Goal: Task Accomplishment & Management: Complete application form

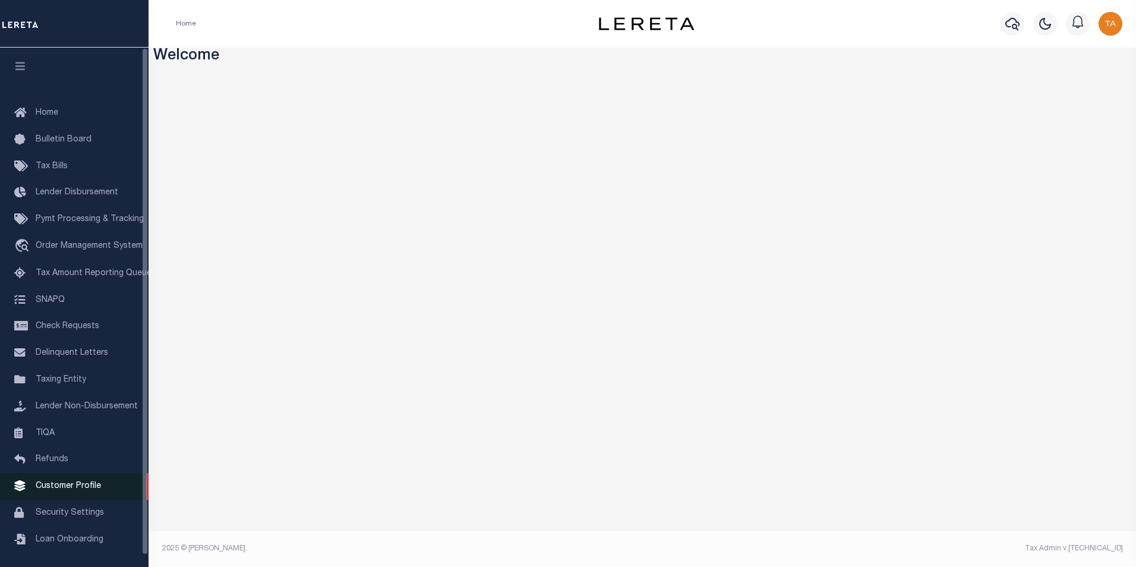
click at [85, 490] on span "Customer Profile" at bounding box center [68, 486] width 65 height 8
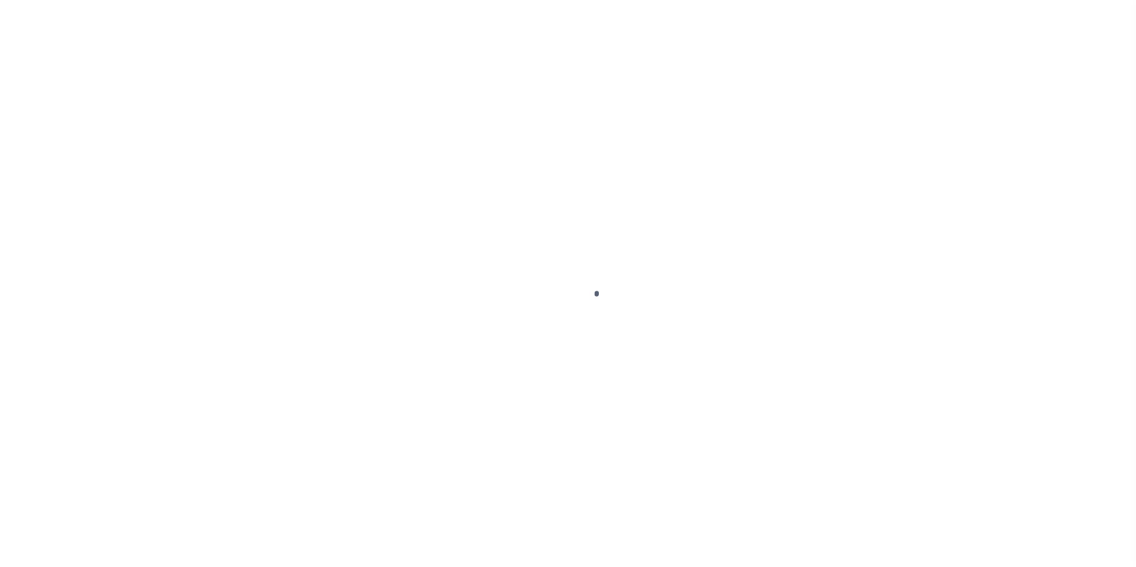
scroll to position [12, 0]
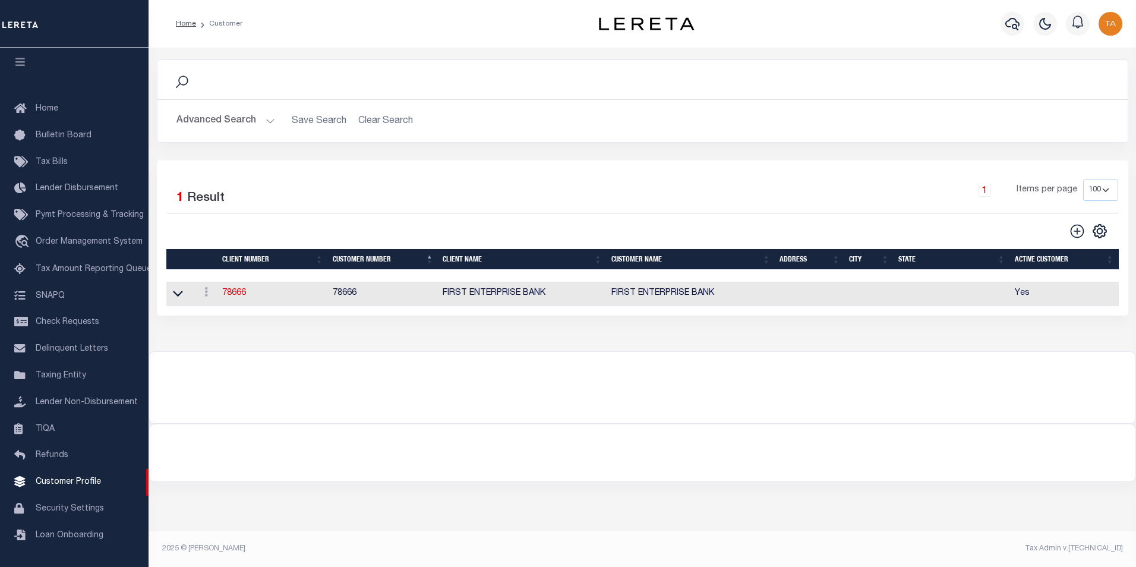
click at [265, 121] on button "Advanced Search" at bounding box center [225, 120] width 99 height 23
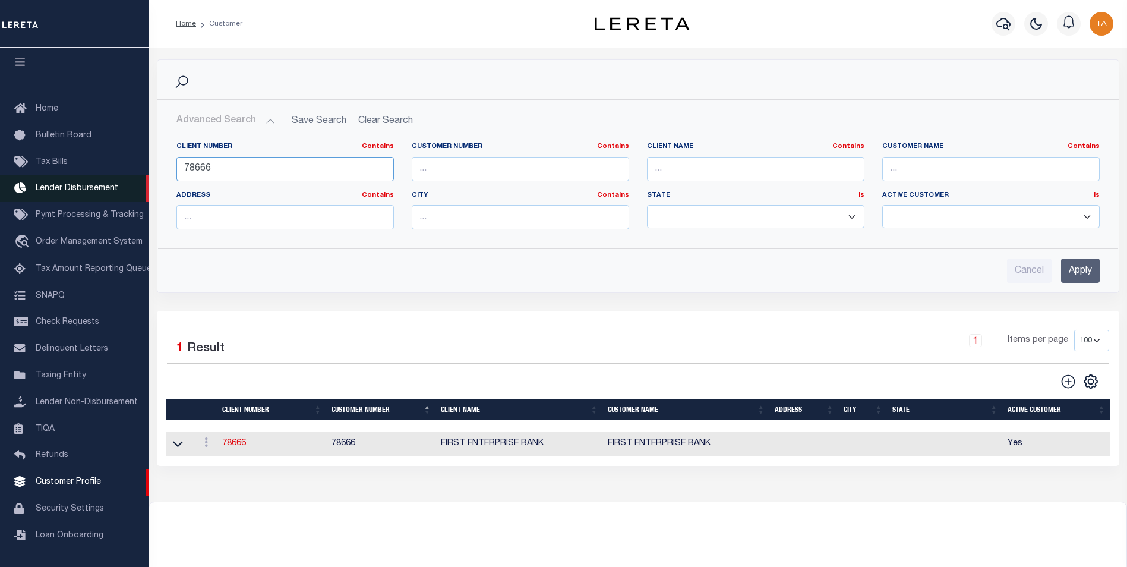
drag, startPoint x: 222, startPoint y: 170, endPoint x: 68, endPoint y: 170, distance: 153.8
click at [68, 170] on div "Home Customer Profile Sign out" at bounding box center [563, 323] width 1127 height 646
type input "78786"
click at [1072, 270] on input "Apply" at bounding box center [1080, 270] width 39 height 24
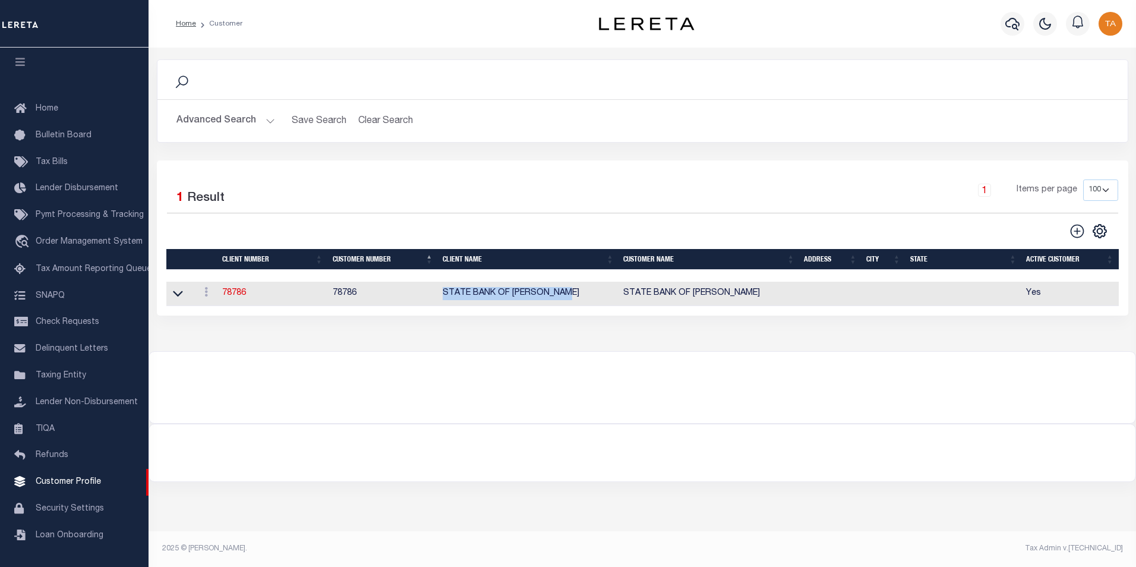
drag, startPoint x: 470, startPoint y: 296, endPoint x: 570, endPoint y: 296, distance: 99.2
click at [570, 296] on td "STATE BANK OF [PERSON_NAME]" at bounding box center [528, 294] width 181 height 24
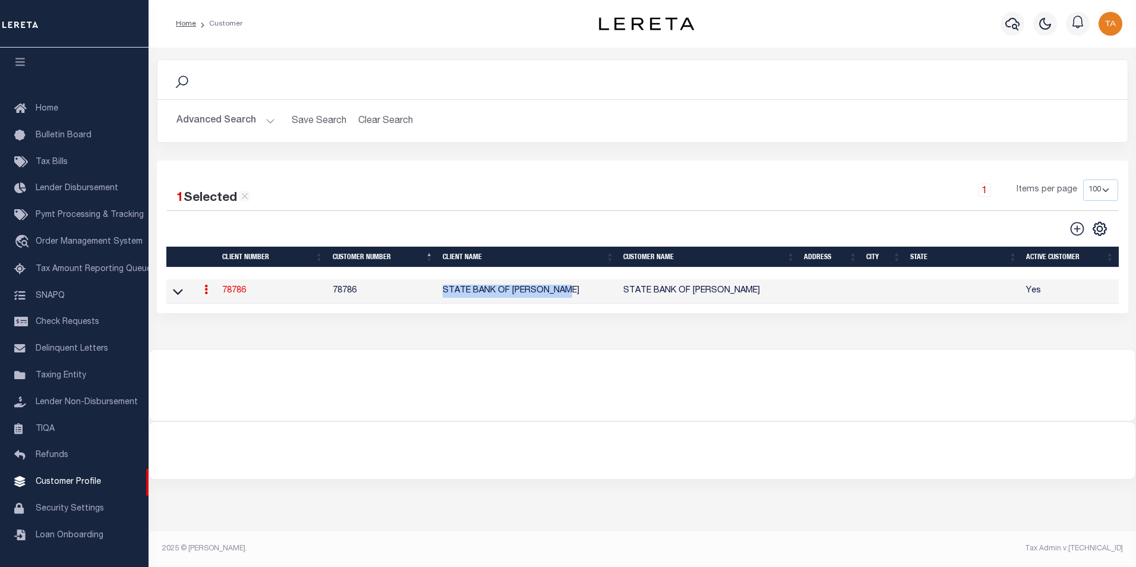
copy td "STATE BANK OF [PERSON_NAME]"
click at [1017, 115] on h2 "Advanced Search Save Search Clear Search CustomerSearchGridWrapper_dynamictable…" at bounding box center [642, 120] width 951 height 23
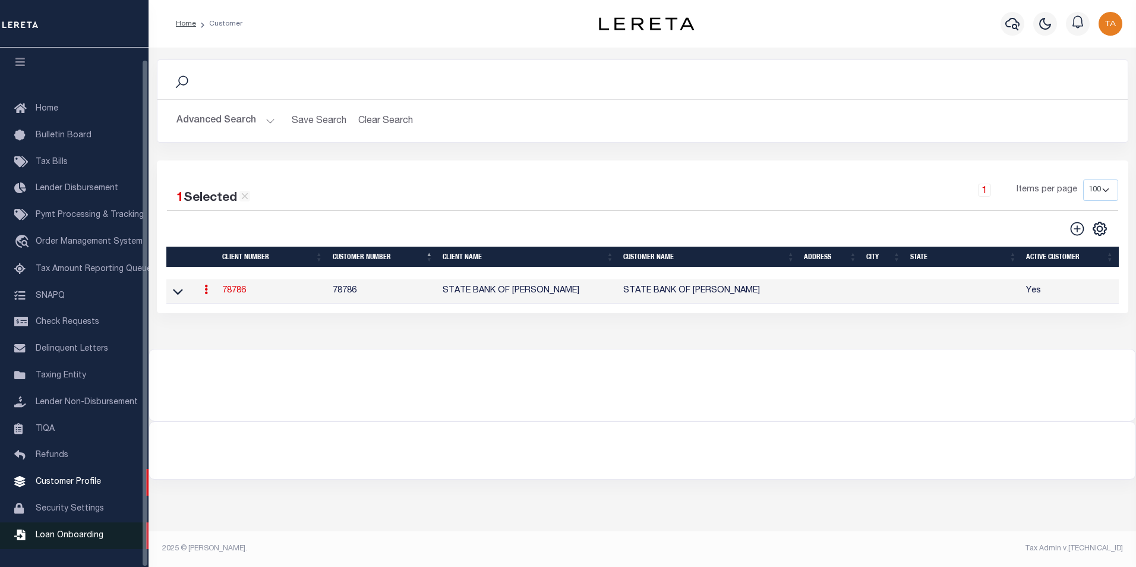
click at [56, 533] on span "Loan Onboarding" at bounding box center [70, 535] width 68 height 8
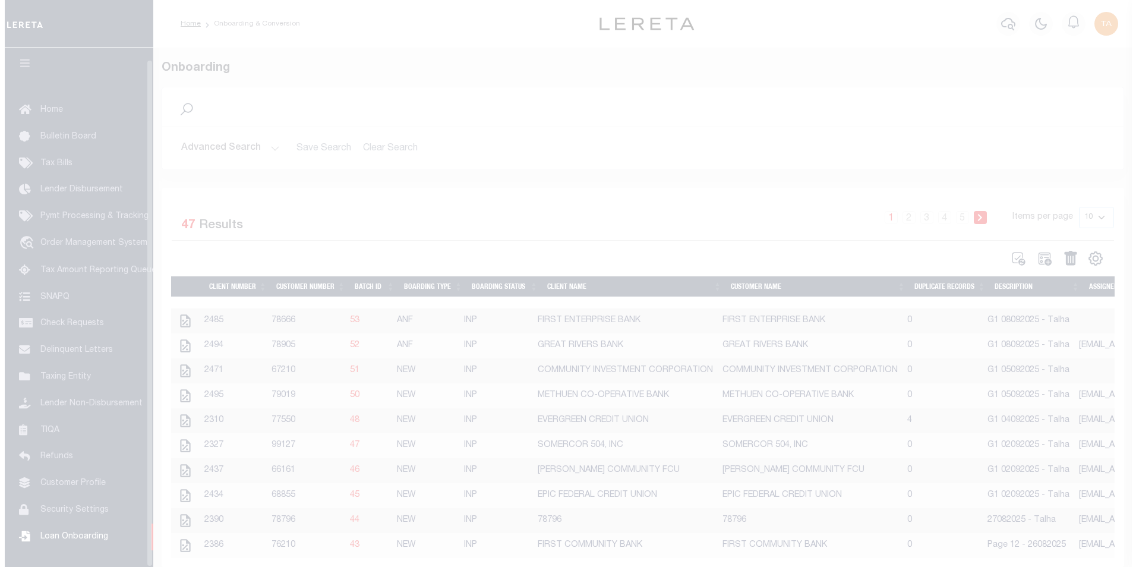
scroll to position [12, 0]
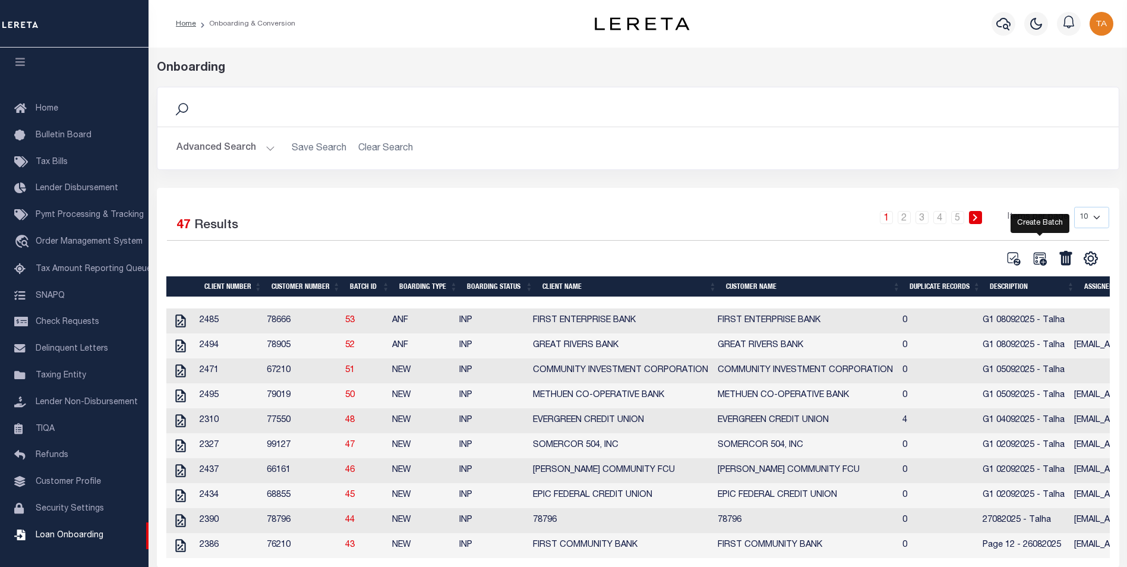
click at [1037, 258] on icon at bounding box center [1039, 258] width 13 height 13
select select
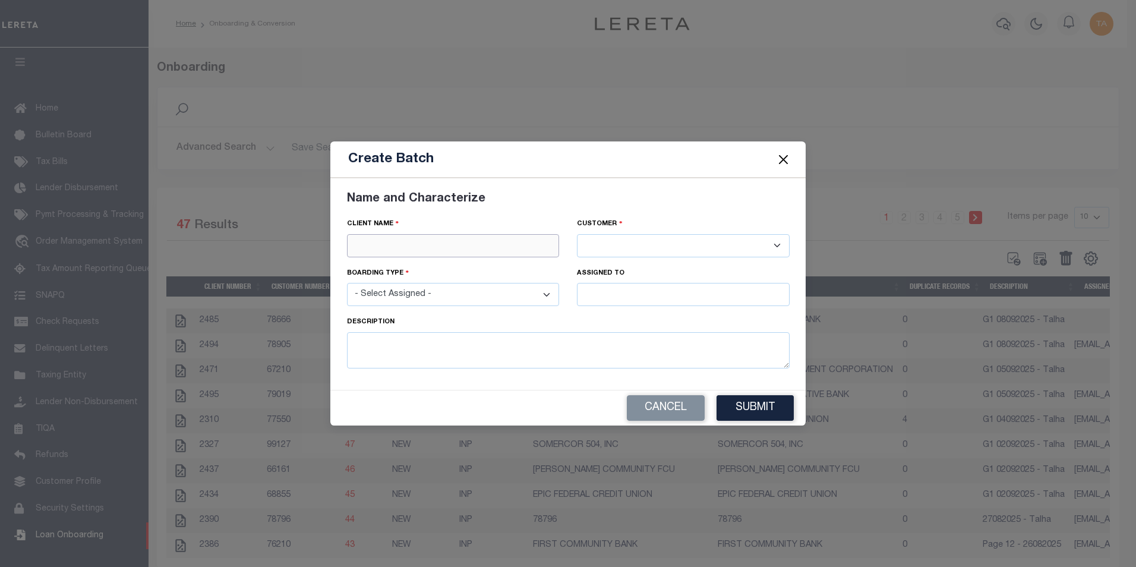
click at [387, 245] on input "text" at bounding box center [453, 245] width 213 height 23
paste input "STATE BANK OF [PERSON_NAME]"
type input "STATE BANK OF [PERSON_NAME]"
click at [396, 312] on div "Boarding type - Select Assigned - NEW - New Loan REF - Refinance Loan CWF - Con…" at bounding box center [453, 291] width 230 height 49
click at [470, 242] on input "STATE BANK OF [PERSON_NAME]" at bounding box center [453, 245] width 213 height 23
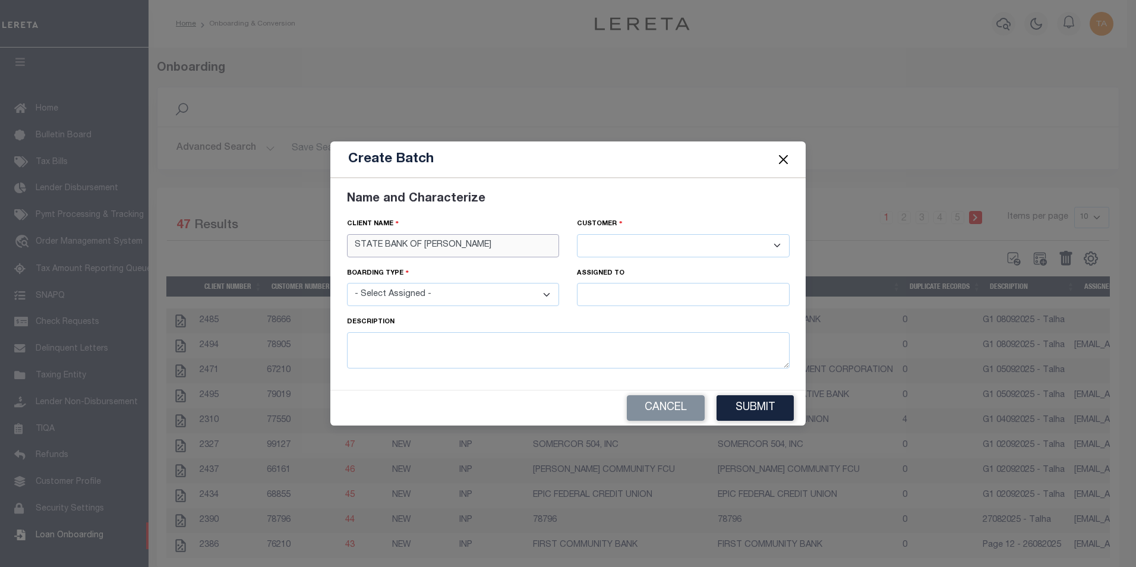
click at [505, 242] on input "STATE BANK OF [PERSON_NAME]" at bounding box center [453, 245] width 213 height 23
drag, startPoint x: 525, startPoint y: 245, endPoint x: 184, endPoint y: 248, distance: 340.9
click at [184, 248] on div "Create Batch Name and Characterize Client Name STATE BANK OF WHITTINGTON" at bounding box center [568, 283] width 1136 height 567
paste input "STATE BANK OF [PERSON_NAME]"
click at [390, 266] on div "STATE BANK OF [PERSON_NAME]" at bounding box center [452, 266] width 211 height 19
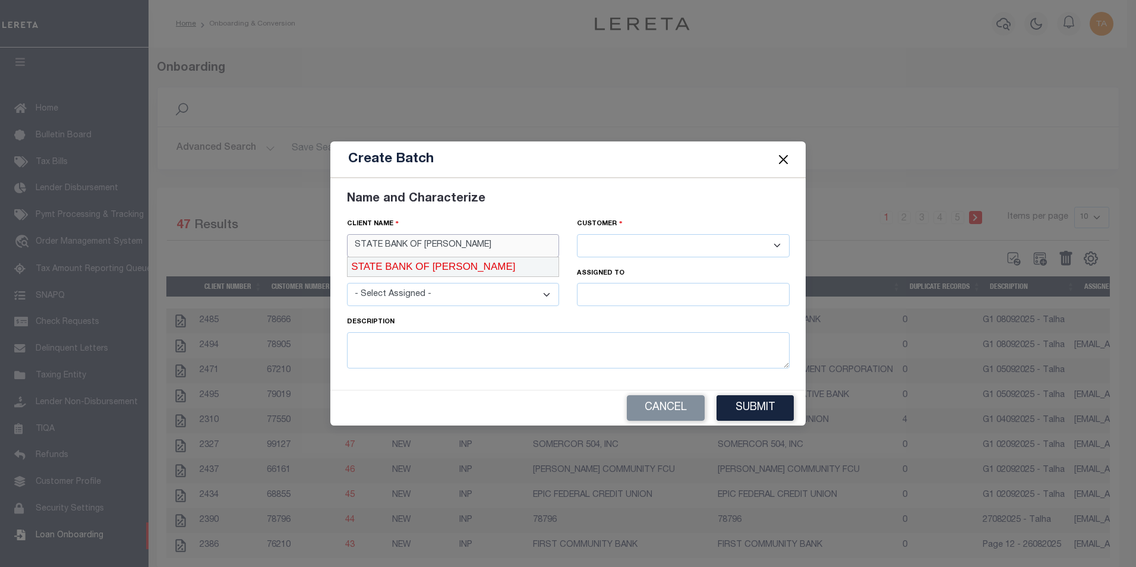
type input "STATE BANK OF [PERSON_NAME]"
click at [437, 301] on select "- Select Assigned - NEW - New Loan REF - Refinance Loan CWF - Conversion with F…" at bounding box center [453, 294] width 213 height 23
select select "NEW"
click at [347, 283] on select "- Select Assigned - NEW - New Loan REF - Refinance Loan CWF - Conversion with F…" at bounding box center [453, 294] width 213 height 23
click at [609, 293] on input "text" at bounding box center [683, 294] width 213 height 23
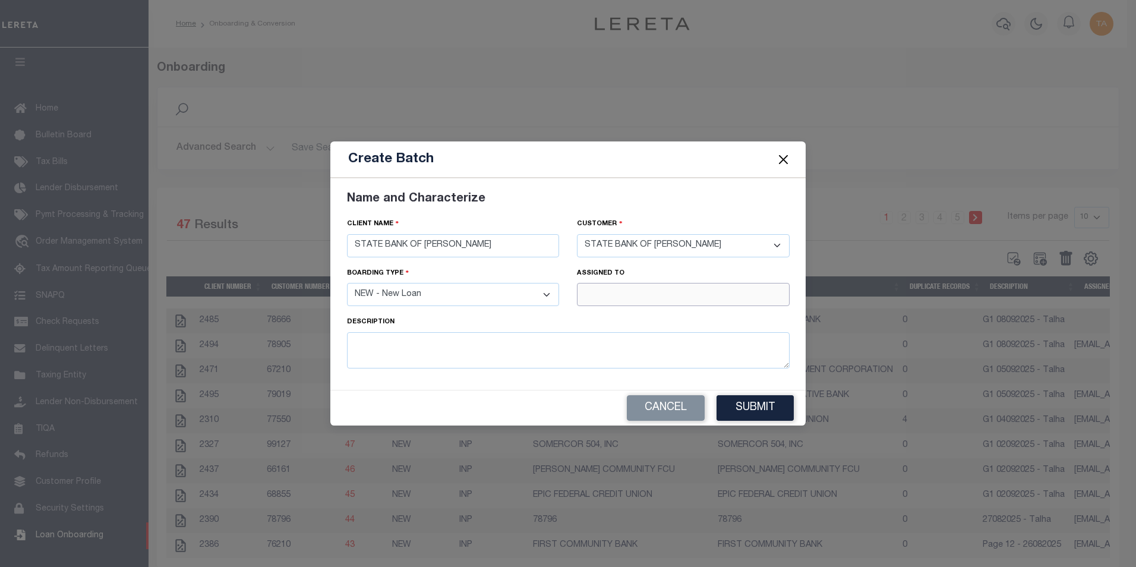
type input "[PERSON_NAME]"
click at [605, 320] on div "[PERSON_NAME]" at bounding box center [682, 316] width 211 height 19
click at [416, 352] on textarea at bounding box center [568, 350] width 442 height 36
type textarea "G1 09092025 - Talha"
click at [751, 403] on button "Submit" at bounding box center [754, 408] width 77 height 26
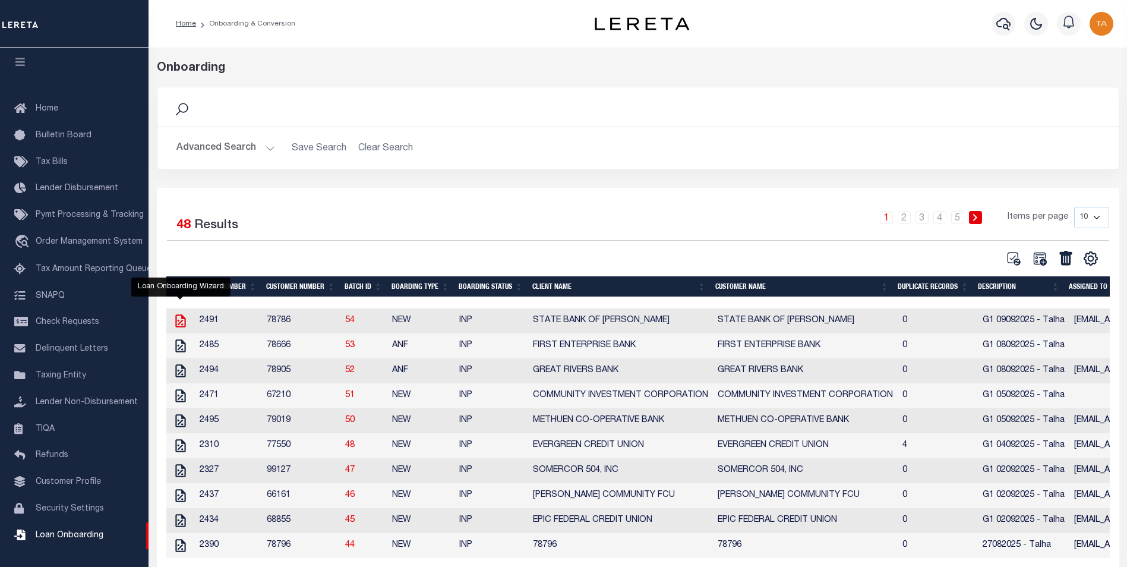
click at [181, 323] on icon at bounding box center [180, 320] width 10 height 13
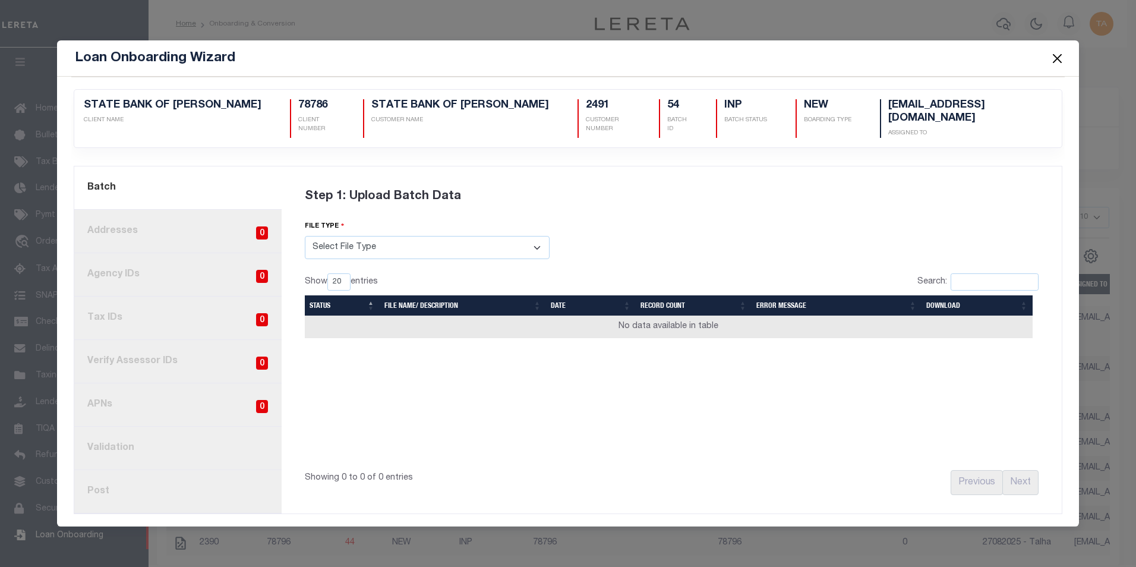
click at [415, 248] on select "Select File Type Lereta Lereta Conversion Zip" at bounding box center [427, 247] width 245 height 23
select select "LERETA"
click at [305, 236] on select "Select File Type Lereta Lereta Conversion Zip" at bounding box center [427, 247] width 245 height 23
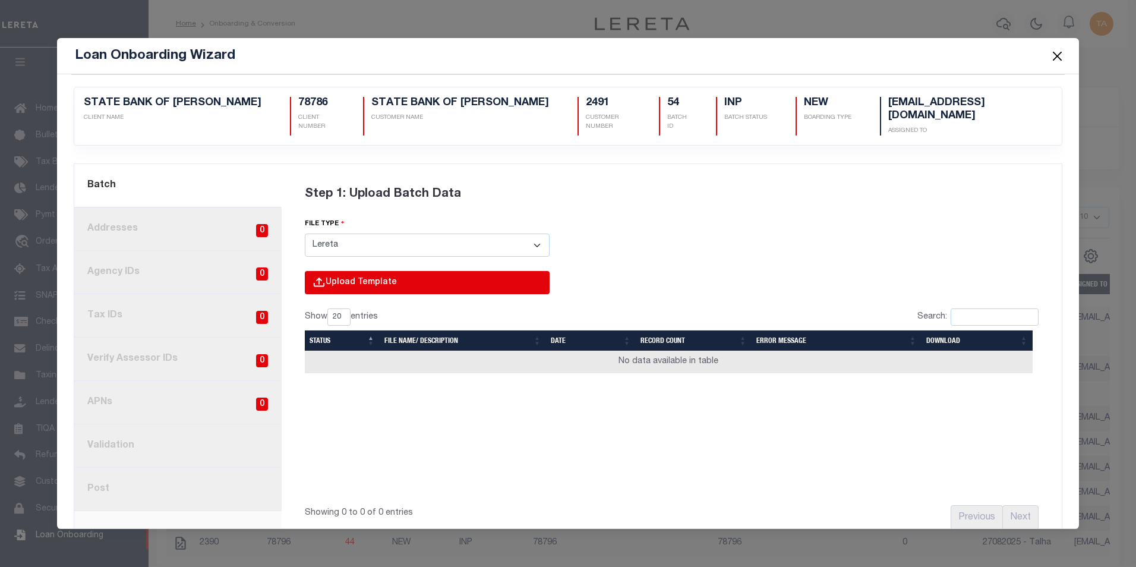
click at [353, 286] on input "file" at bounding box center [266, 295] width 565 height 48
type input "C:\fakepath\Lender-78786-Lien.csv"
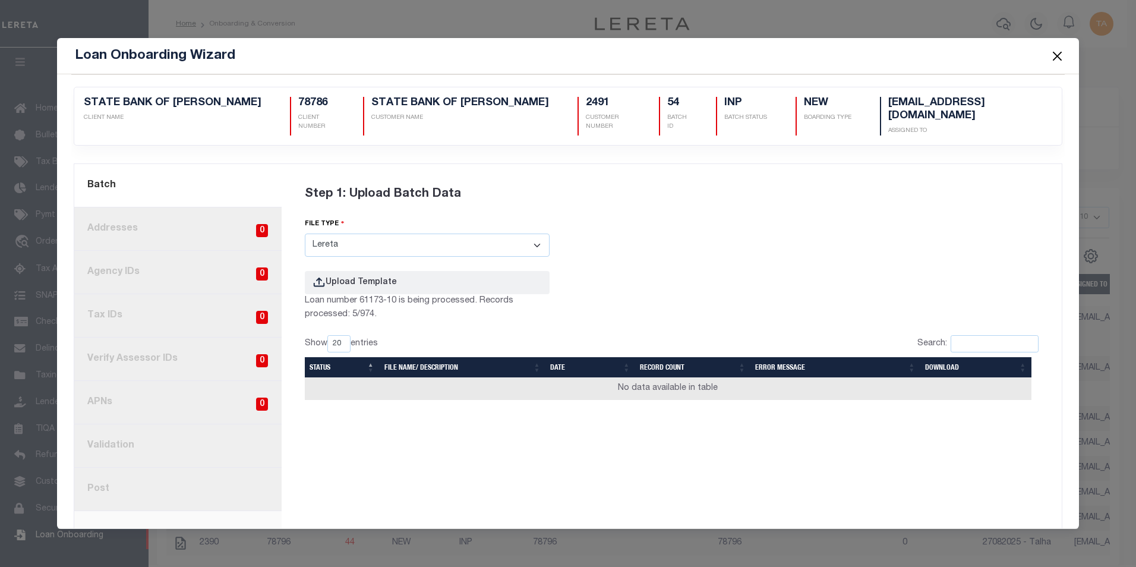
click at [1057, 53] on button "Close" at bounding box center [1056, 55] width 15 height 15
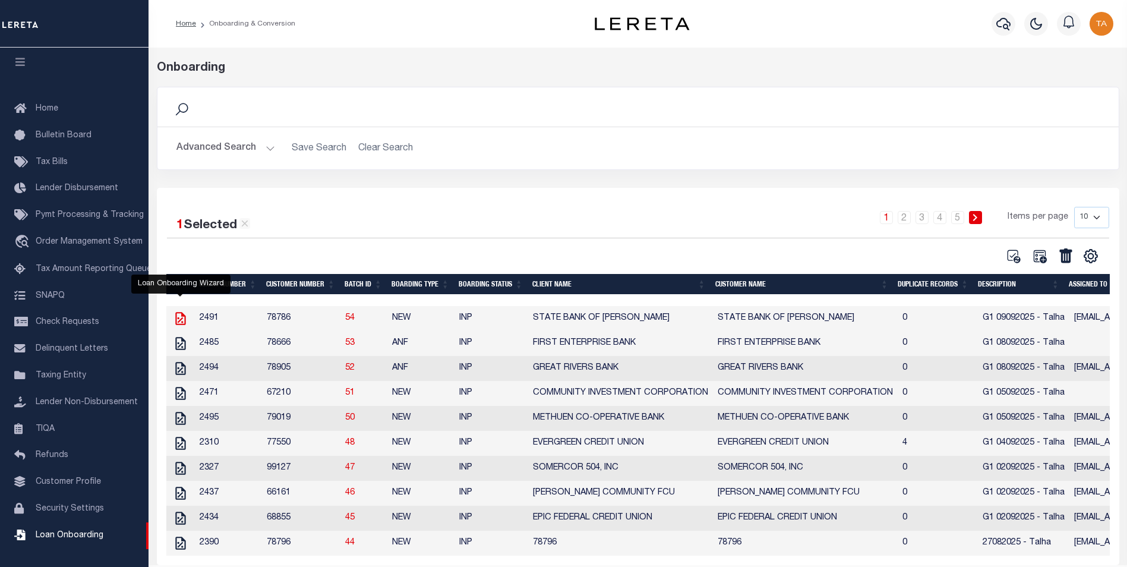
click at [181, 321] on icon at bounding box center [180, 318] width 10 height 13
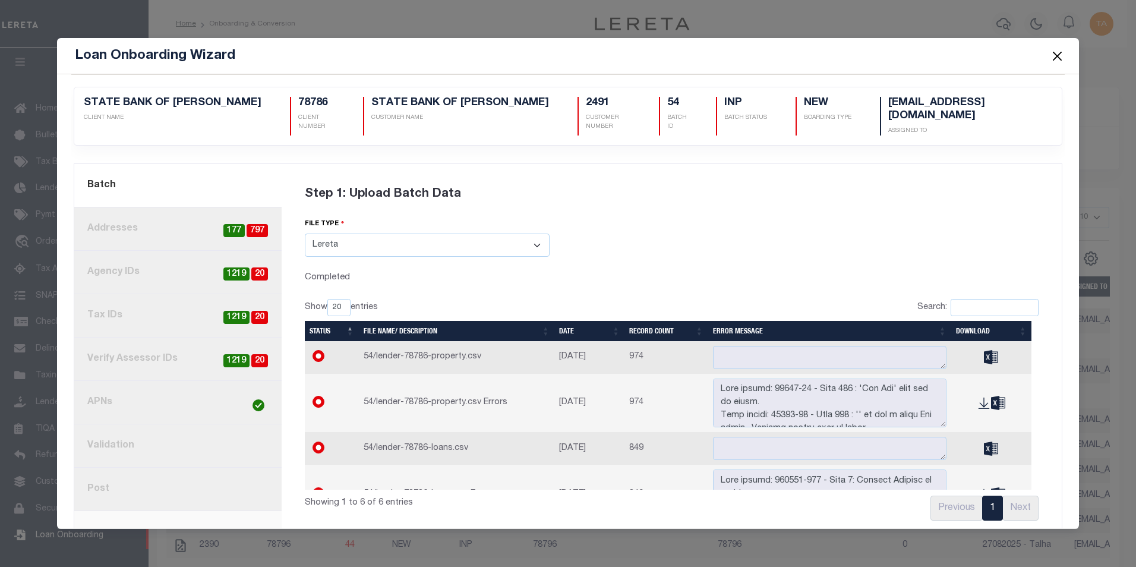
click at [145, 223] on link "2. Addresses 797 177" at bounding box center [177, 228] width 207 height 43
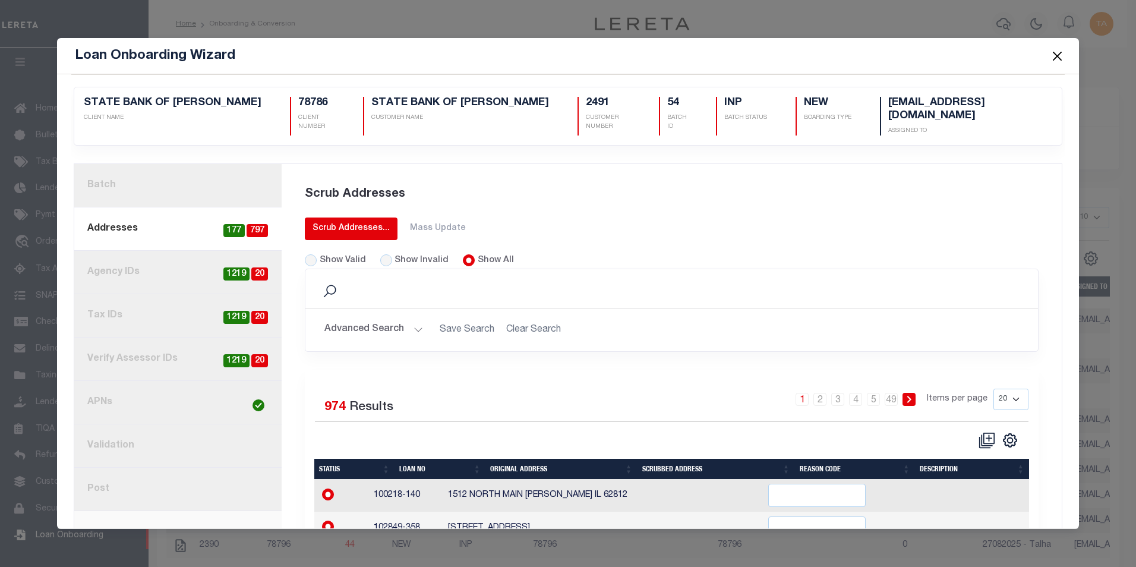
click at [338, 222] on div "Scrub Addresses..." at bounding box center [350, 228] width 77 height 12
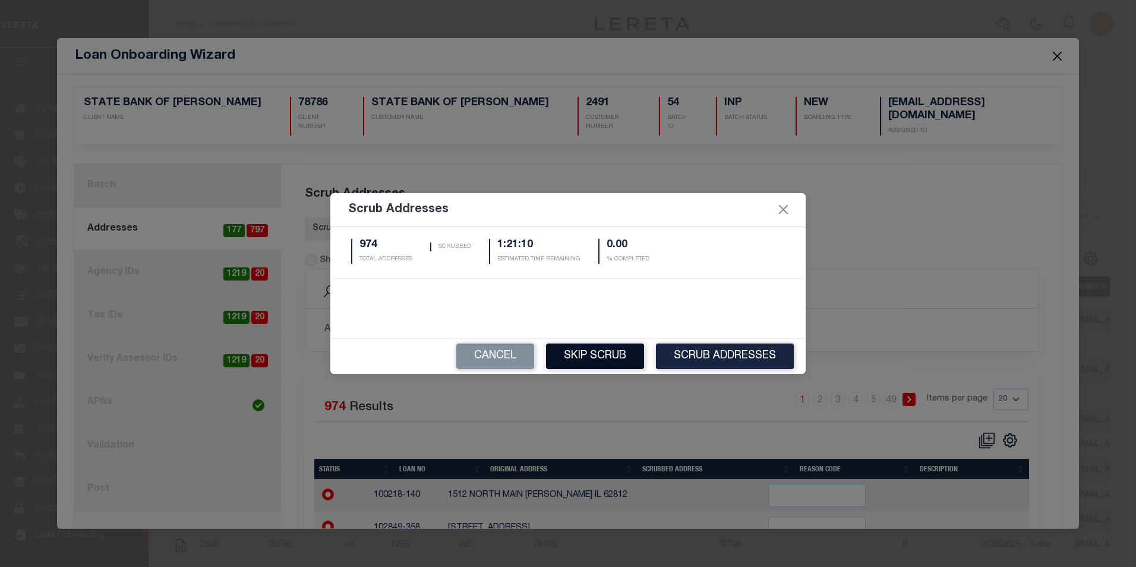
click at [601, 357] on button "Skip Scrub" at bounding box center [595, 356] width 98 height 26
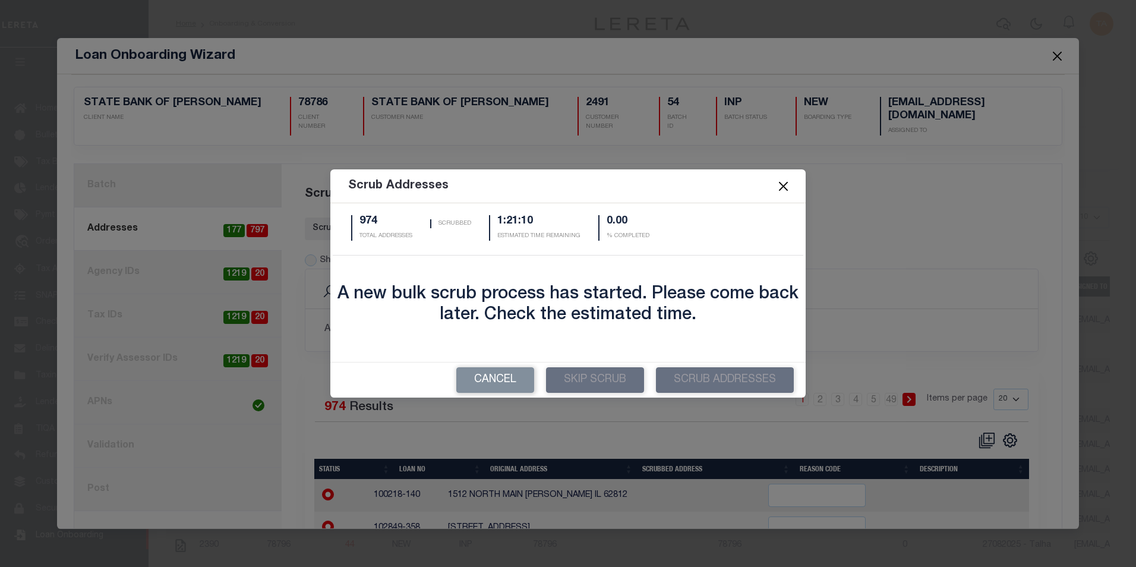
click at [786, 189] on button "Close" at bounding box center [783, 186] width 15 height 15
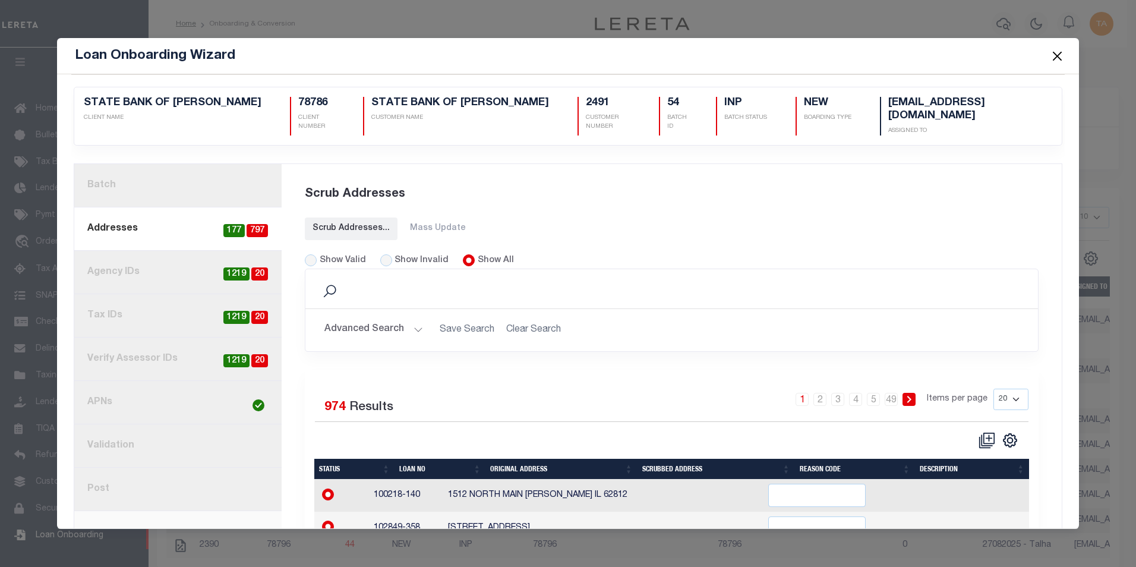
click at [1056, 55] on button "Close" at bounding box center [1056, 55] width 15 height 15
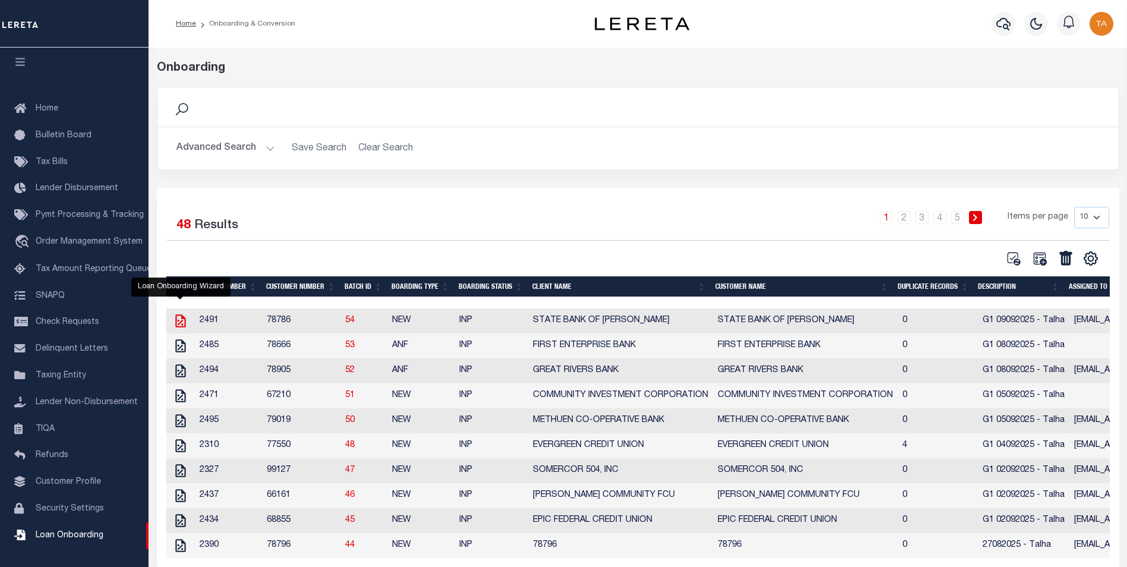
click at [181, 324] on icon at bounding box center [180, 320] width 10 height 13
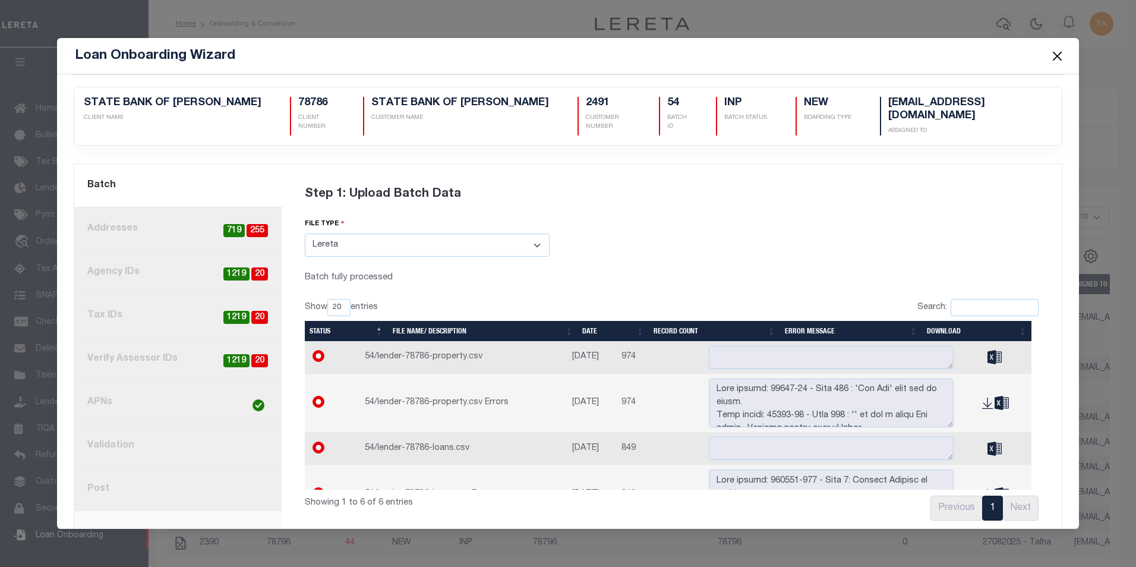
click at [1054, 57] on button "Close" at bounding box center [1056, 55] width 15 height 15
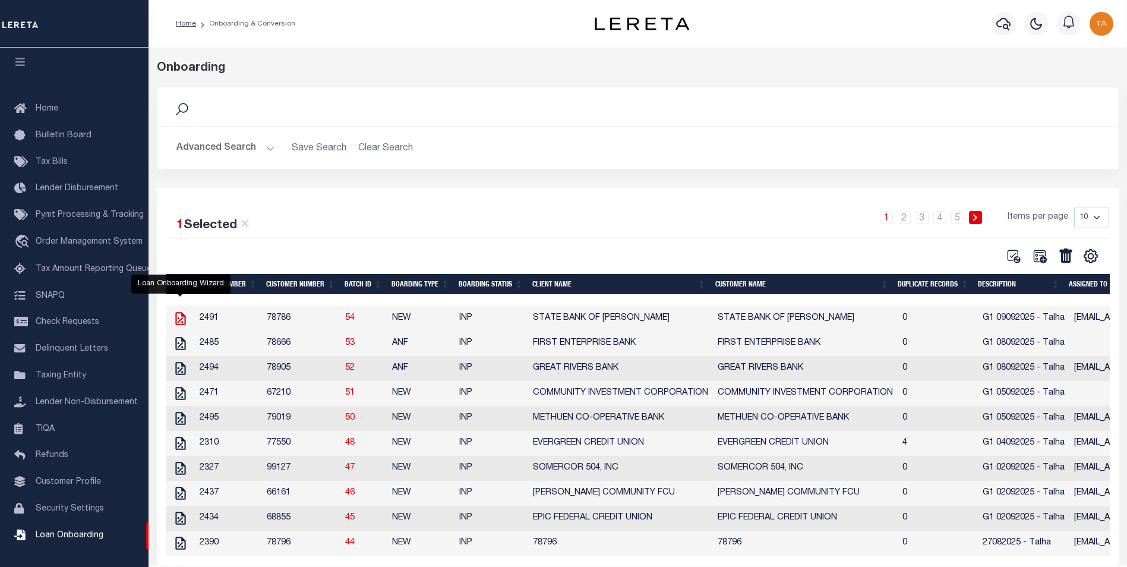
click at [181, 321] on icon at bounding box center [180, 318] width 15 height 15
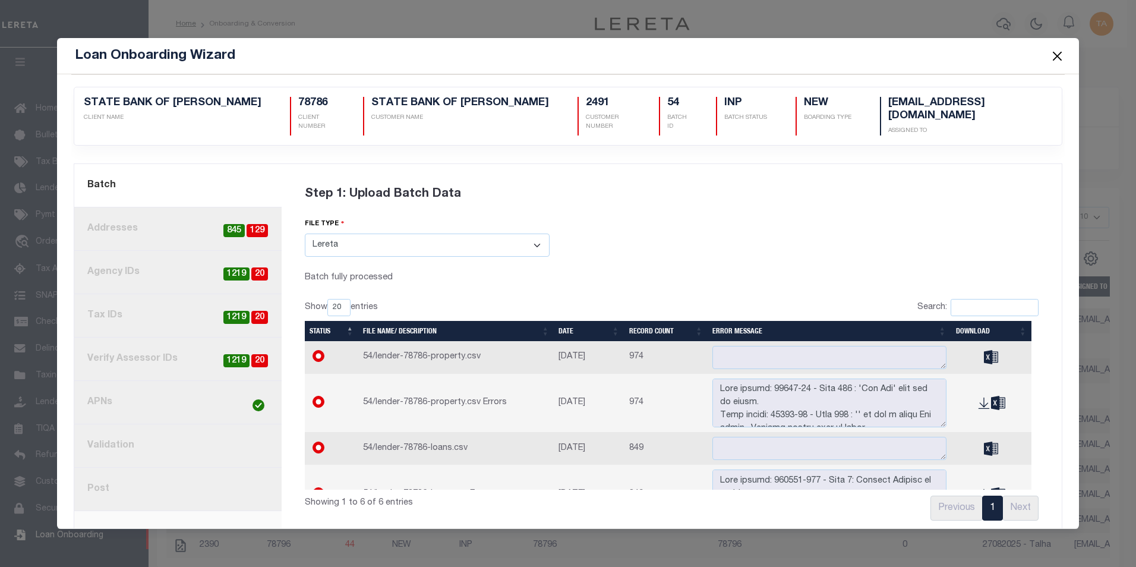
click at [1057, 57] on button "Close" at bounding box center [1056, 55] width 15 height 15
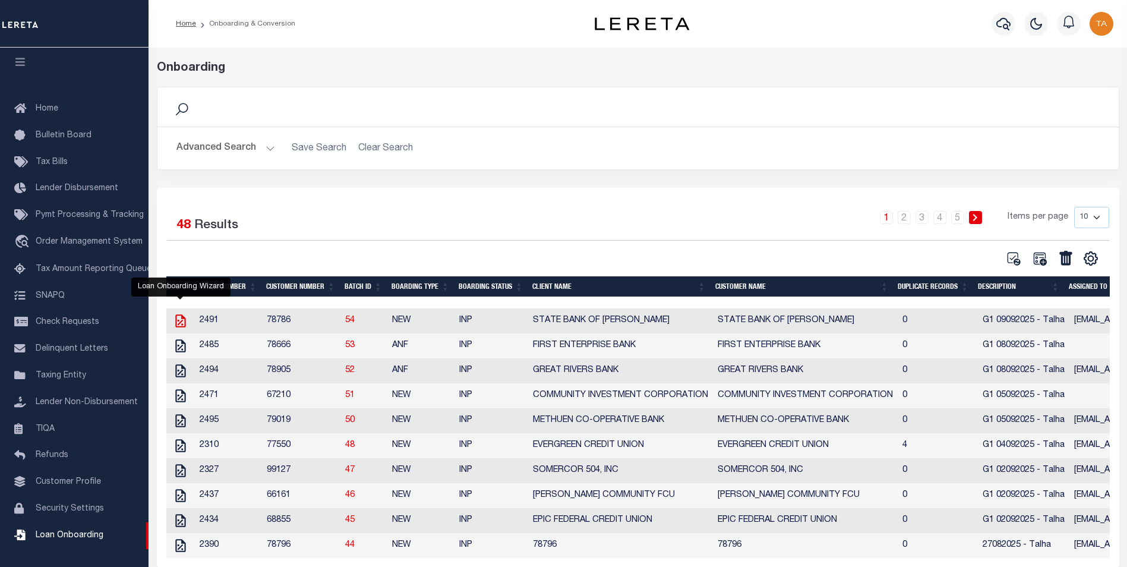
click at [178, 325] on icon at bounding box center [180, 320] width 15 height 15
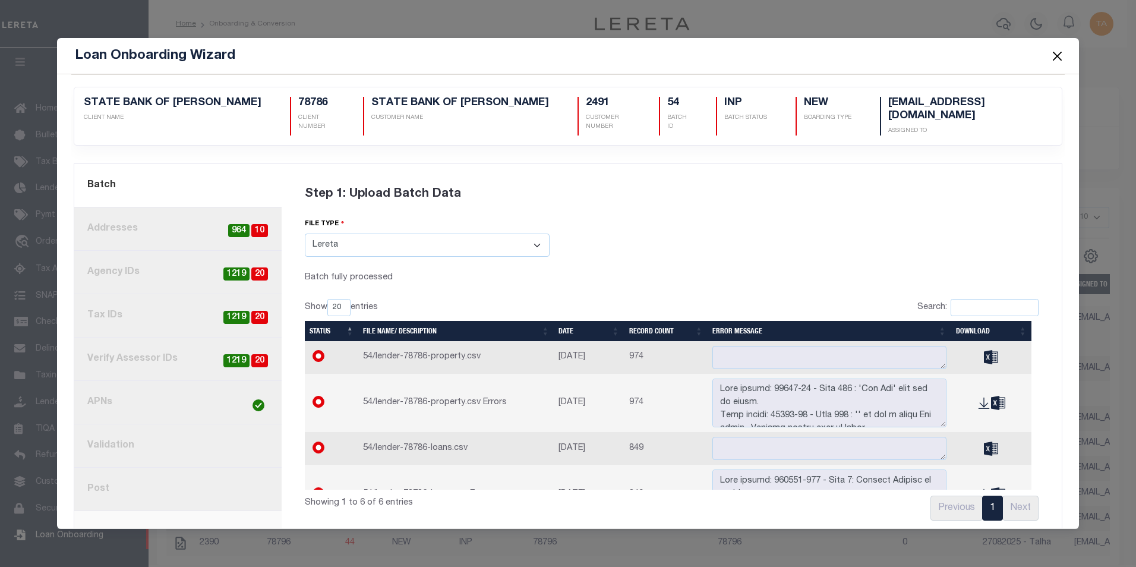
click at [1059, 56] on button "Close" at bounding box center [1056, 55] width 15 height 15
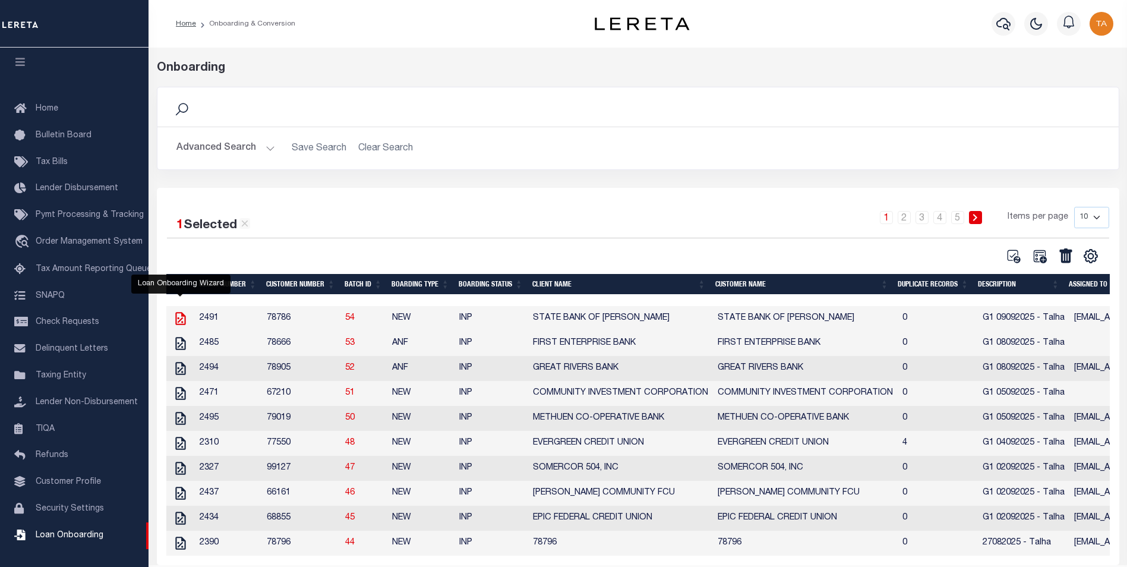
click at [179, 317] on icon at bounding box center [180, 318] width 15 height 15
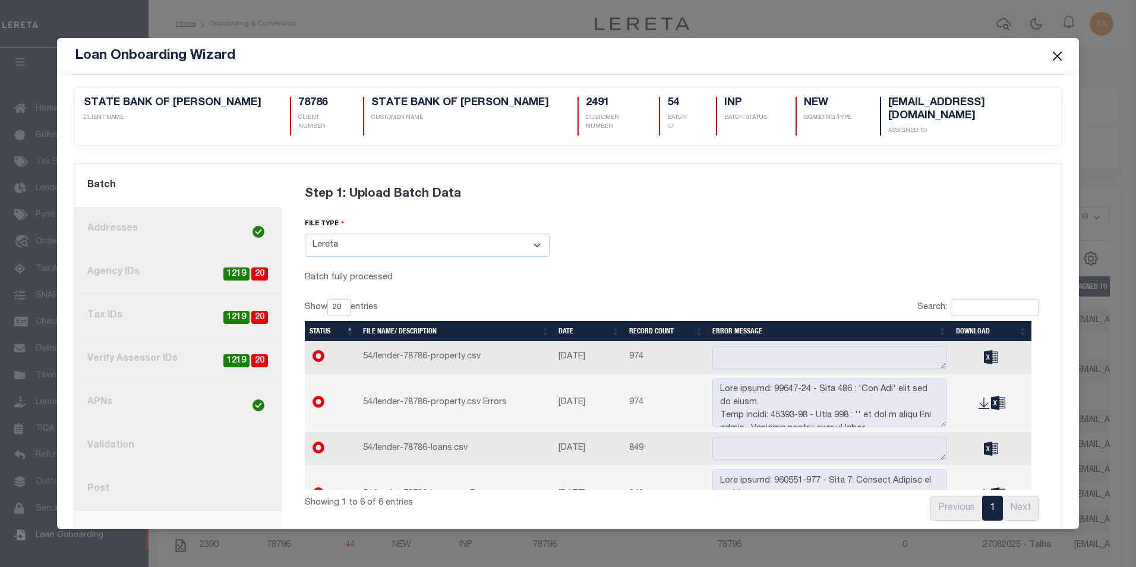
click at [143, 494] on link "8. Post" at bounding box center [177, 488] width 207 height 43
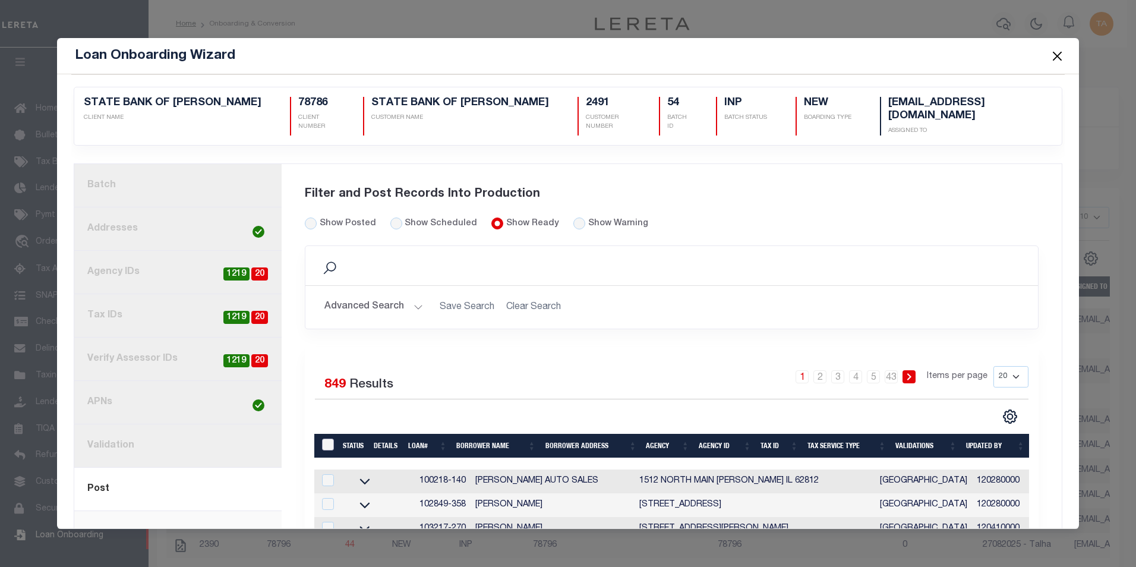
click at [327, 440] on input "LoanPrepID" at bounding box center [328, 444] width 12 height 12
checkbox input "true"
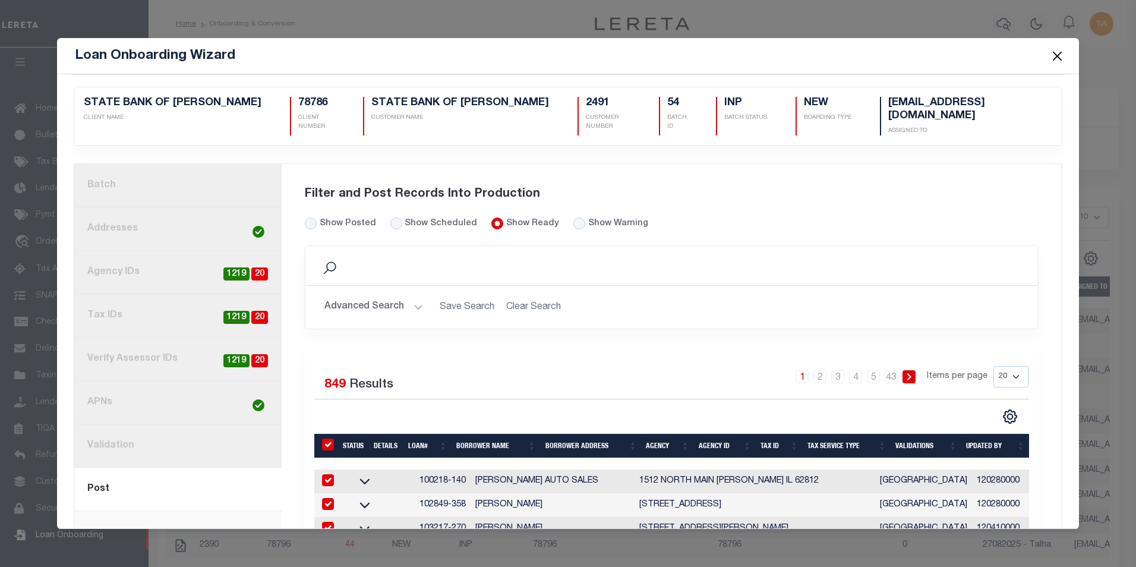
checkbox input "true"
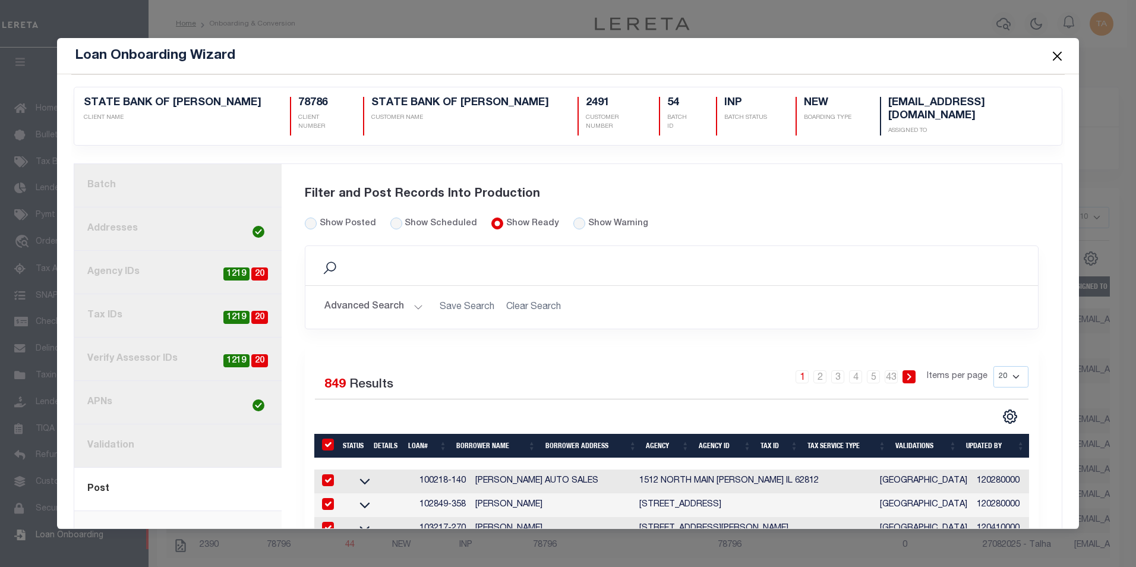
checkbox input "true"
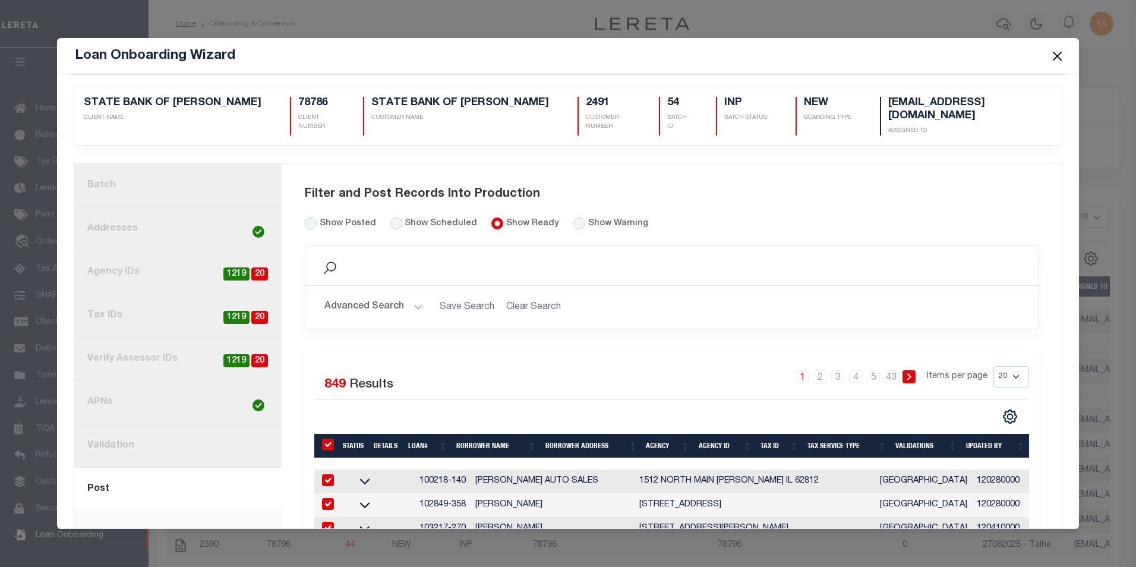
checkbox input "true"
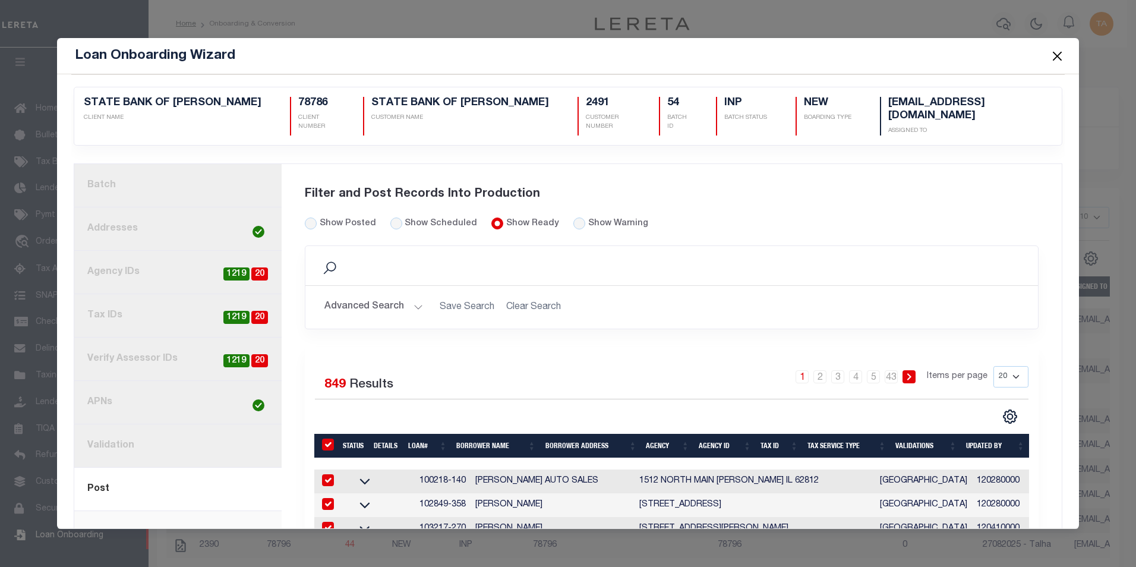
checkbox input "true"
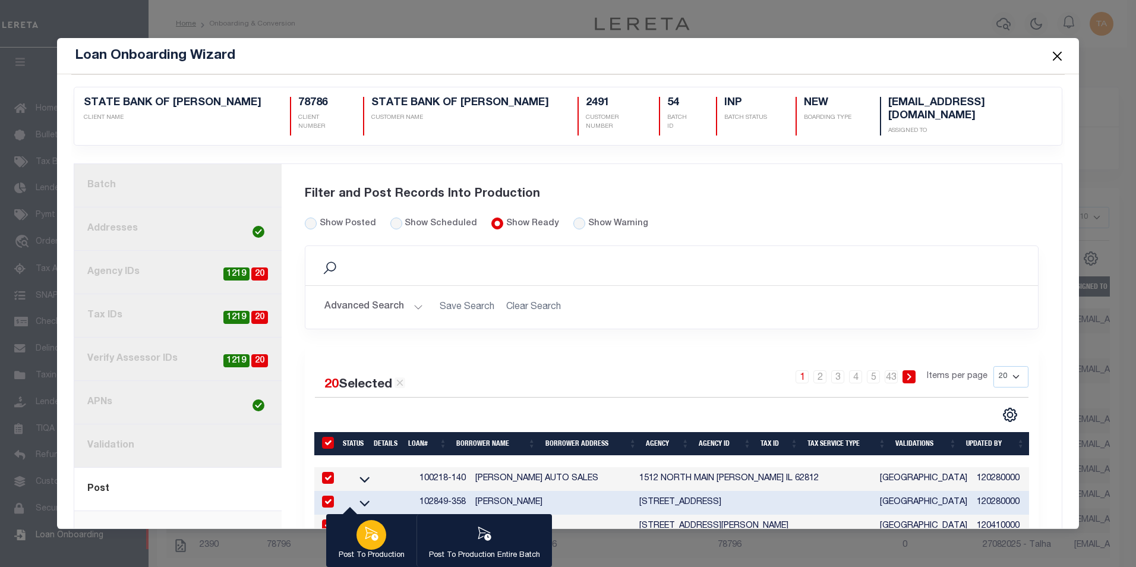
click at [369, 538] on icon "button" at bounding box center [370, 533] width 15 height 15
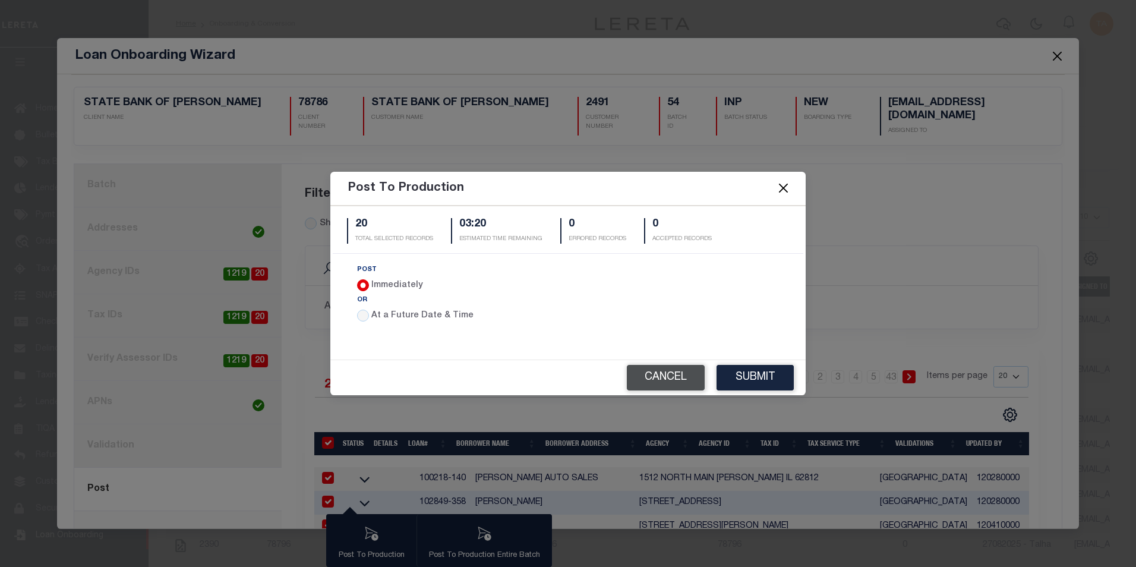
click at [656, 383] on button "Cancel" at bounding box center [666, 378] width 78 height 26
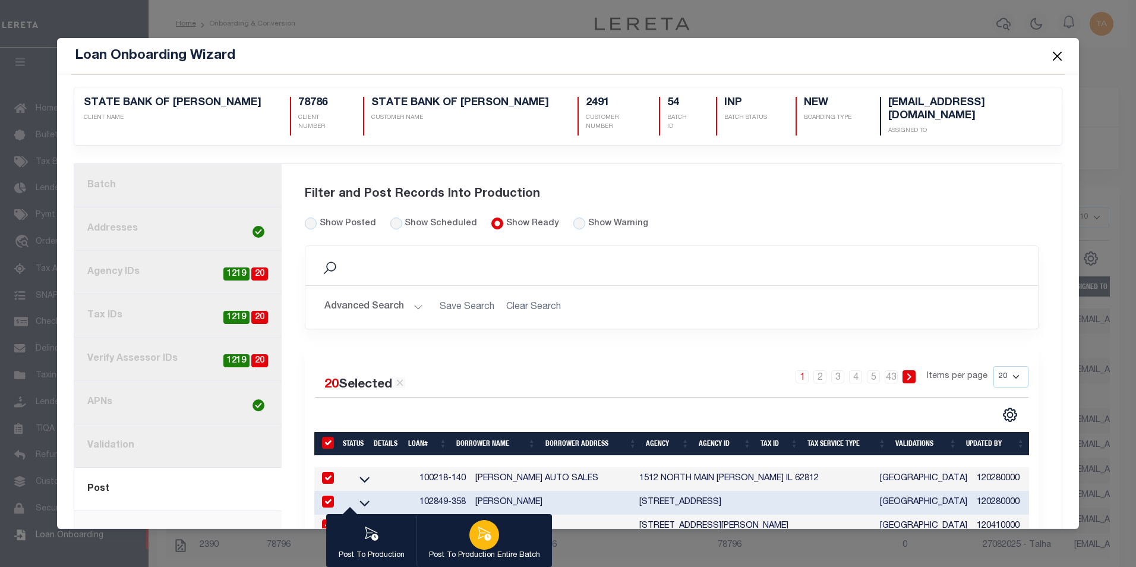
click at [488, 533] on icon "button" at bounding box center [484, 533] width 13 height 14
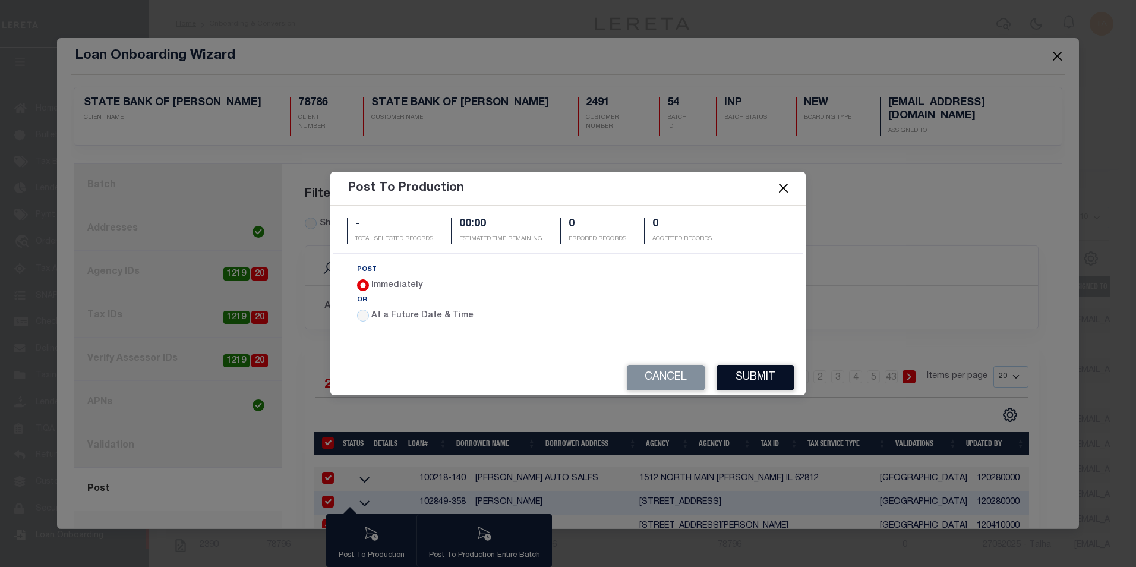
click at [748, 372] on button "Submit" at bounding box center [754, 378] width 77 height 26
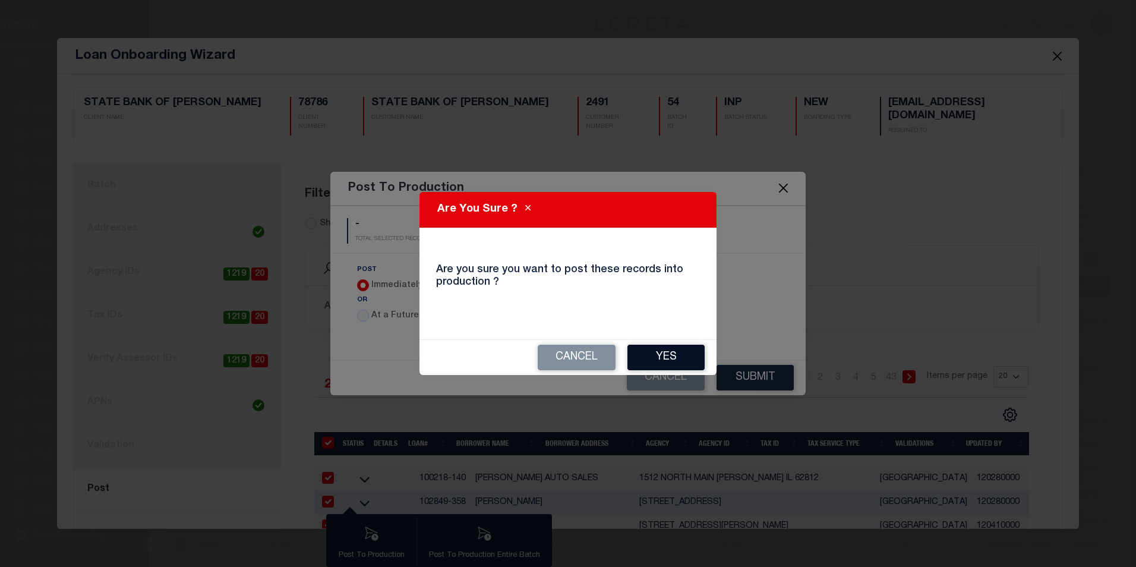
click at [665, 361] on button "Yes" at bounding box center [665, 357] width 77 height 26
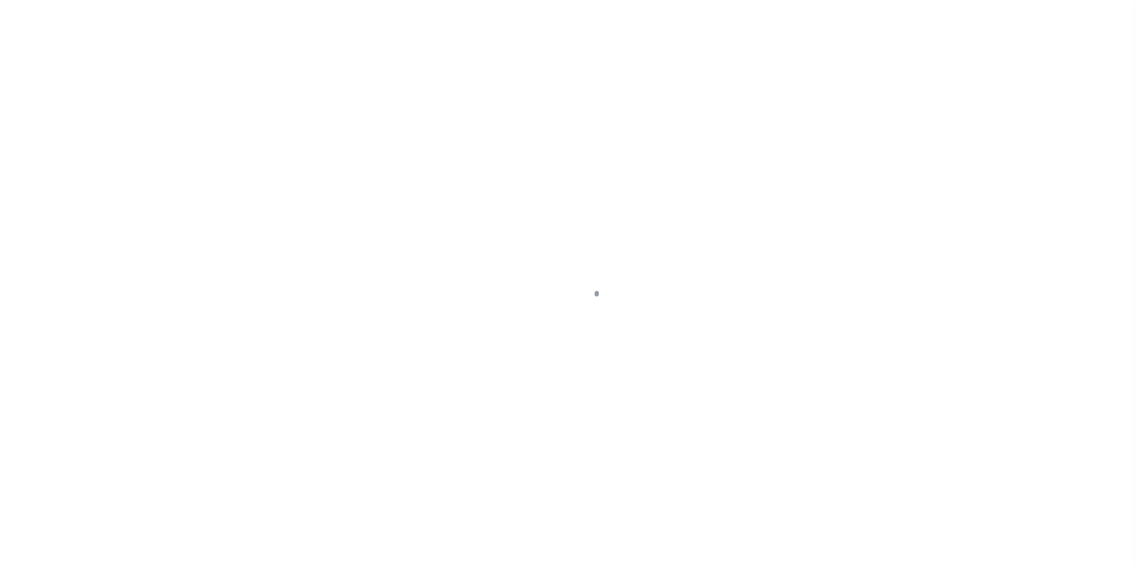
select select
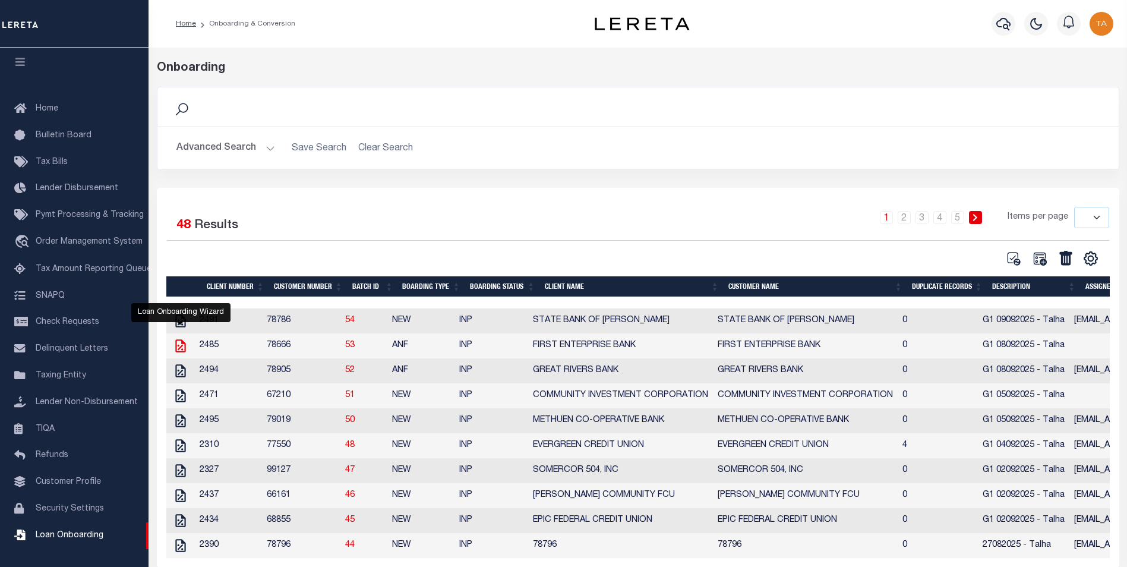
click at [181, 350] on icon "" at bounding box center [180, 345] width 15 height 15
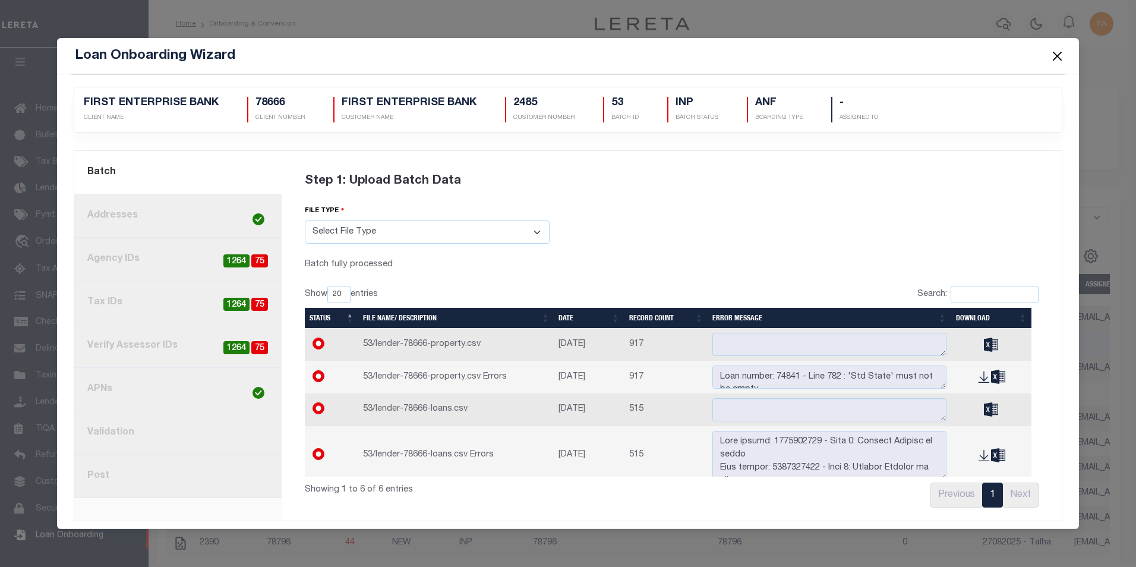
click at [102, 475] on link "8. Post" at bounding box center [177, 475] width 207 height 43
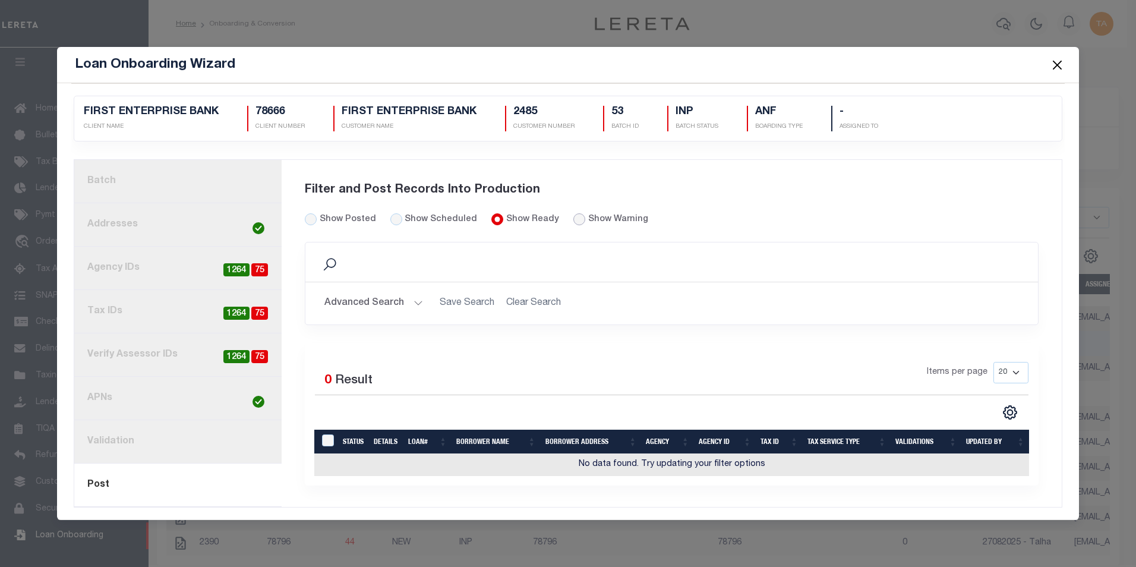
click at [573, 216] on input "radio" at bounding box center [579, 219] width 12 height 12
radio input "true"
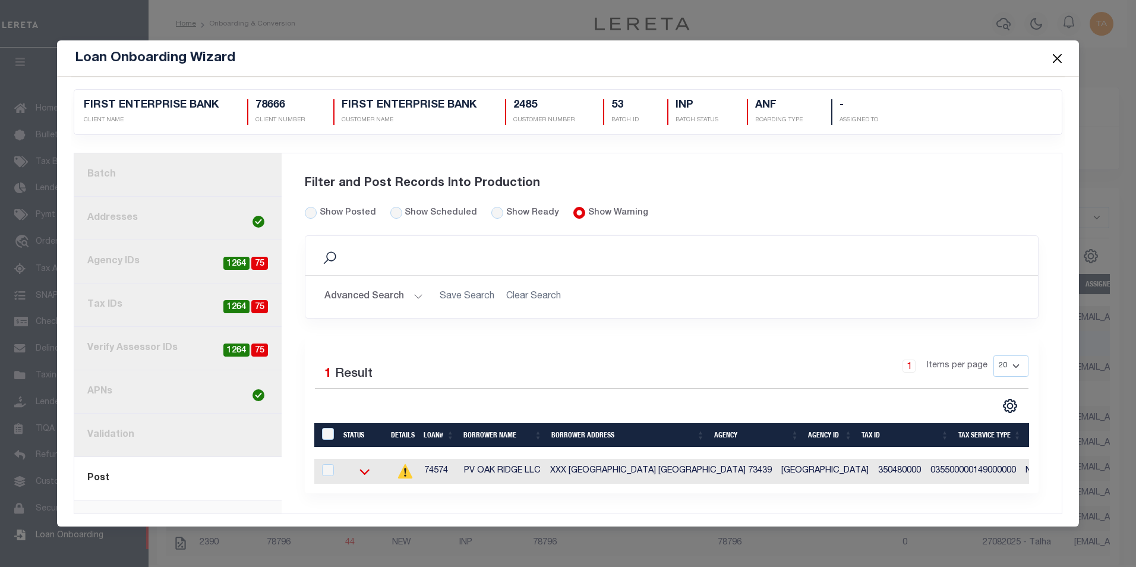
click at [366, 471] on icon at bounding box center [364, 472] width 10 height 6
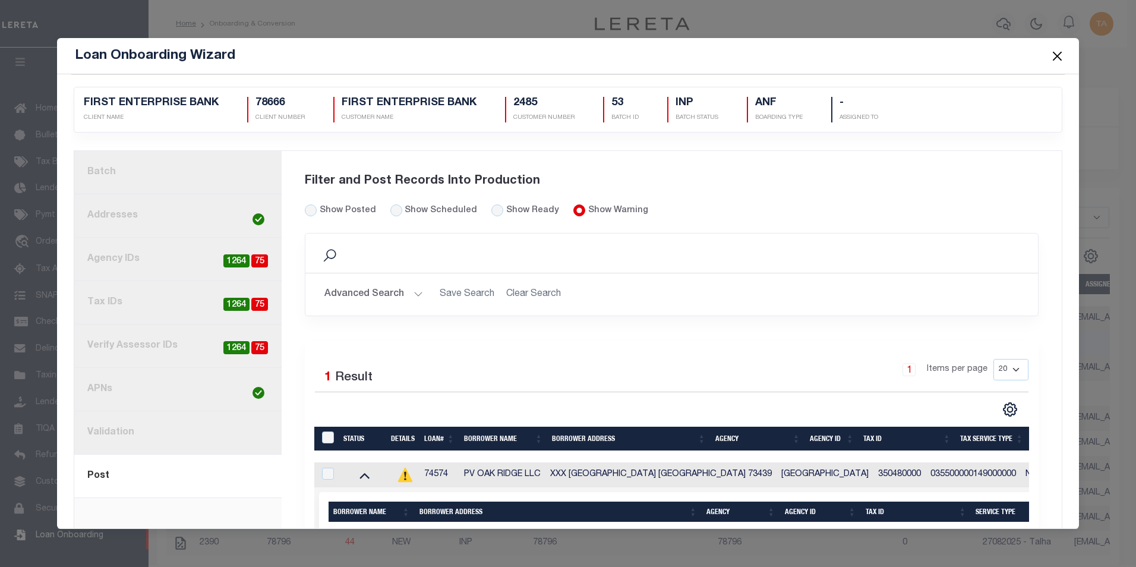
click at [435, 475] on td "74574" at bounding box center [439, 474] width 40 height 25
checkbox input "true"
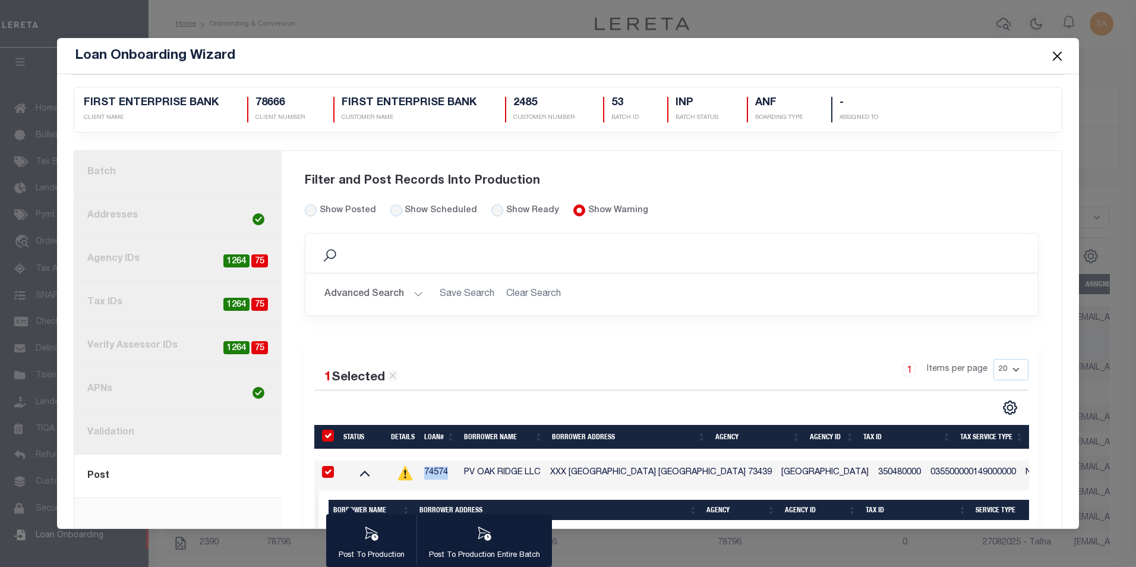
click at [435, 475] on td "74574" at bounding box center [439, 472] width 40 height 25
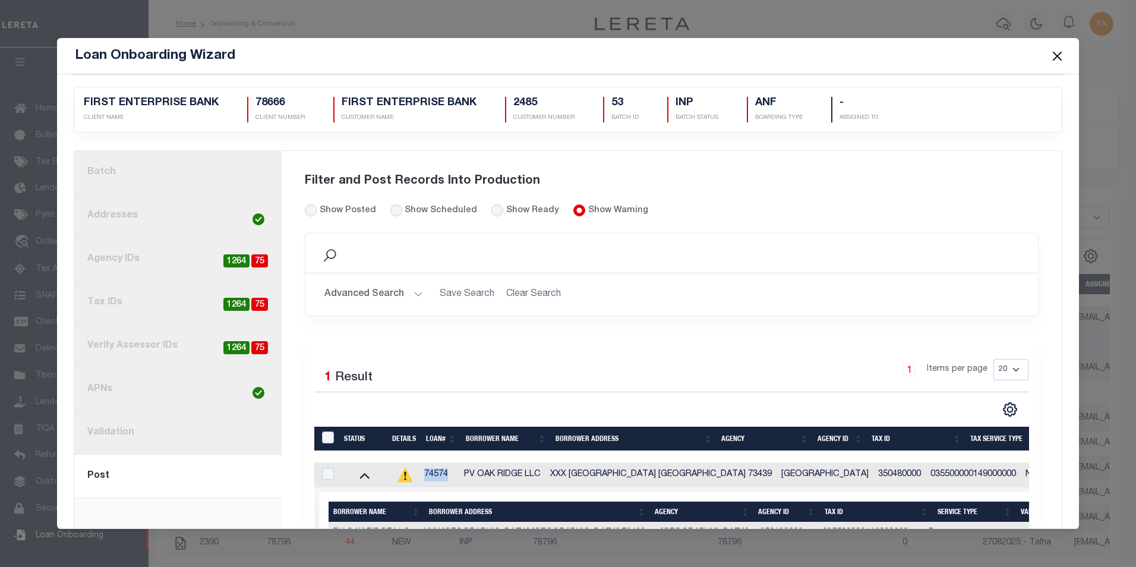
checkbox input "false"
copy td "74574"
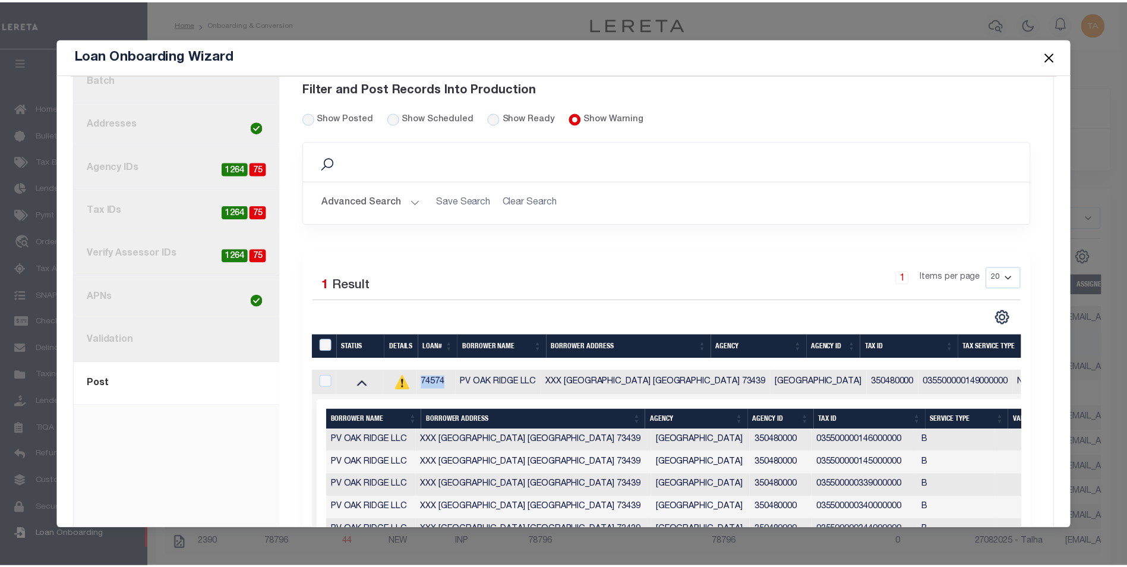
scroll to position [0, 0]
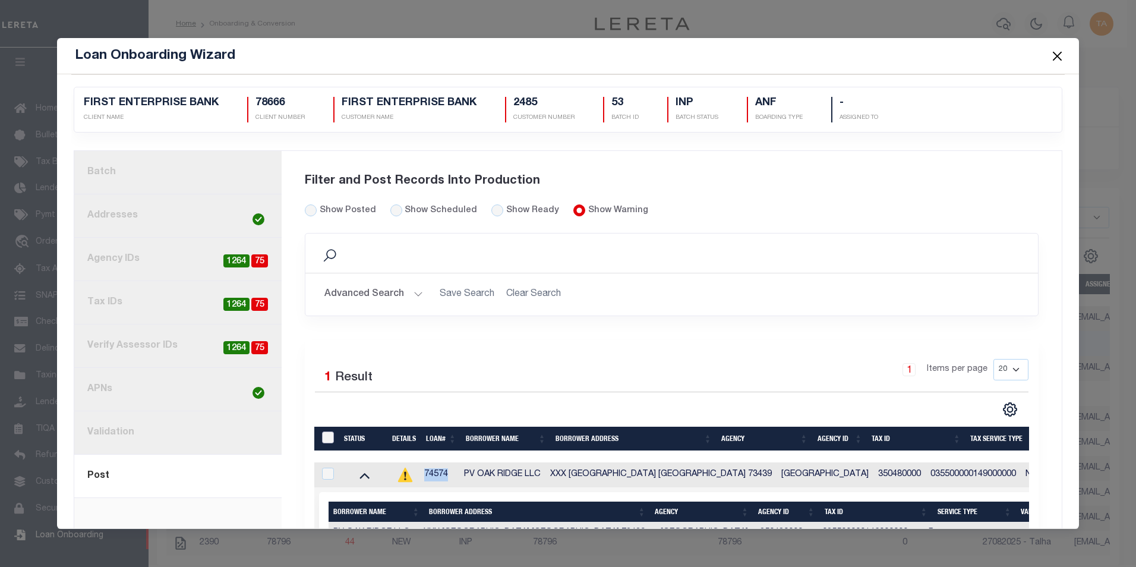
click at [323, 438] on input "LoanPrepID" at bounding box center [328, 437] width 12 height 12
checkbox input "true"
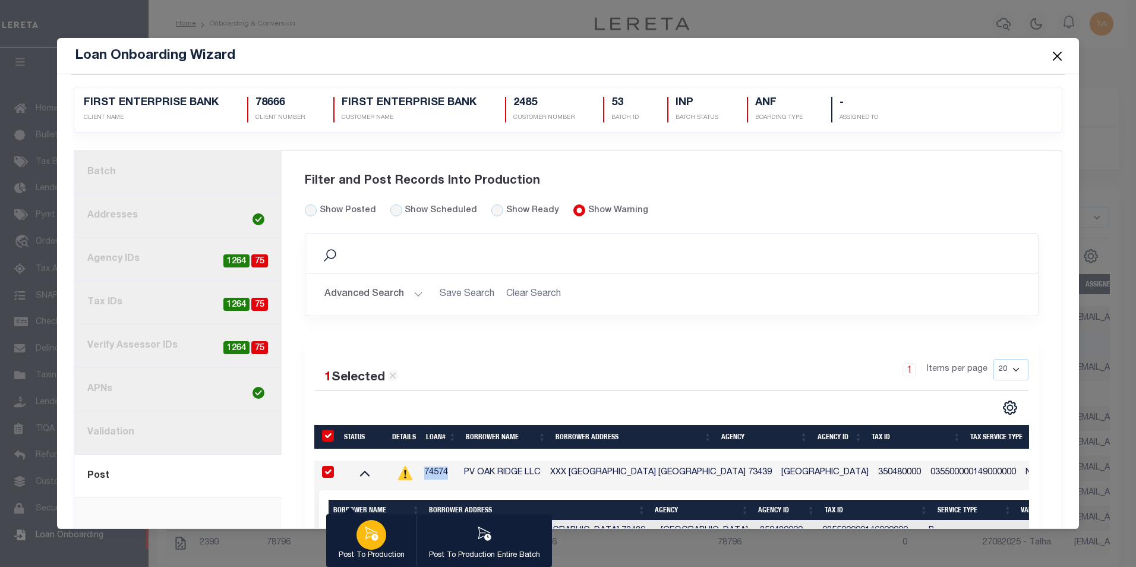
click at [370, 532] on icon "button" at bounding box center [370, 533] width 15 height 15
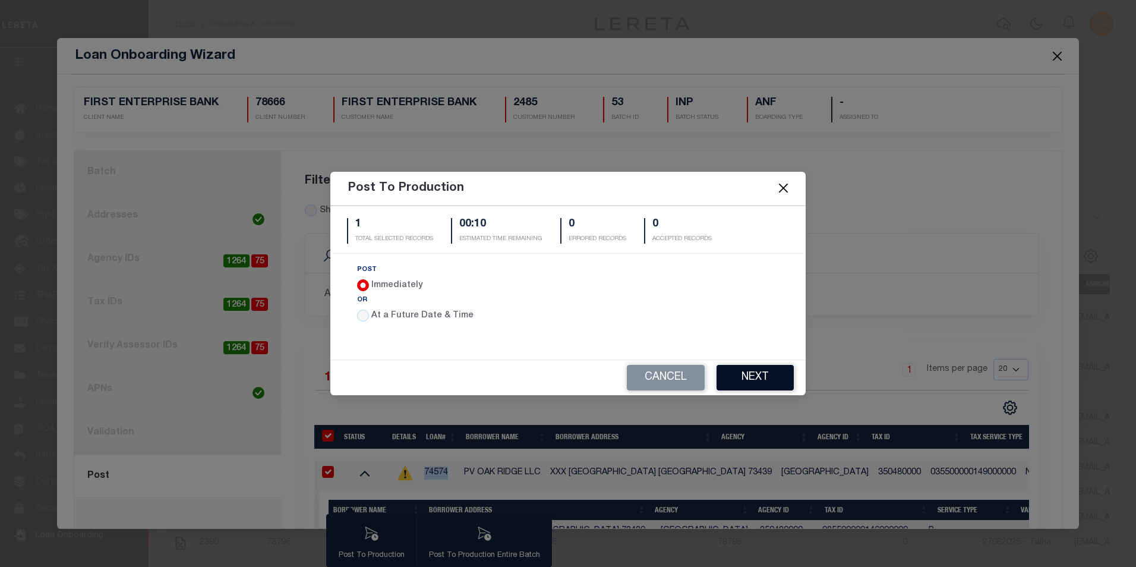
click at [736, 370] on button "Next" at bounding box center [754, 378] width 77 height 26
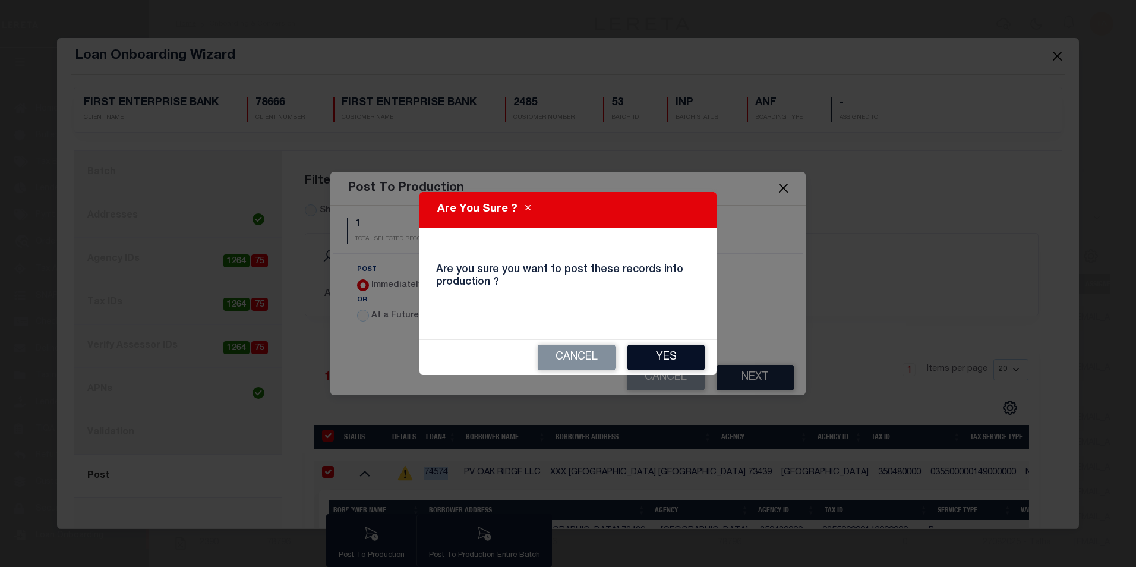
click at [669, 354] on button "Yes" at bounding box center [665, 357] width 77 height 26
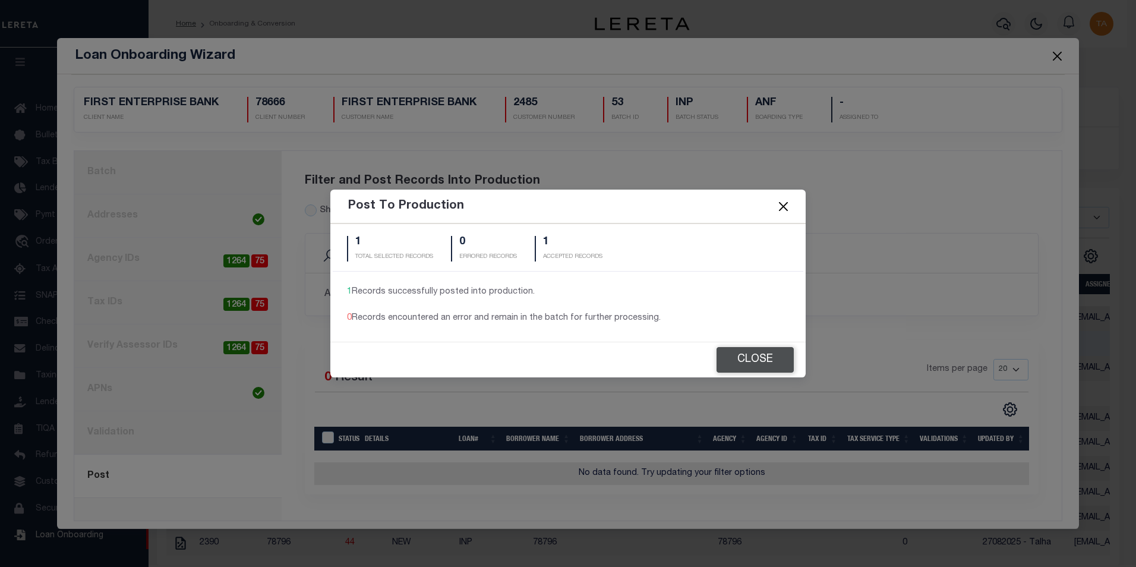
click at [760, 358] on button "Close" at bounding box center [754, 360] width 77 height 26
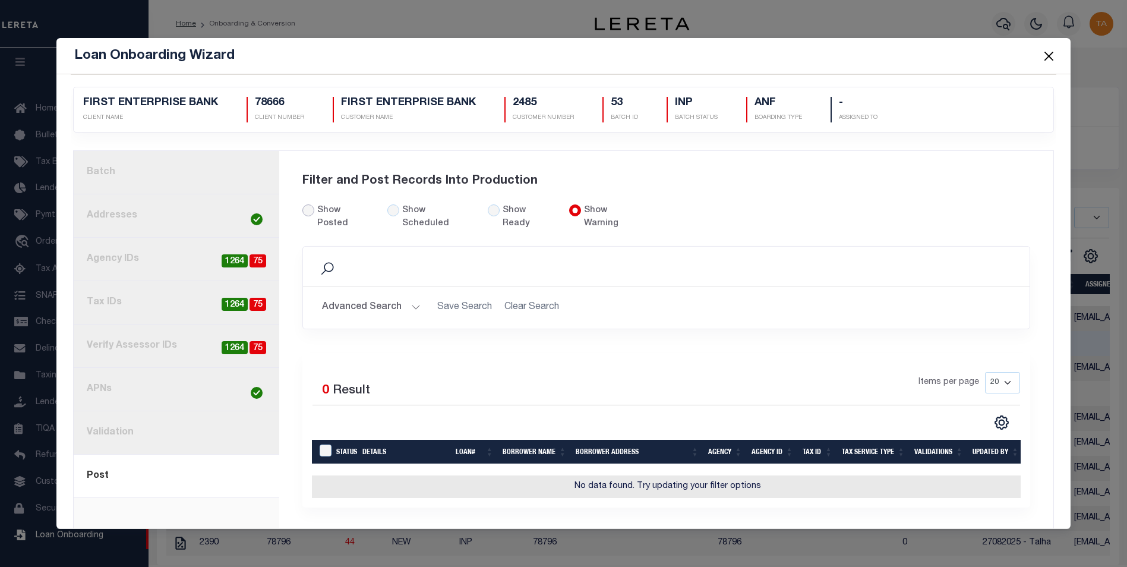
click at [309, 210] on input "Show Posted" at bounding box center [308, 210] width 12 height 12
radio input "true"
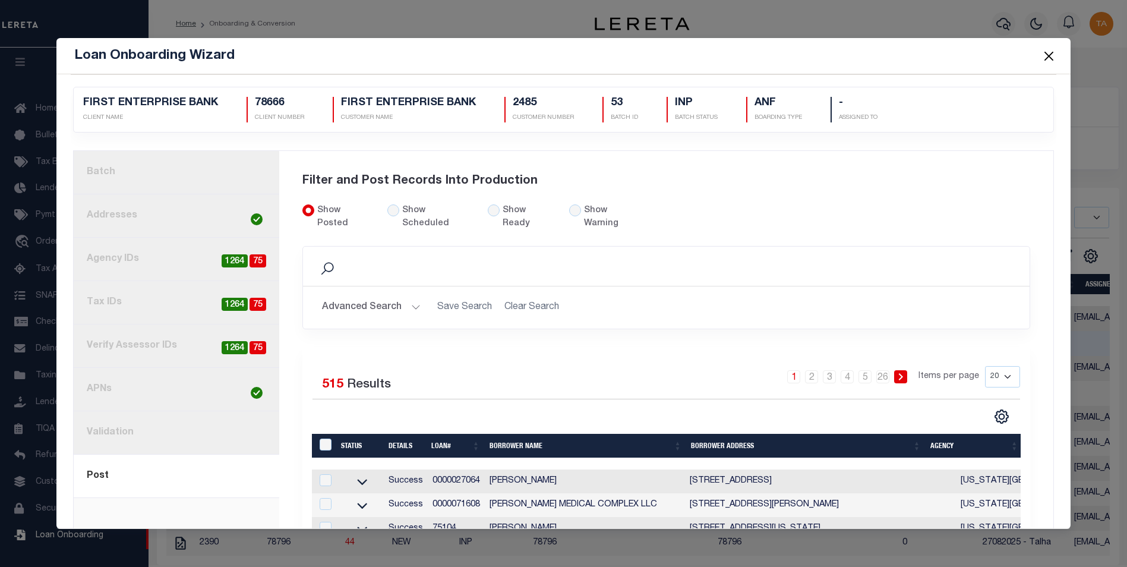
click at [121, 258] on link "3. Agency IDs 75 1264" at bounding box center [177, 259] width 206 height 43
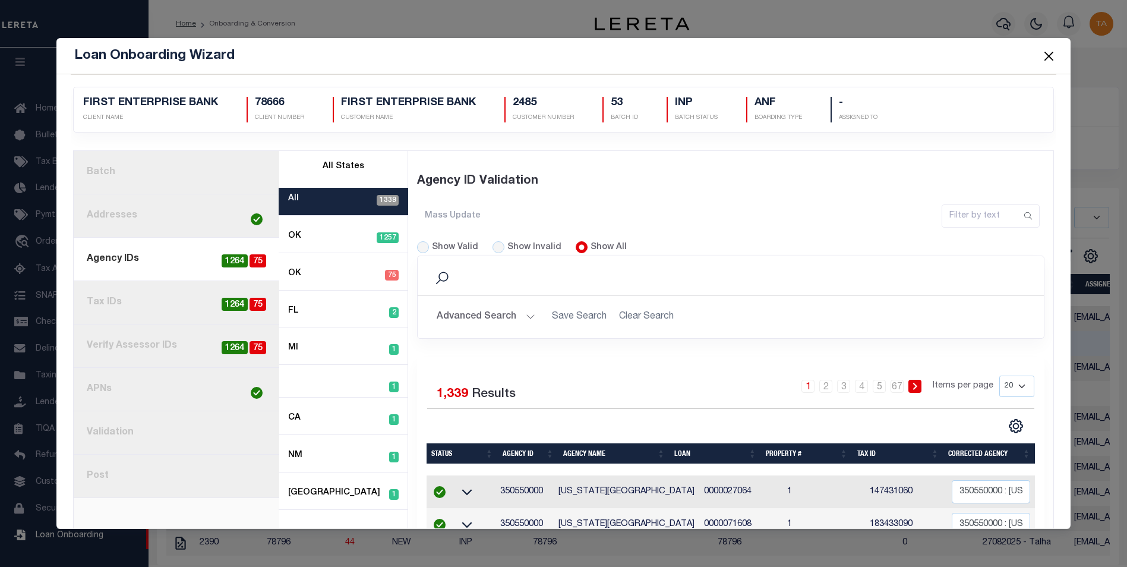
click at [500, 317] on button "Advanced Search" at bounding box center [486, 316] width 99 height 23
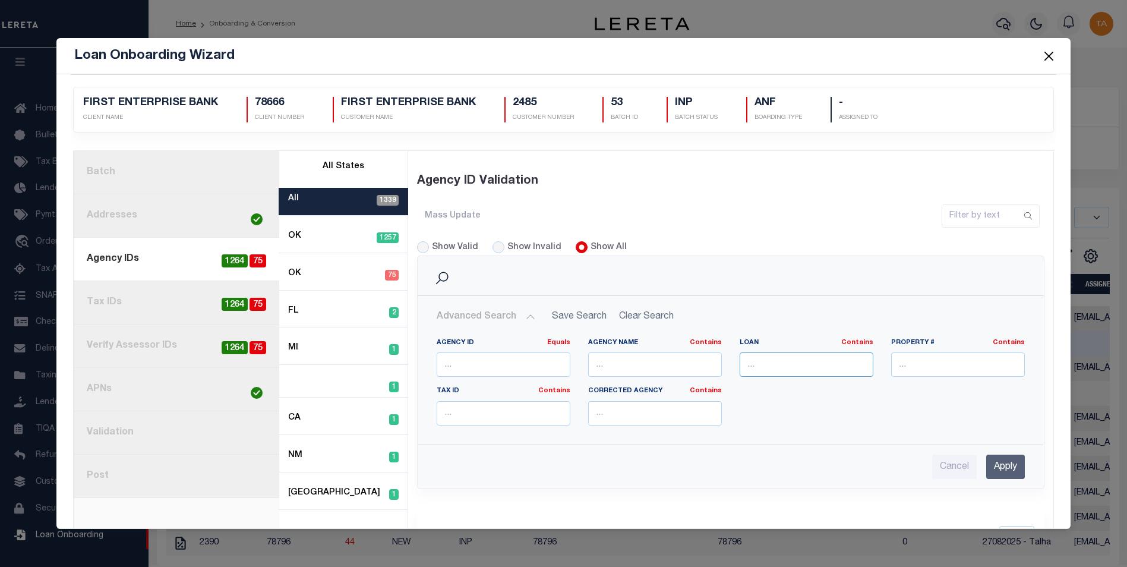
click at [774, 362] on input "text" at bounding box center [806, 364] width 134 height 24
paste input "74574"
type input "74574"
click at [995, 469] on input "Apply" at bounding box center [1005, 466] width 39 height 24
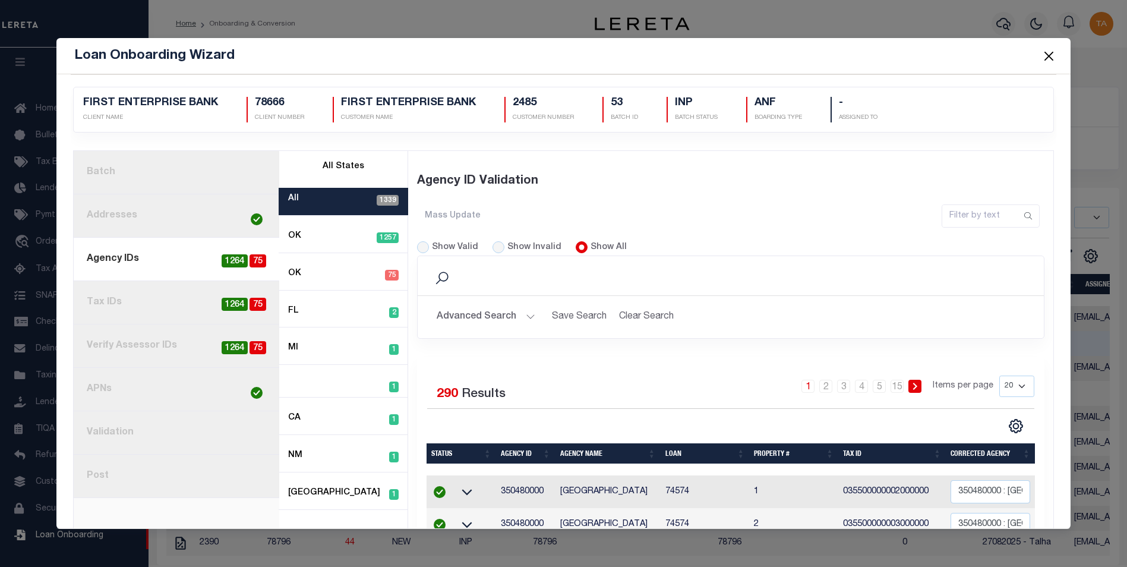
click at [1050, 56] on button "Close" at bounding box center [1048, 55] width 15 height 15
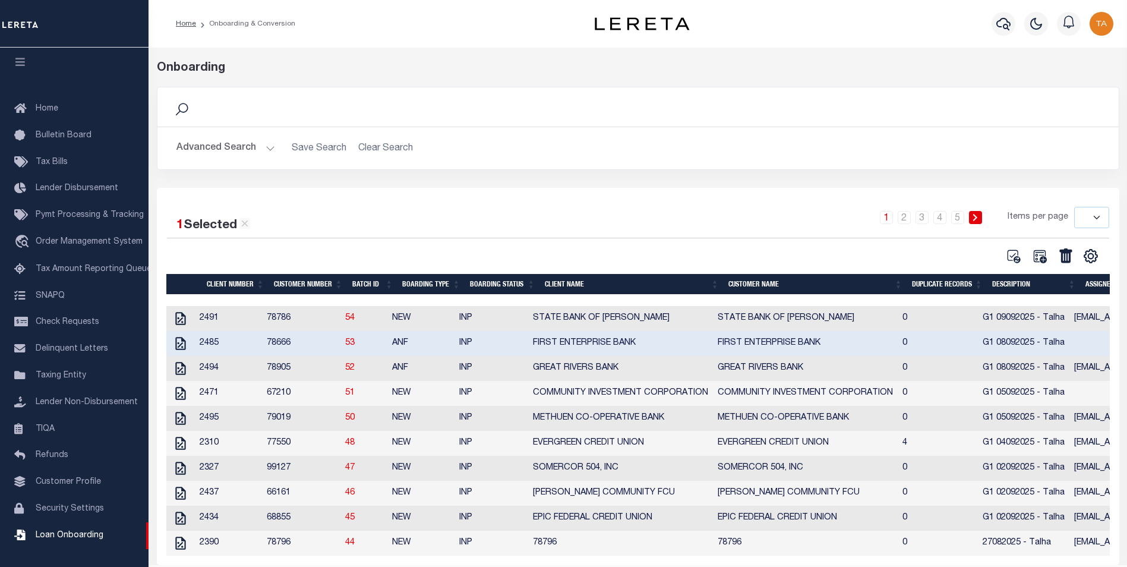
click at [213, 450] on td "2310" at bounding box center [228, 443] width 67 height 25
copy td "2310"
drag, startPoint x: 545, startPoint y: 448, endPoint x: 659, endPoint y: 442, distance: 114.8
click at [659, 442] on td "EVERGREEN CREDIT UNION" at bounding box center [620, 443] width 185 height 25
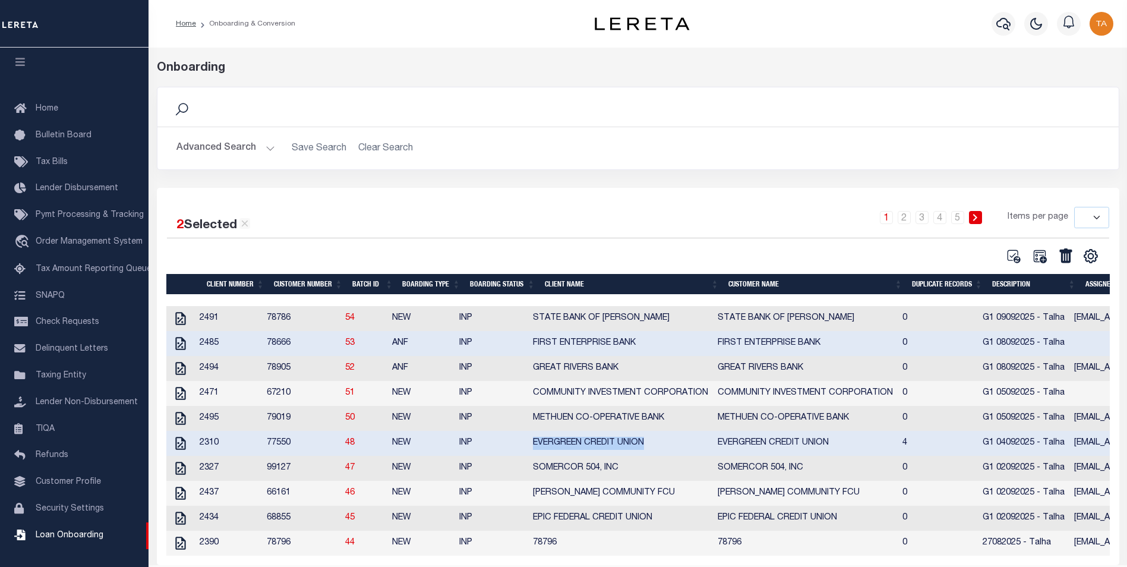
copy td "EVERGREEN CREDIT UNION"
click at [1039, 259] on icon "" at bounding box center [1039, 255] width 15 height 15
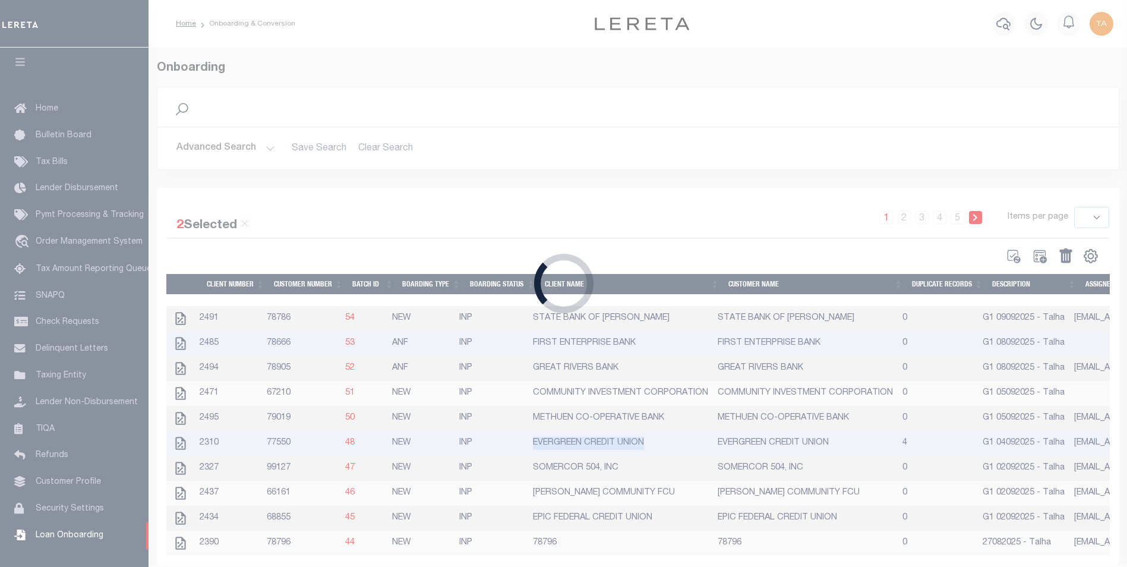
select select
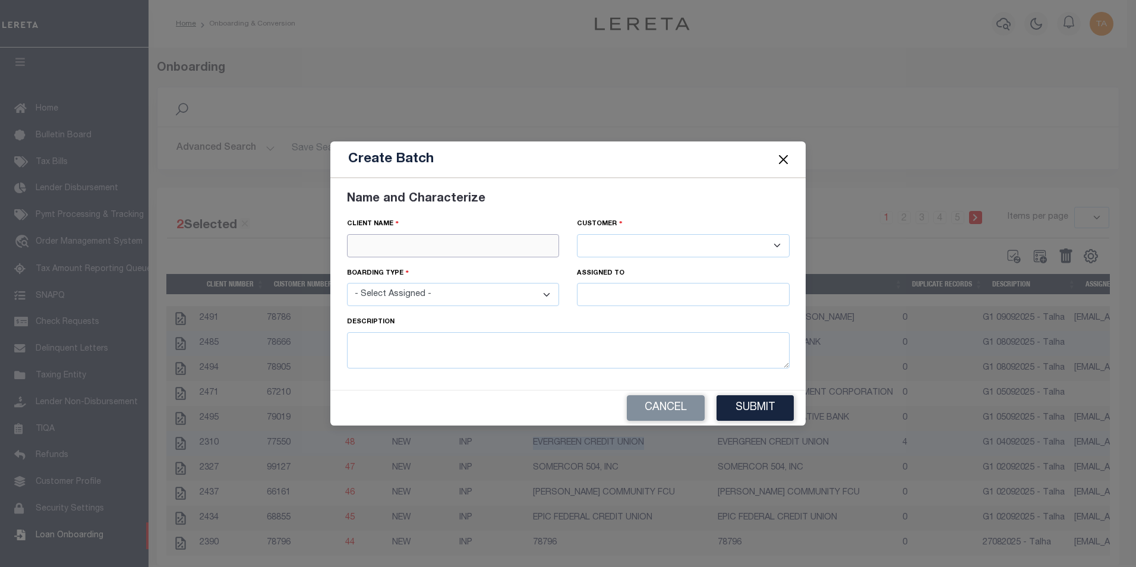
click at [418, 245] on input "text" at bounding box center [453, 245] width 213 height 23
paste input "EVERGREEN CREDIT UNION"
type input "EVERGREEN CREDIT UNION"
click at [479, 249] on input "EVERGREEN CREDIT UNION" at bounding box center [453, 245] width 213 height 23
click at [464, 267] on div "EVERGREEN CREDIT UNION" at bounding box center [452, 266] width 211 height 19
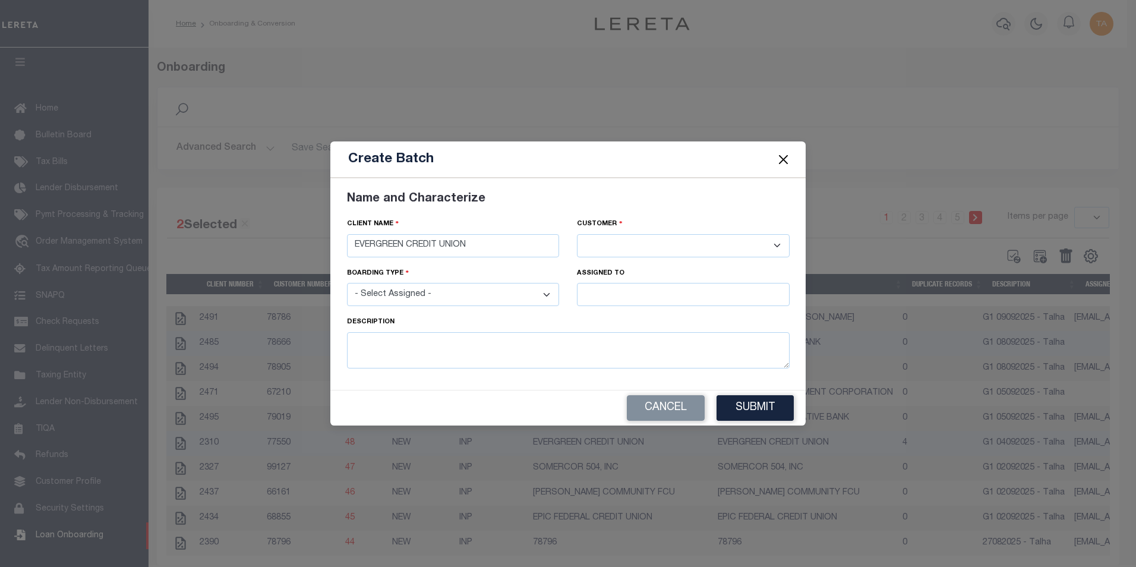
click at [633, 249] on select at bounding box center [683, 245] width 213 height 23
click at [444, 249] on input "EVERGREEN CREDIT UNION" at bounding box center [453, 245] width 213 height 23
click at [497, 248] on input "EVERGREEN CREDIT UNION" at bounding box center [453, 245] width 213 height 23
click at [423, 295] on select "- Select Assigned - NEW - New Loan REF - Refinance Loan CWF - Conversion with F…" at bounding box center [453, 294] width 213 height 23
select select "ANF"
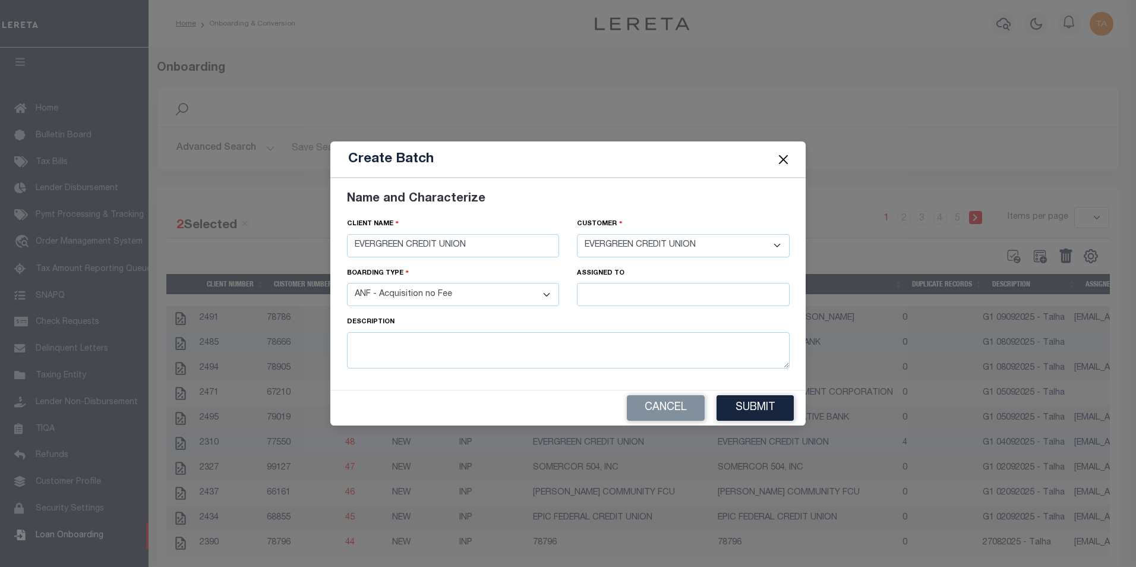
click at [347, 283] on select "- Select Assigned - NEW - New Loan REF - Refinance Loan CWF - Conversion with F…" at bounding box center [453, 294] width 213 height 23
click at [603, 297] on input "text" at bounding box center [683, 294] width 213 height 23
type input "Talha Hafiz"
click at [599, 315] on div "Talha Hafiz" at bounding box center [682, 316] width 211 height 19
click at [394, 348] on textarea at bounding box center [568, 350] width 442 height 36
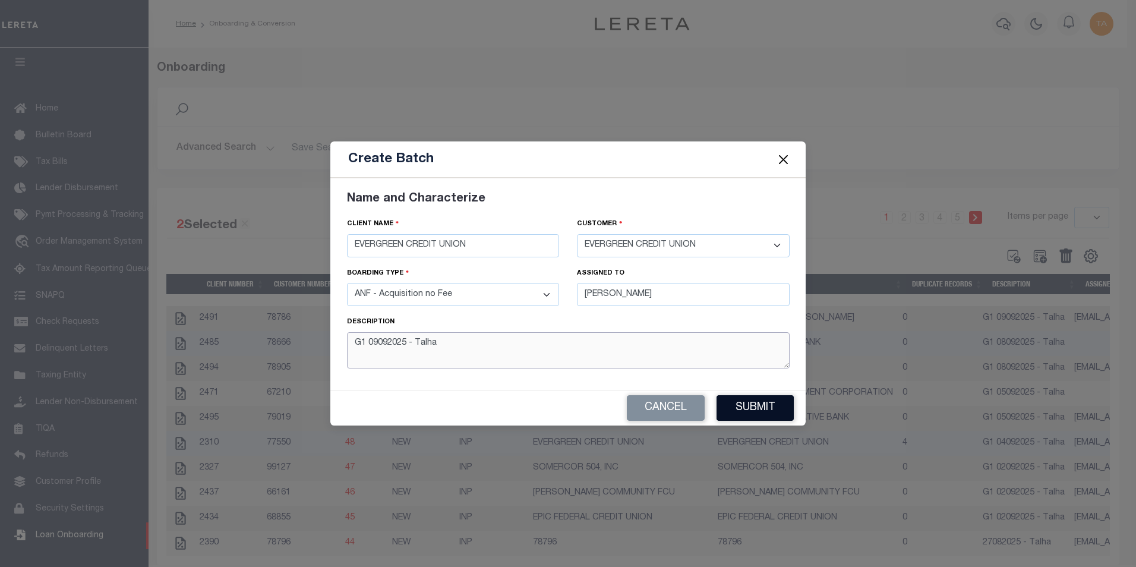
type textarea "G1 09092025 - Talha"
click at [746, 406] on button "Submit" at bounding box center [754, 408] width 77 height 26
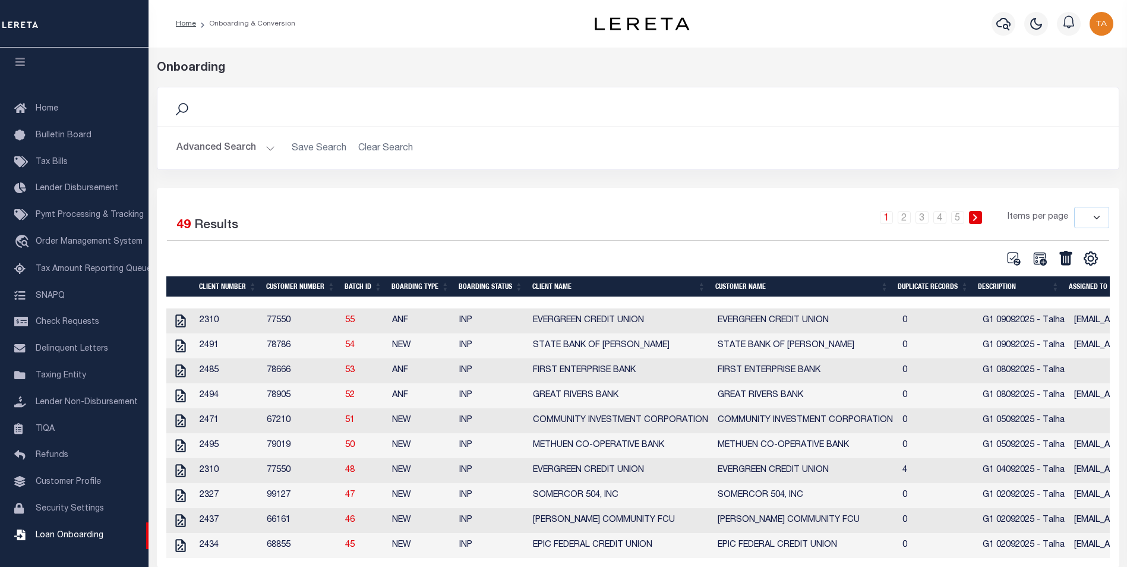
click at [197, 479] on td "2310" at bounding box center [228, 470] width 67 height 25
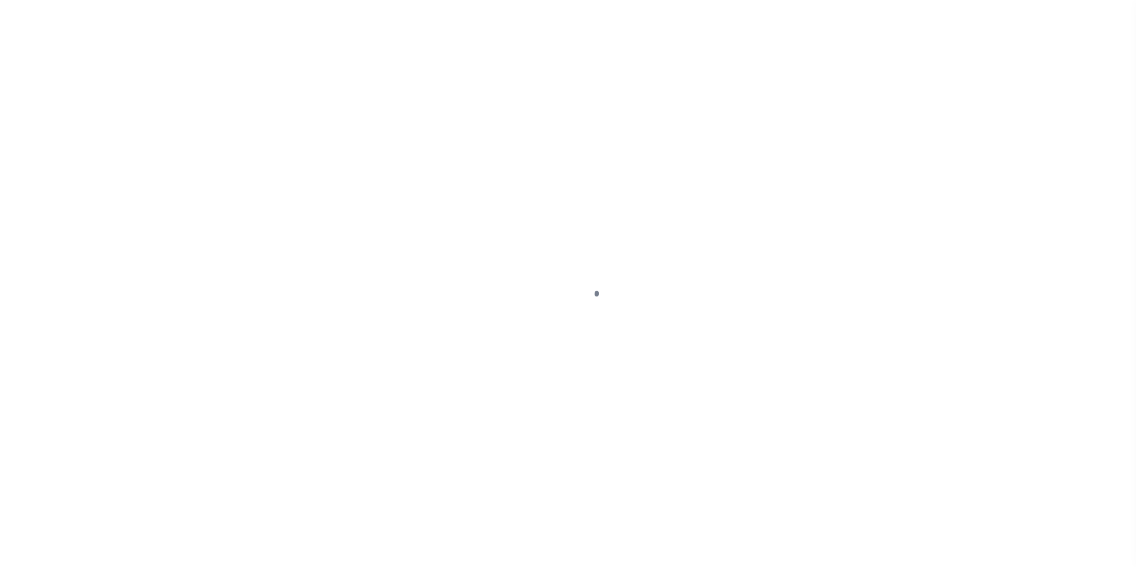
select select
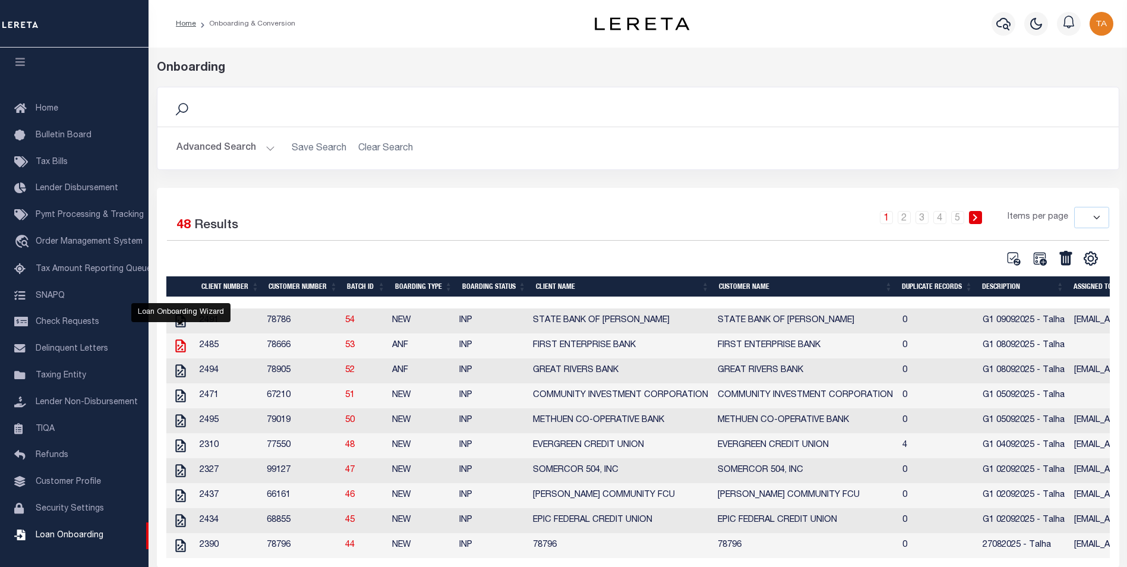
click at [183, 346] on icon "" at bounding box center [180, 345] width 10 height 13
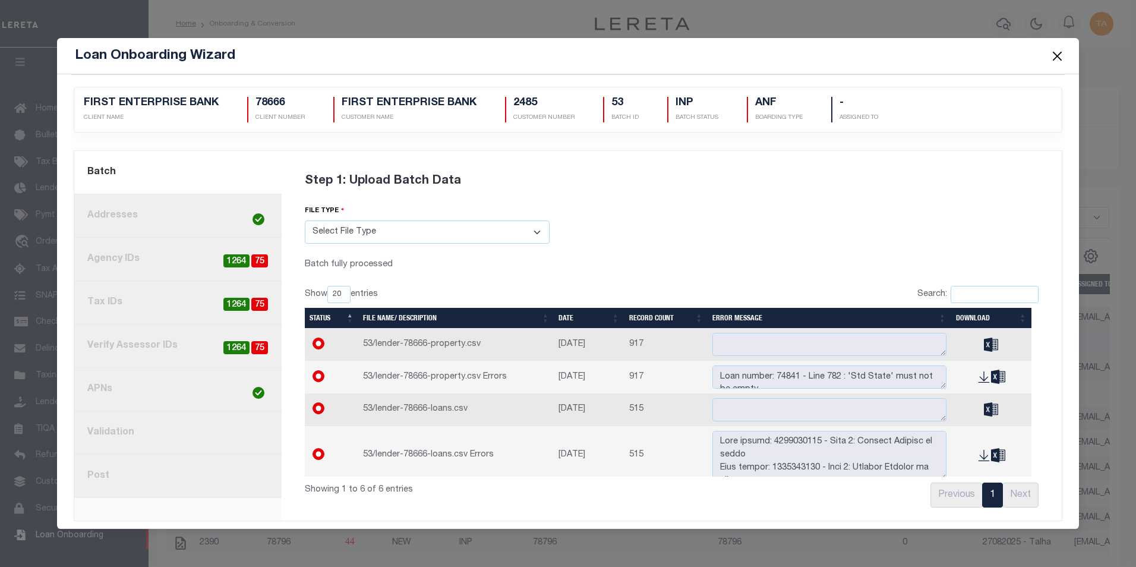
click at [108, 472] on link "8. Post" at bounding box center [177, 475] width 207 height 43
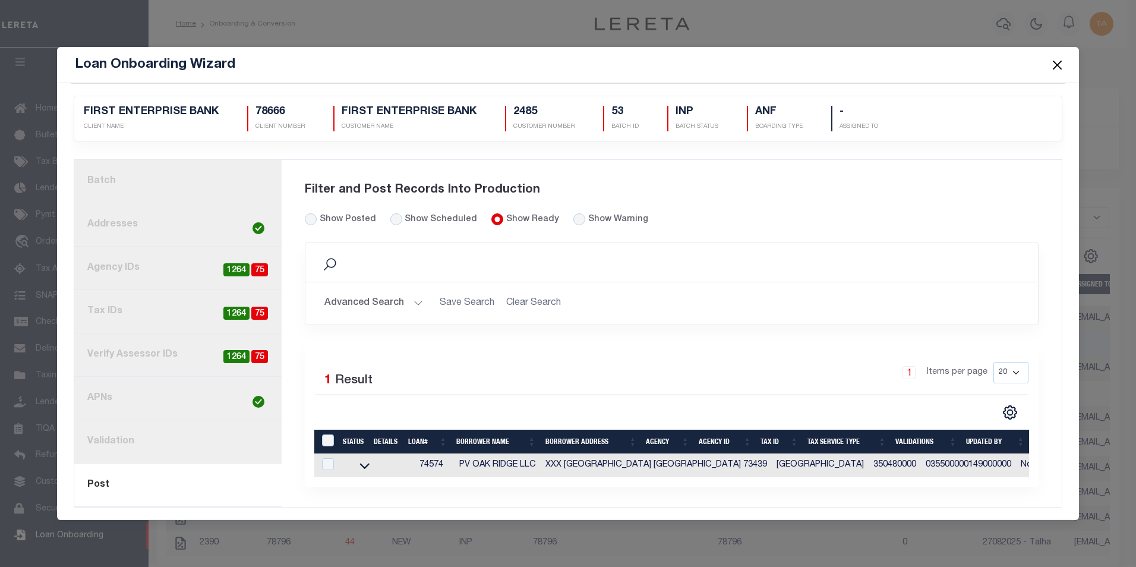
click at [112, 263] on link "3. Agency IDs 75 1264" at bounding box center [177, 267] width 207 height 43
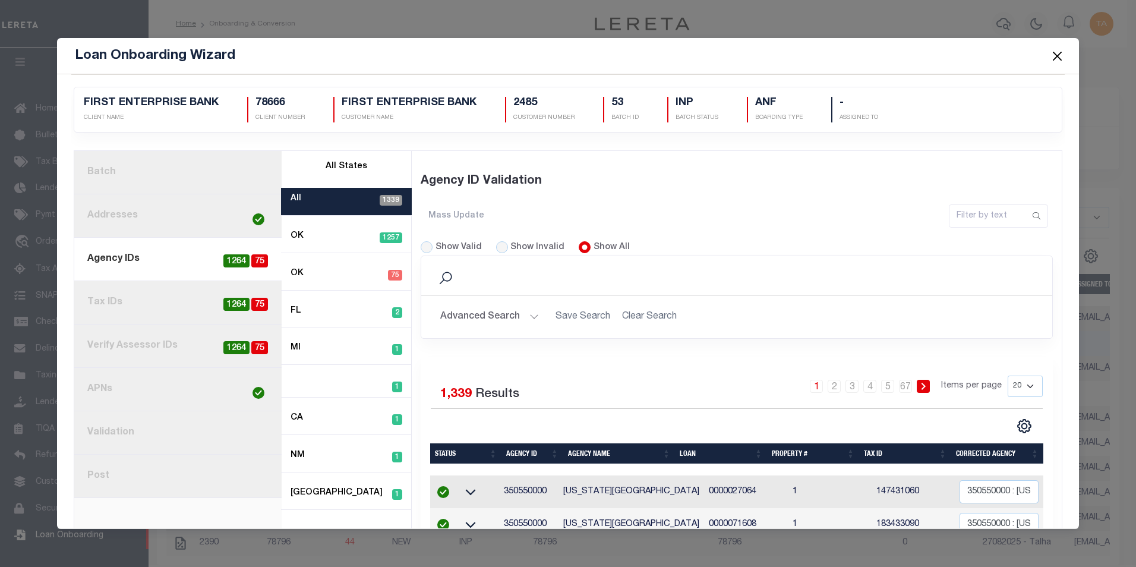
click at [524, 317] on button "Advanced Search" at bounding box center [489, 316] width 99 height 23
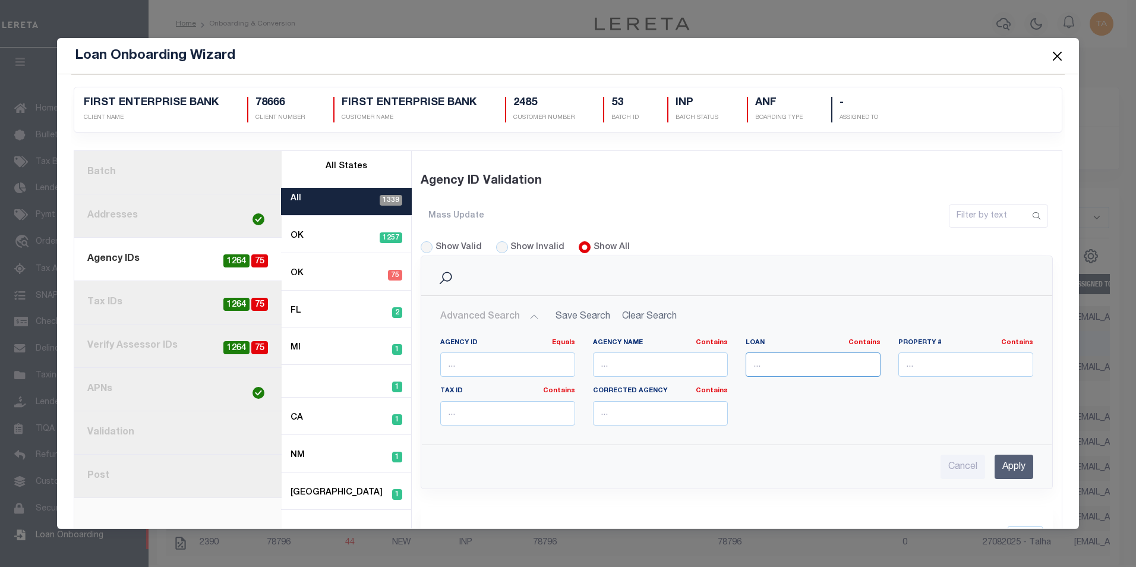
click at [792, 363] on input "text" at bounding box center [812, 364] width 135 height 24
paste input "74574"
type input "74574"
click at [1004, 466] on input "Apply" at bounding box center [1013, 466] width 39 height 24
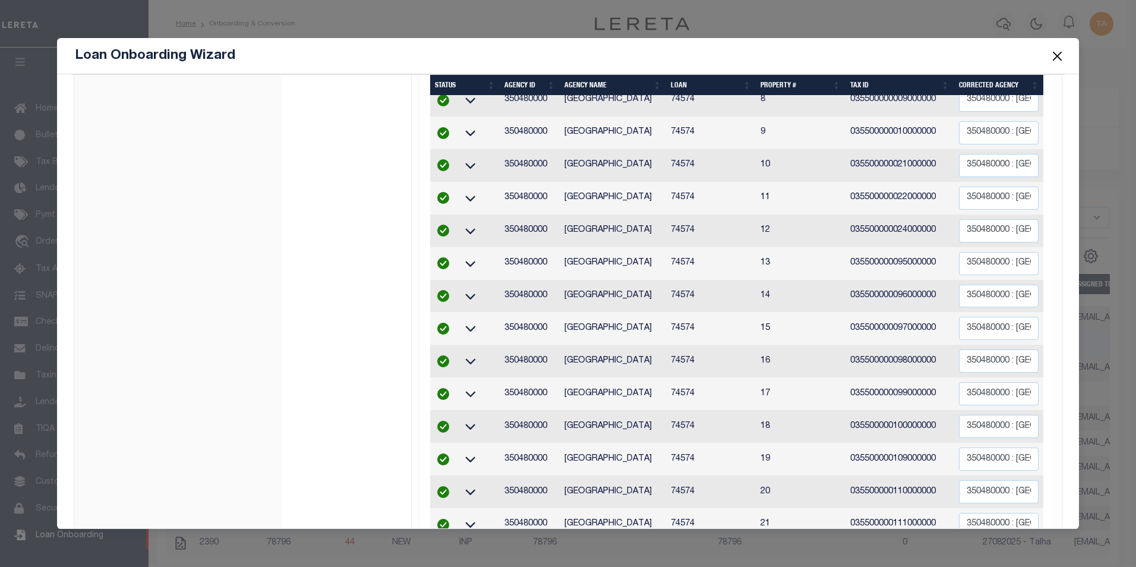
scroll to position [637, 0]
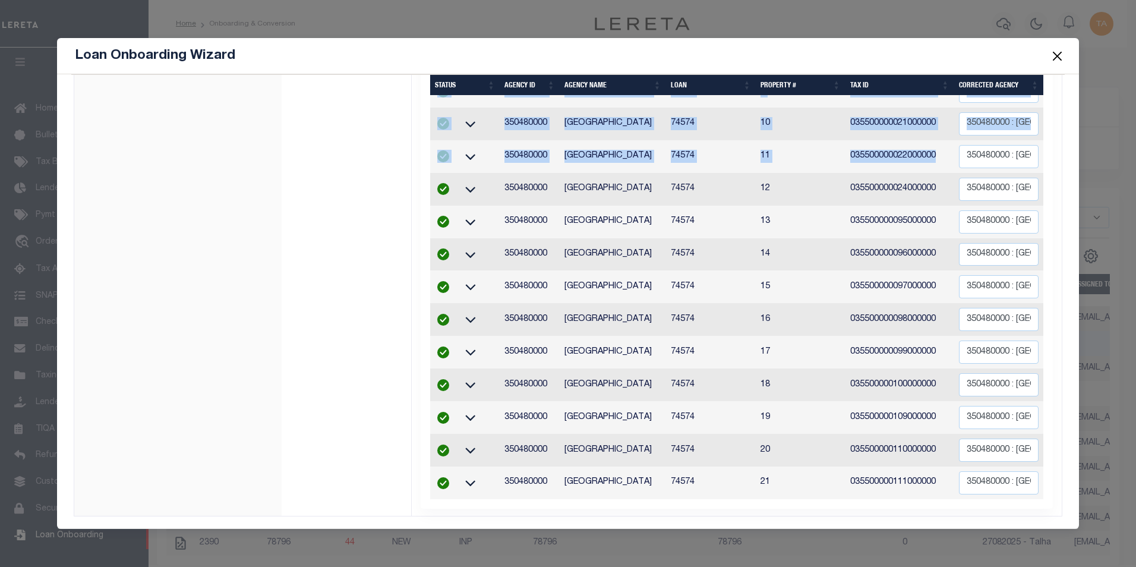
drag, startPoint x: 1055, startPoint y: 362, endPoint x: 1036, endPoint y: 141, distance: 221.2
click at [1036, 141] on div "2485 FIRST ENTERPRISE BANK CLIENT NAME" at bounding box center [568, 301] width 994 height 454
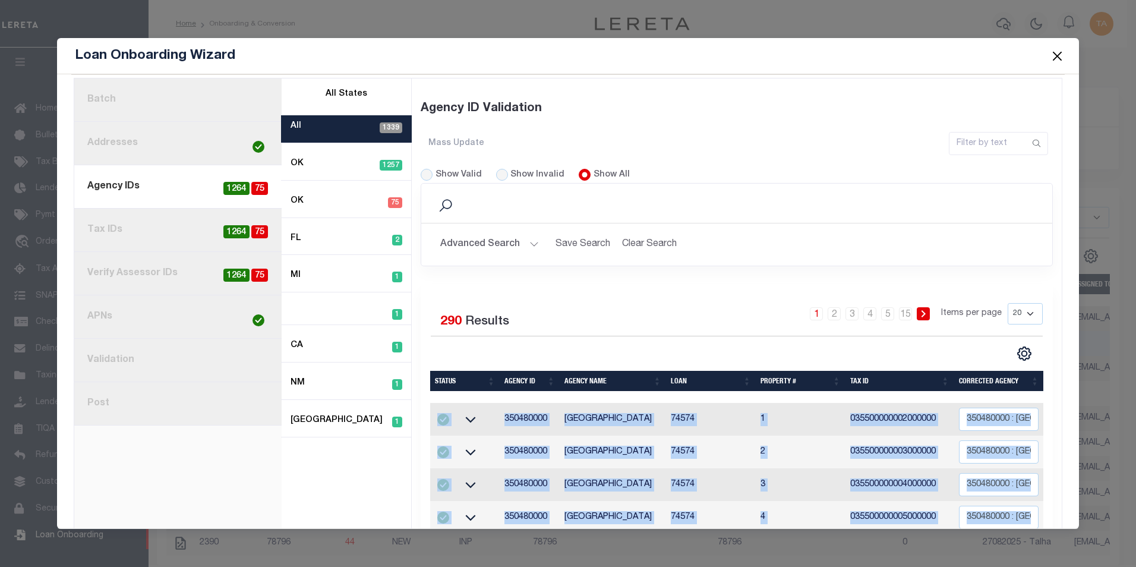
scroll to position [0, 0]
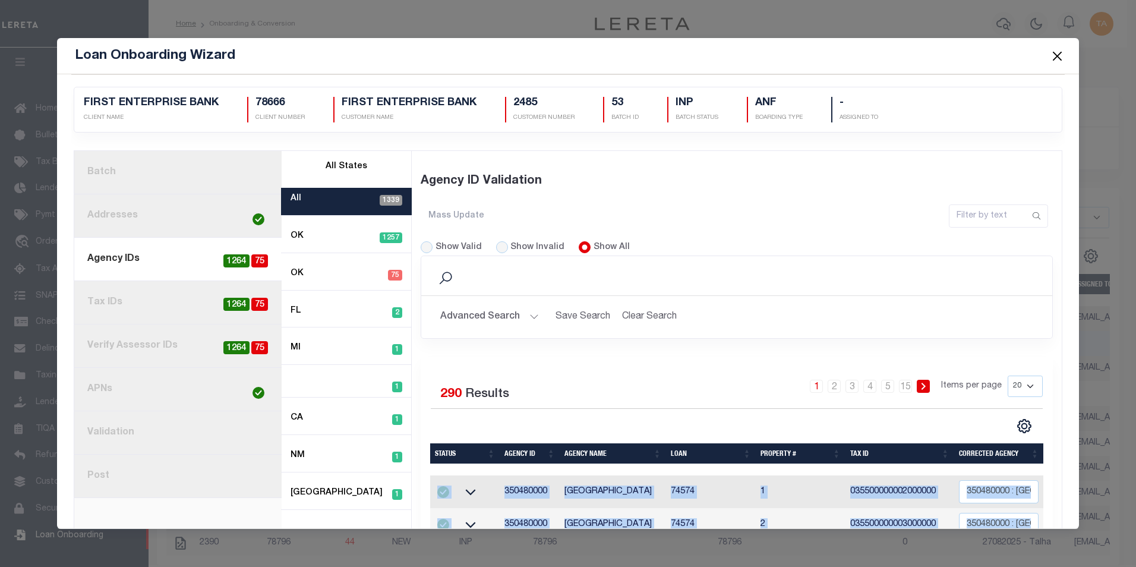
click at [96, 476] on link "8. Post" at bounding box center [177, 475] width 207 height 43
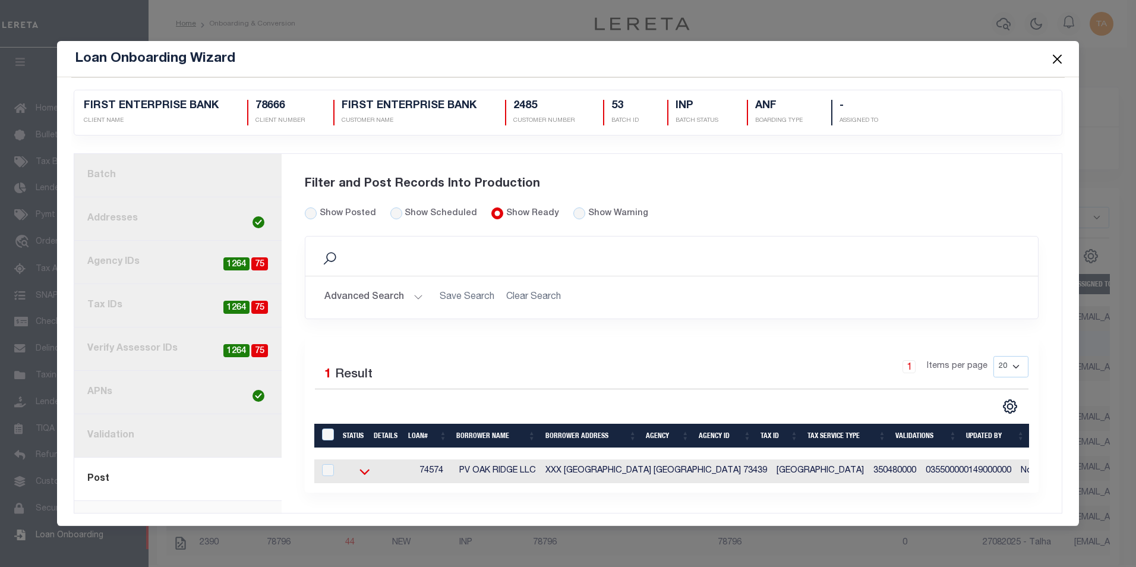
click at [363, 469] on icon at bounding box center [365, 471] width 30 height 12
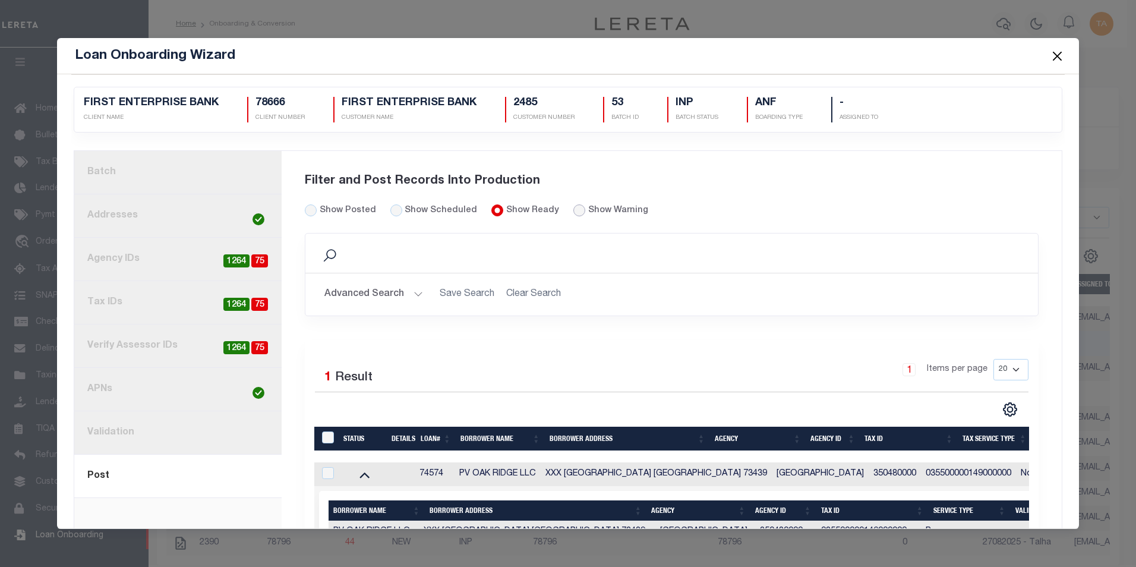
click at [573, 211] on input "radio" at bounding box center [579, 210] width 12 height 12
radio input "true"
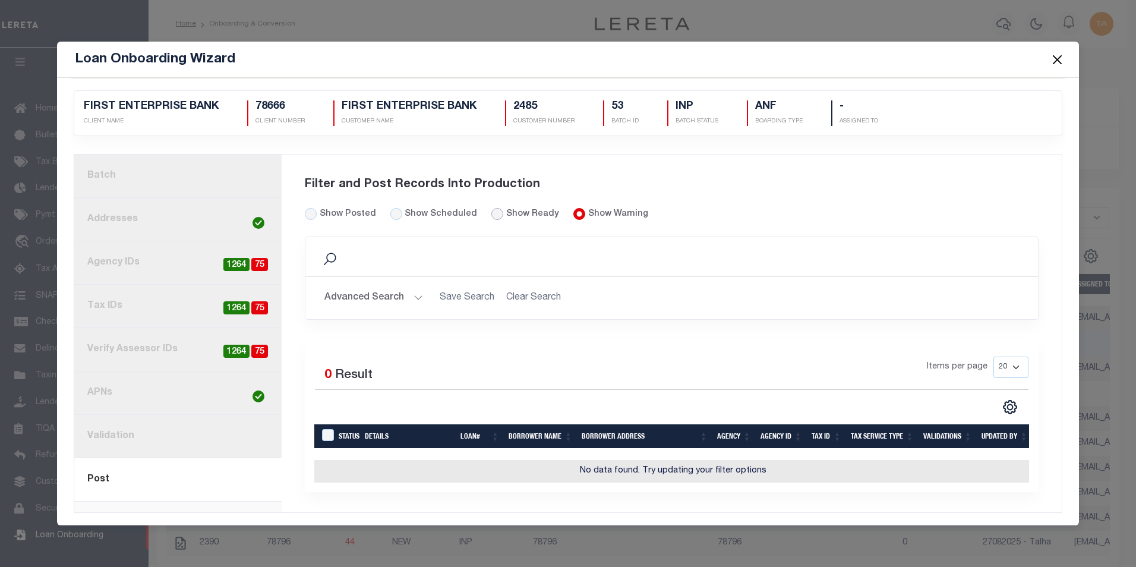
click at [491, 211] on input "Show Ready" at bounding box center [497, 214] width 12 height 12
radio input "true"
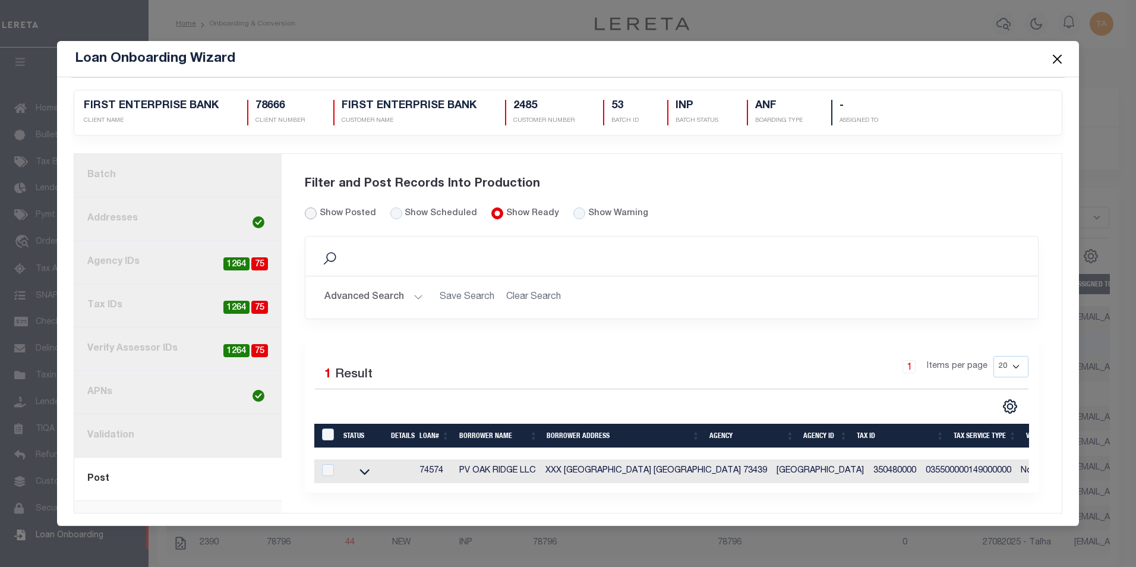
click at [311, 211] on input "Show Posted" at bounding box center [311, 213] width 12 height 12
radio input "true"
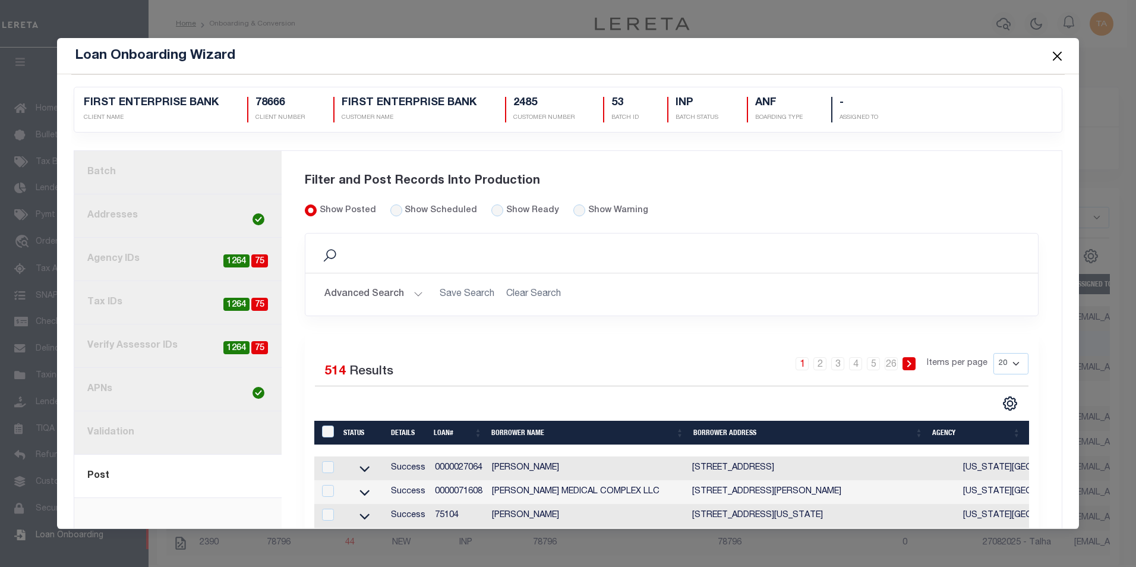
click at [491, 206] on div "Show Ready" at bounding box center [525, 210] width 68 height 13
click at [491, 211] on input "Show Ready" at bounding box center [497, 210] width 12 height 12
radio input "true"
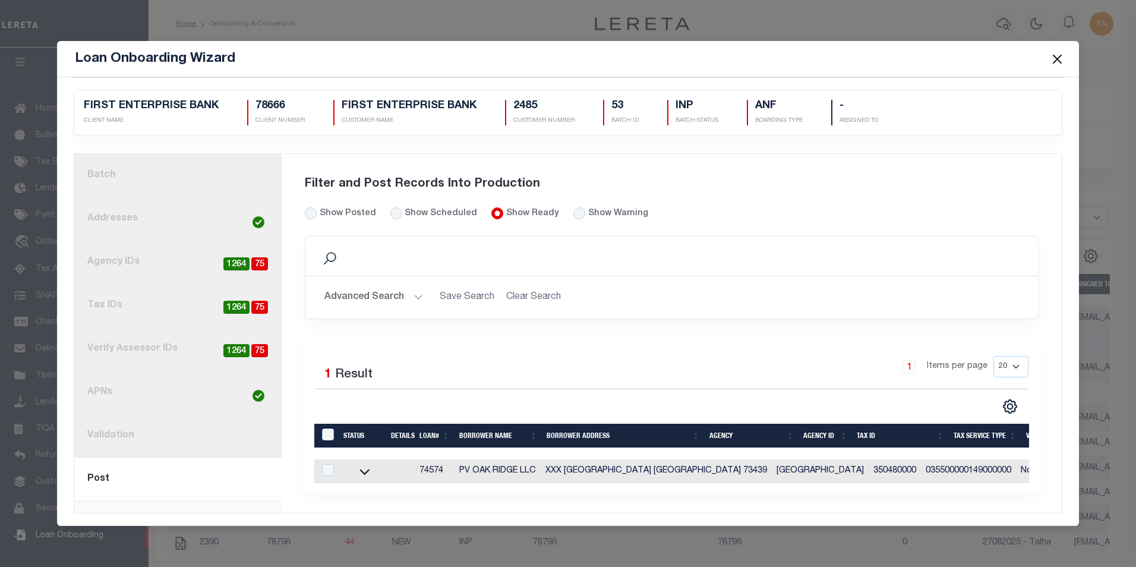
click at [1055, 55] on button "Close" at bounding box center [1056, 58] width 15 height 15
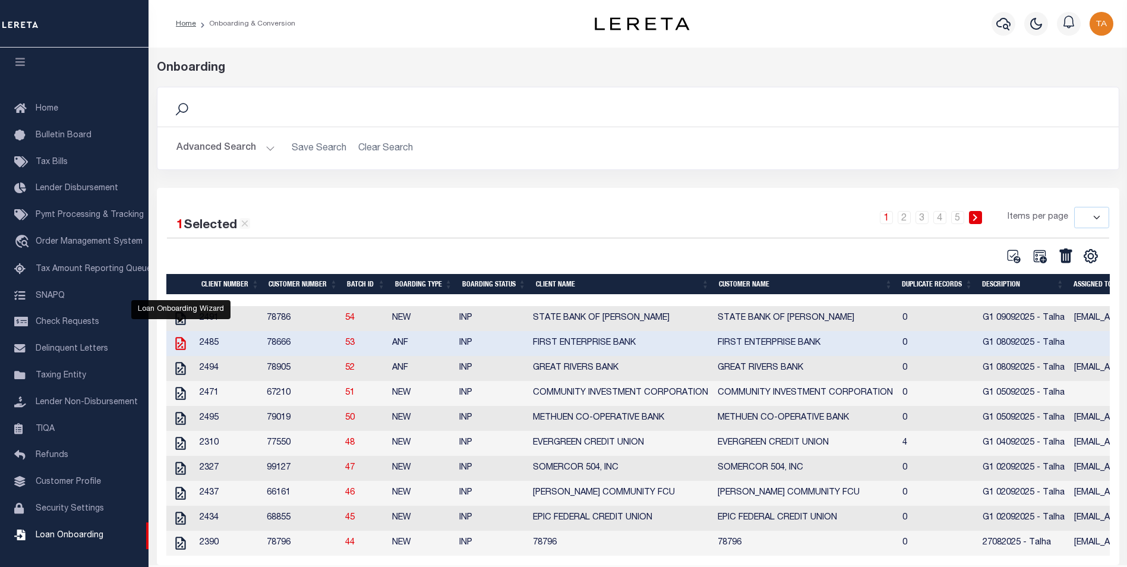
click at [179, 342] on icon "" at bounding box center [180, 343] width 15 height 15
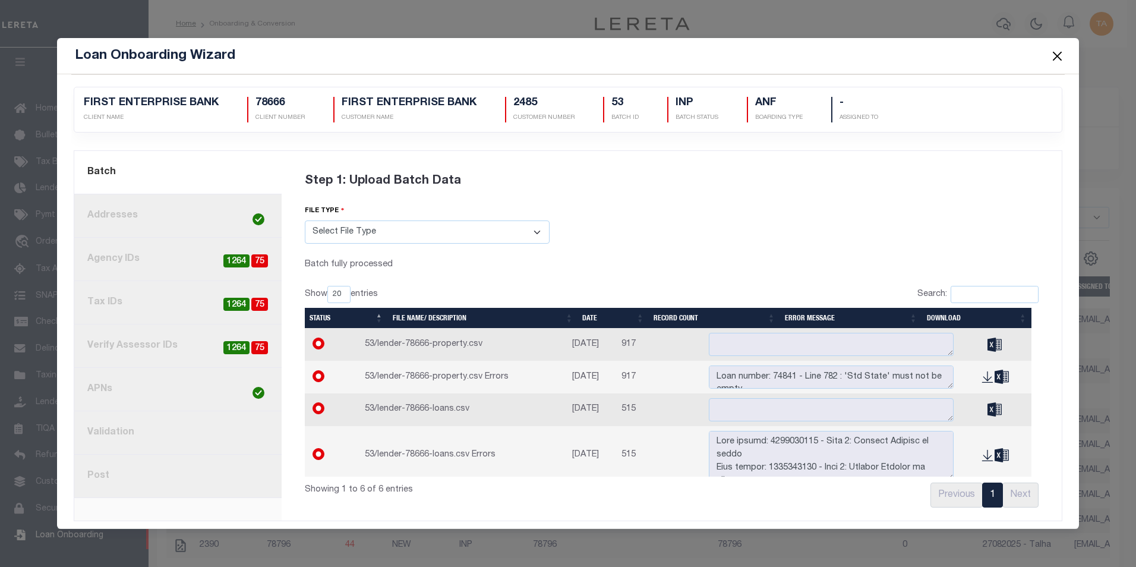
click at [1056, 57] on button "Close" at bounding box center [1056, 55] width 15 height 15
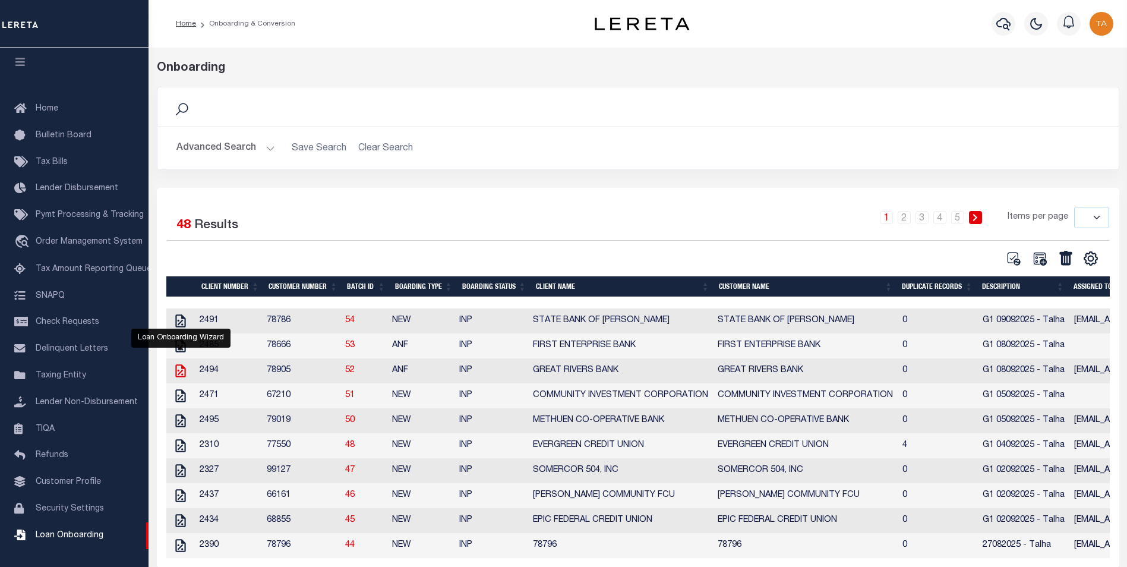
click at [179, 374] on icon "" at bounding box center [180, 370] width 15 height 15
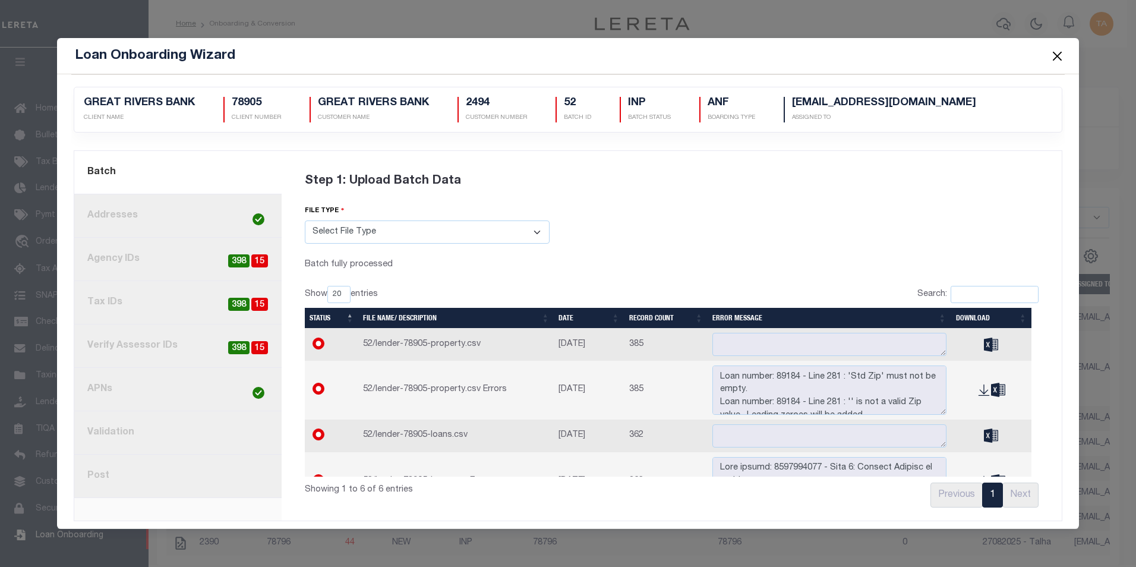
click at [140, 480] on link "8. Post" at bounding box center [177, 475] width 207 height 43
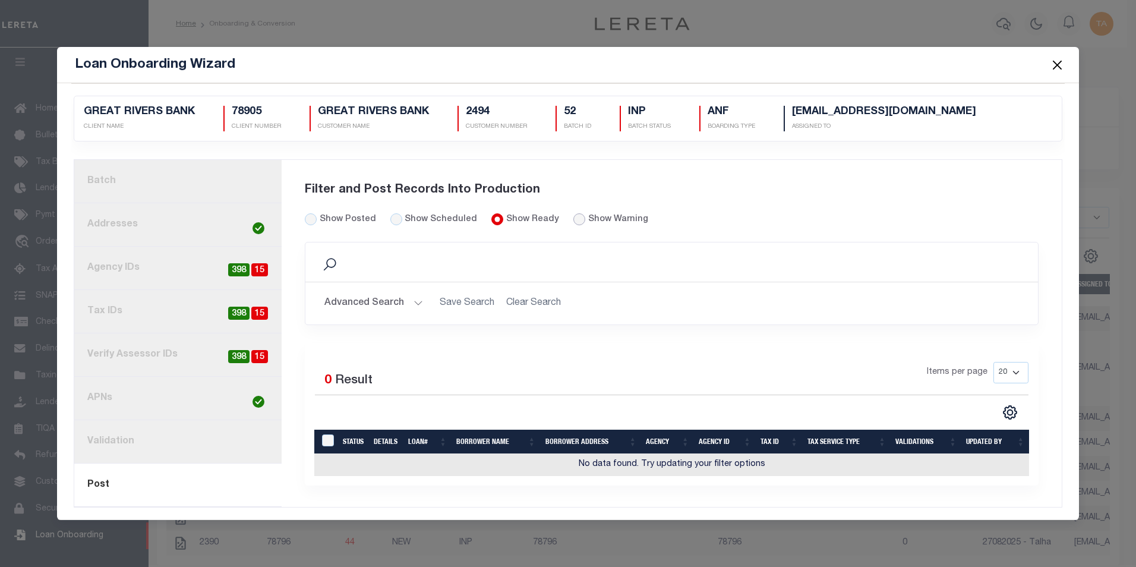
click at [573, 220] on input "radio" at bounding box center [579, 219] width 12 height 12
radio input "true"
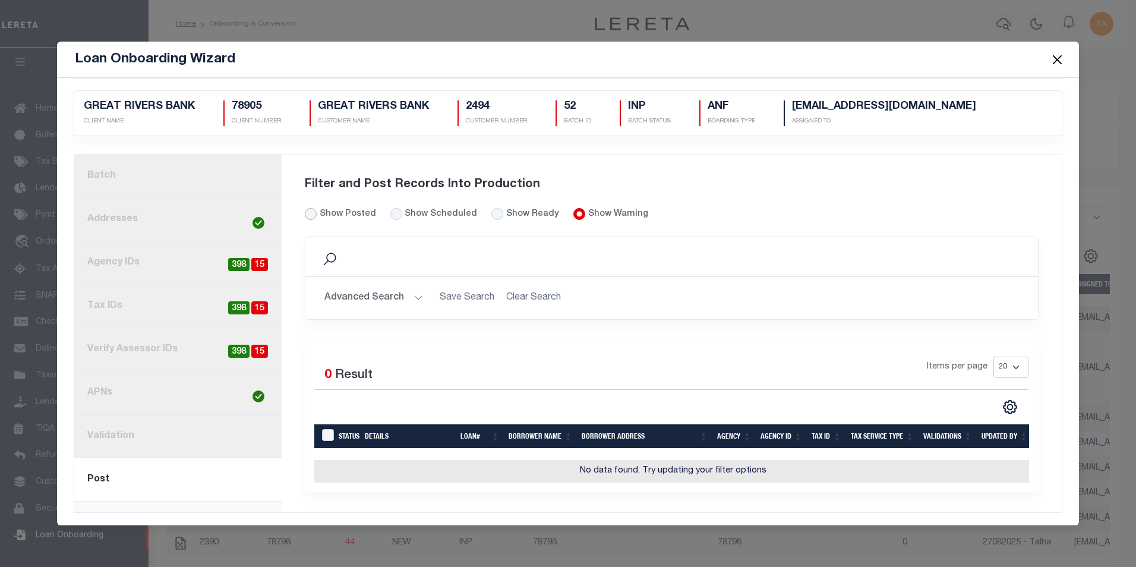
click at [308, 211] on input "Show Posted" at bounding box center [311, 214] width 12 height 12
radio input "true"
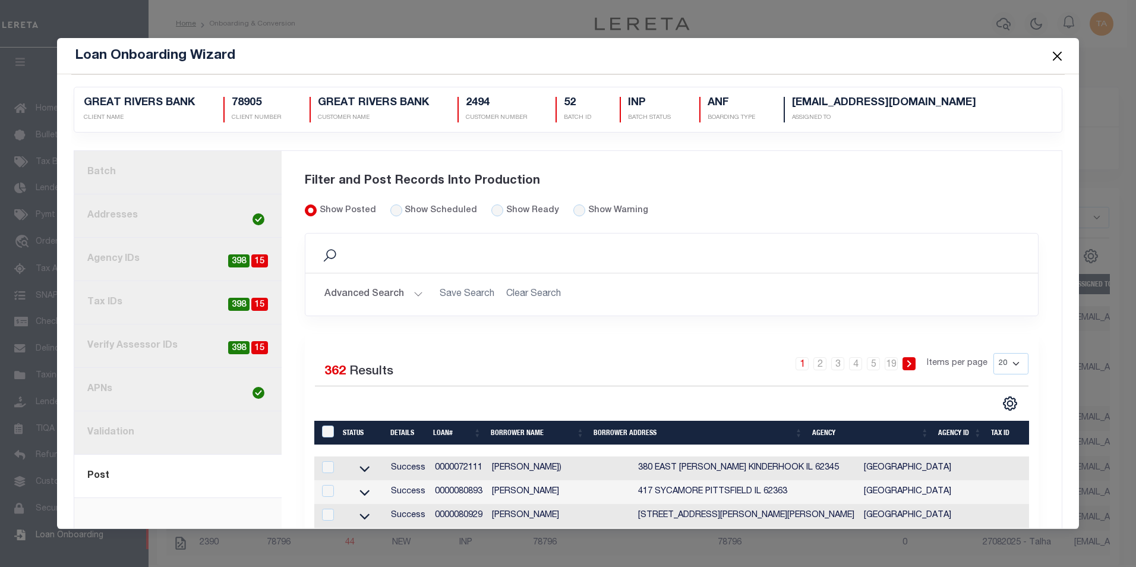
click at [1053, 56] on button "Close" at bounding box center [1056, 55] width 15 height 15
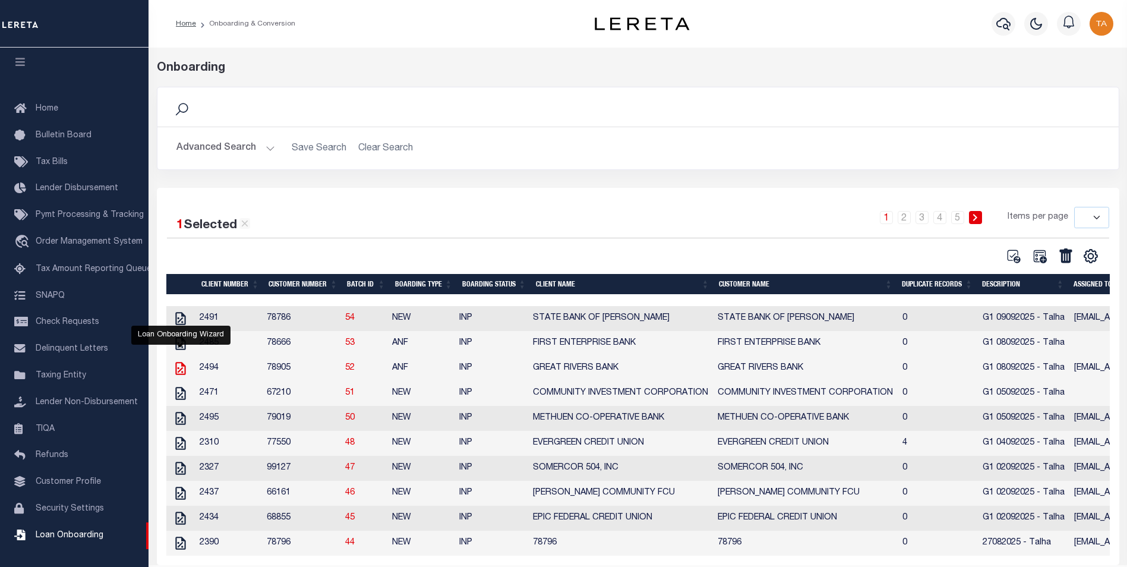
click at [179, 374] on icon "" at bounding box center [180, 368] width 10 height 13
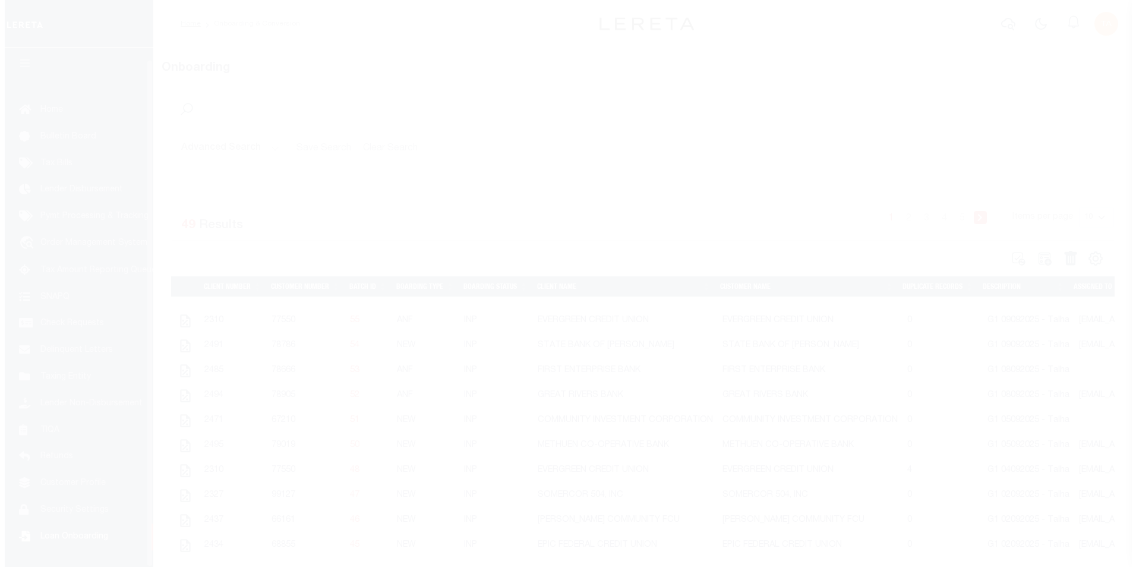
scroll to position [12, 0]
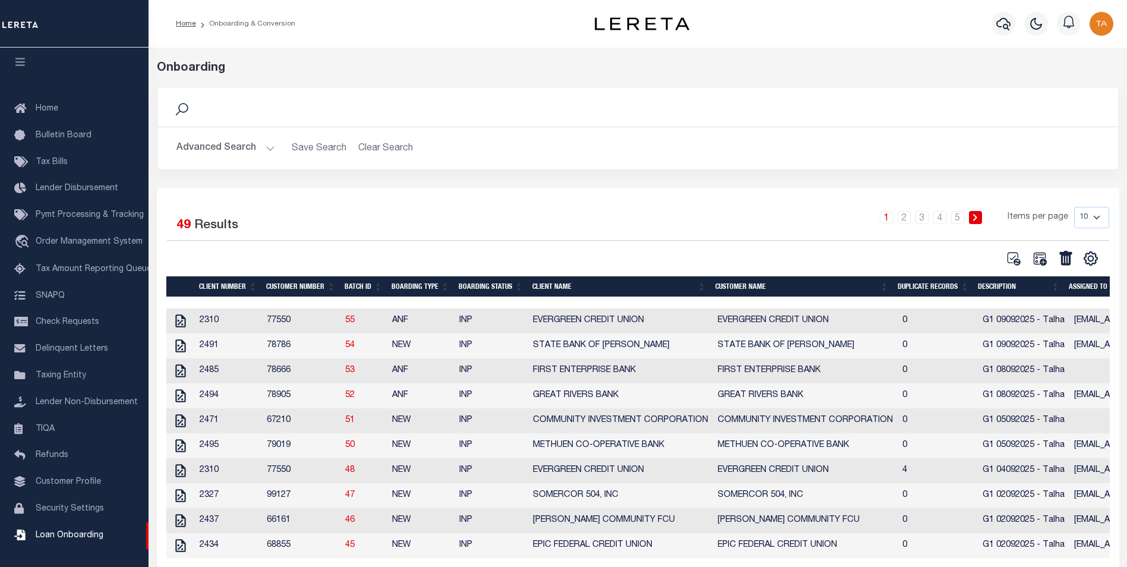
click at [235, 474] on td "2310" at bounding box center [228, 470] width 67 height 25
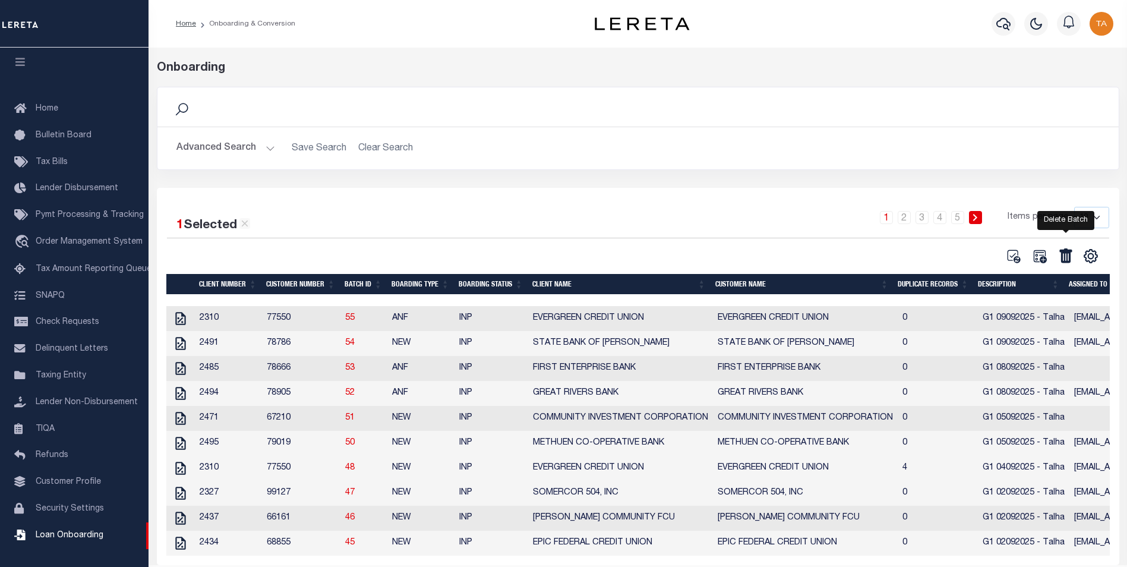
click at [1069, 259] on icon at bounding box center [1065, 255] width 12 height 14
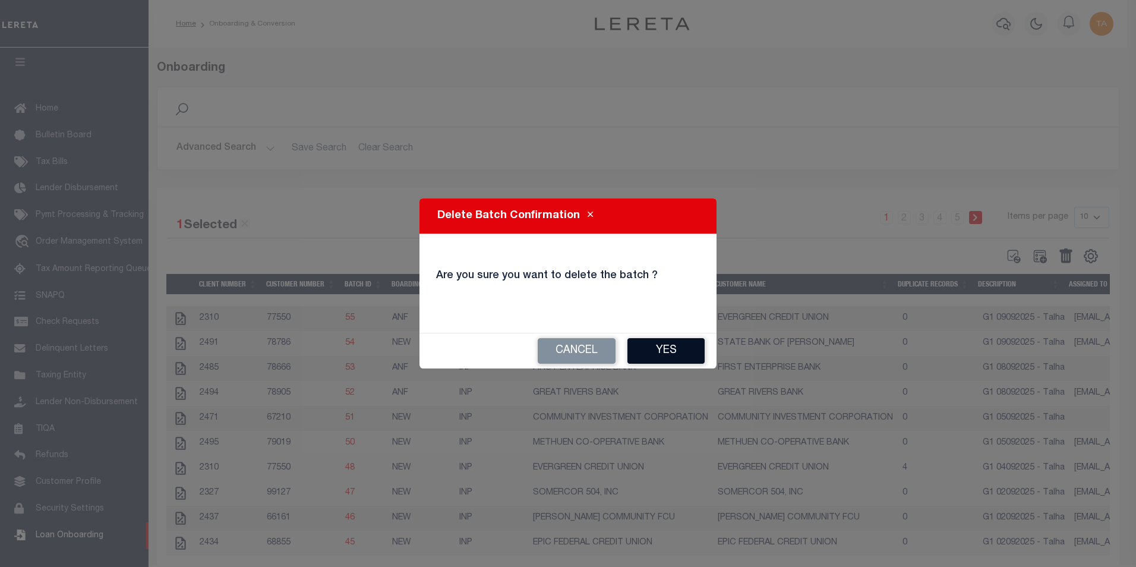
click at [683, 343] on button "Yes" at bounding box center [665, 351] width 77 height 26
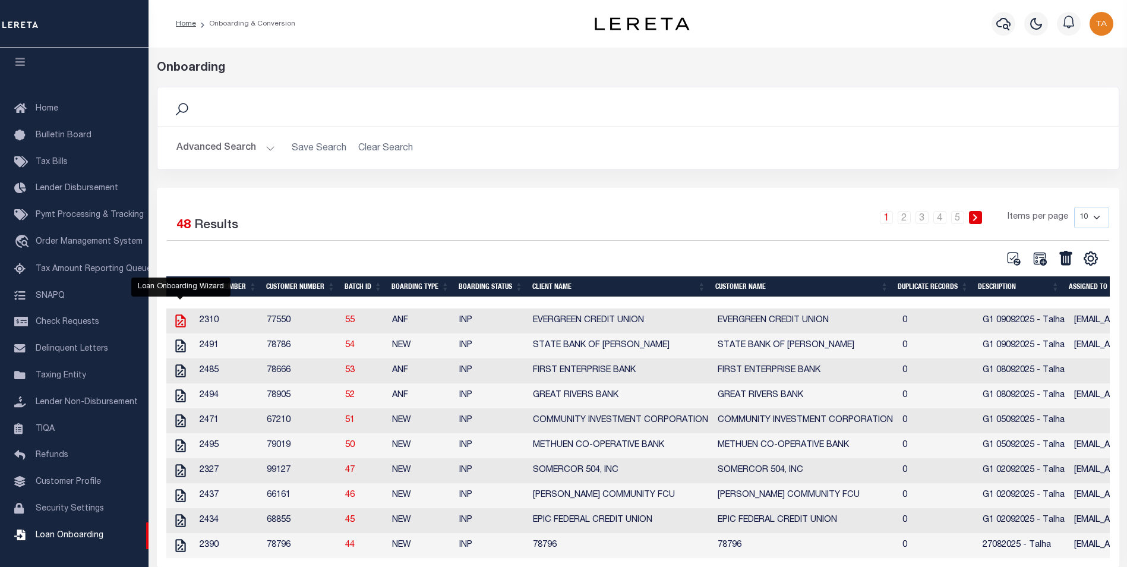
click at [178, 322] on icon at bounding box center [180, 320] width 10 height 13
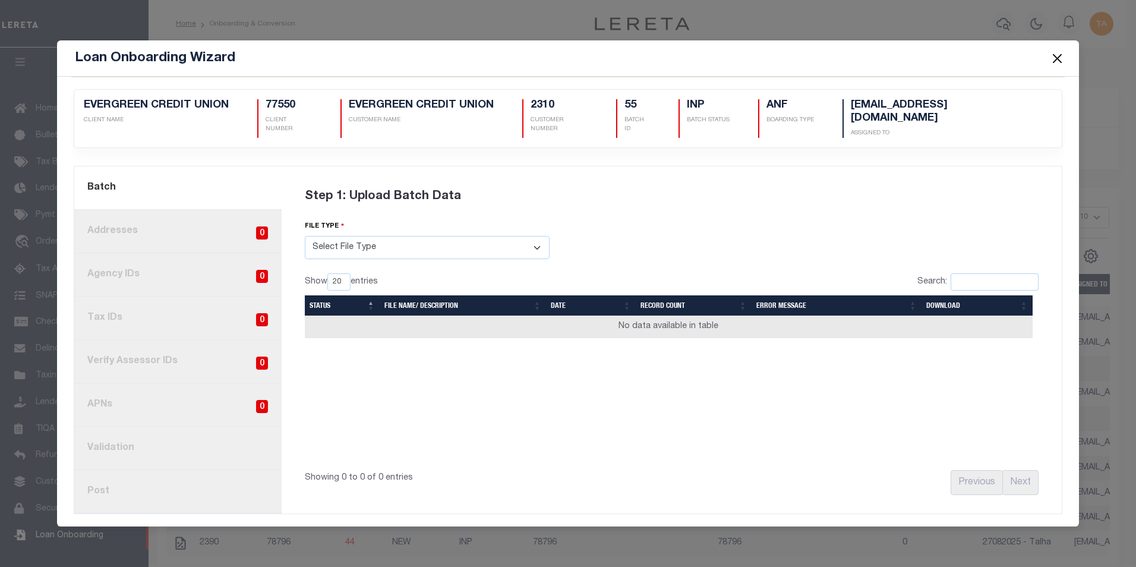
click at [375, 244] on select "Select File Type Lereta Lereta Conversion Zip" at bounding box center [427, 247] width 245 height 23
select select "LERETA"
click at [305, 236] on select "Select File Type Lereta Lereta Conversion Zip" at bounding box center [427, 247] width 245 height 23
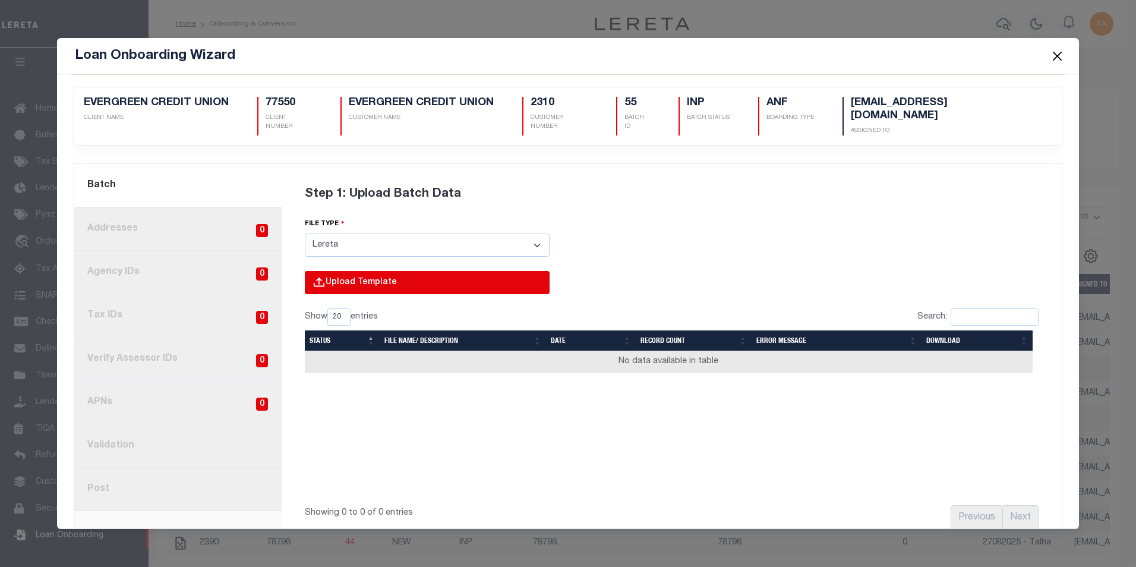
click at [366, 271] on input "file" at bounding box center [266, 295] width 565 height 48
type input "C:\fakepath\Lender-77550-Property.csv"
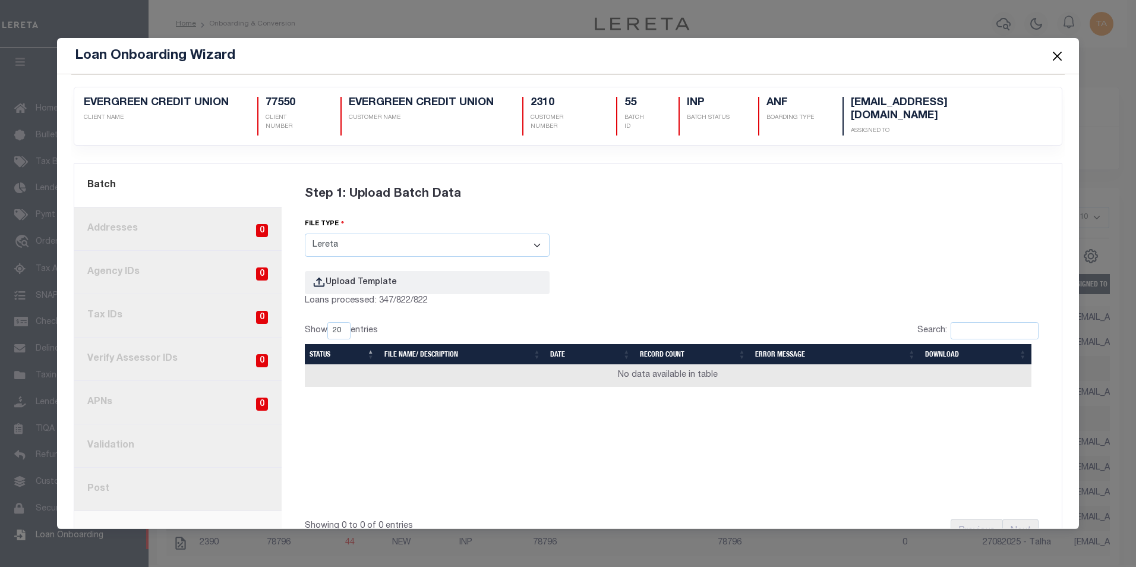
click at [1052, 56] on button "Close" at bounding box center [1056, 55] width 15 height 15
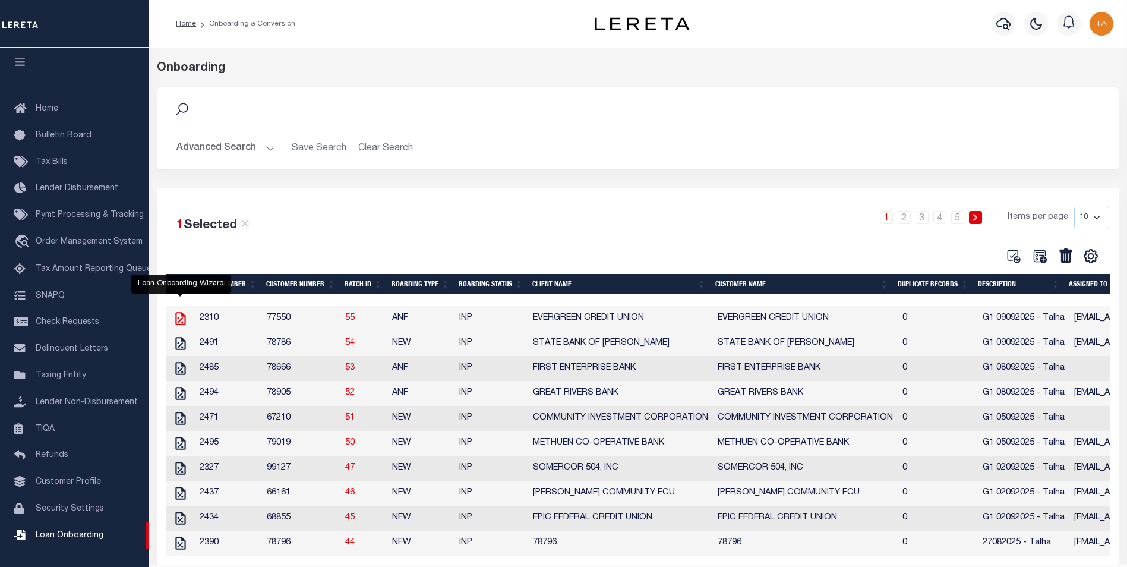
click at [178, 320] on icon at bounding box center [180, 318] width 15 height 15
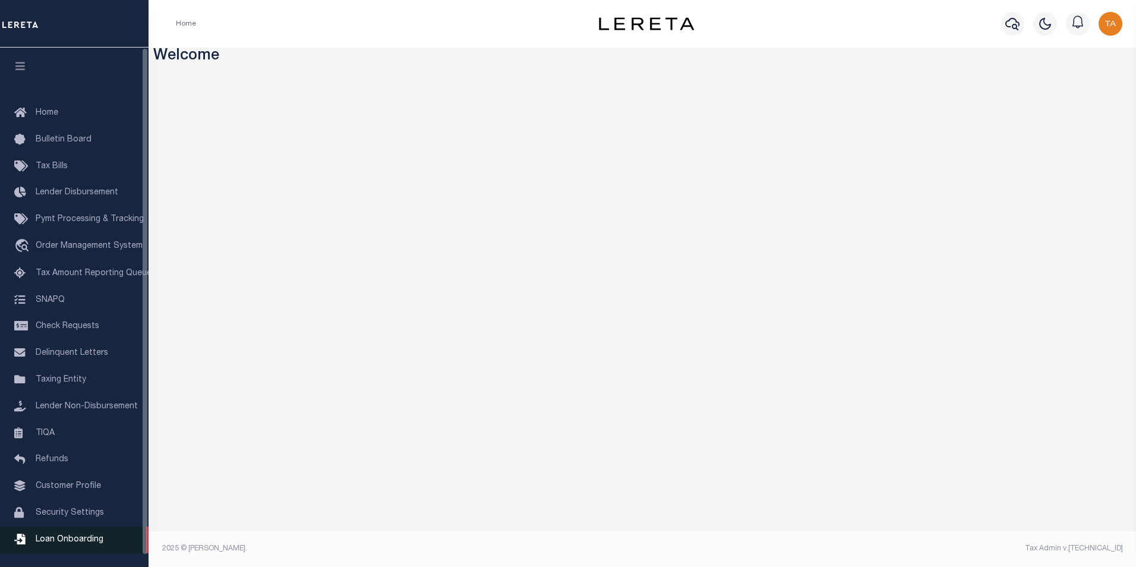
click at [39, 543] on span "Loan Onboarding" at bounding box center [70, 539] width 68 height 8
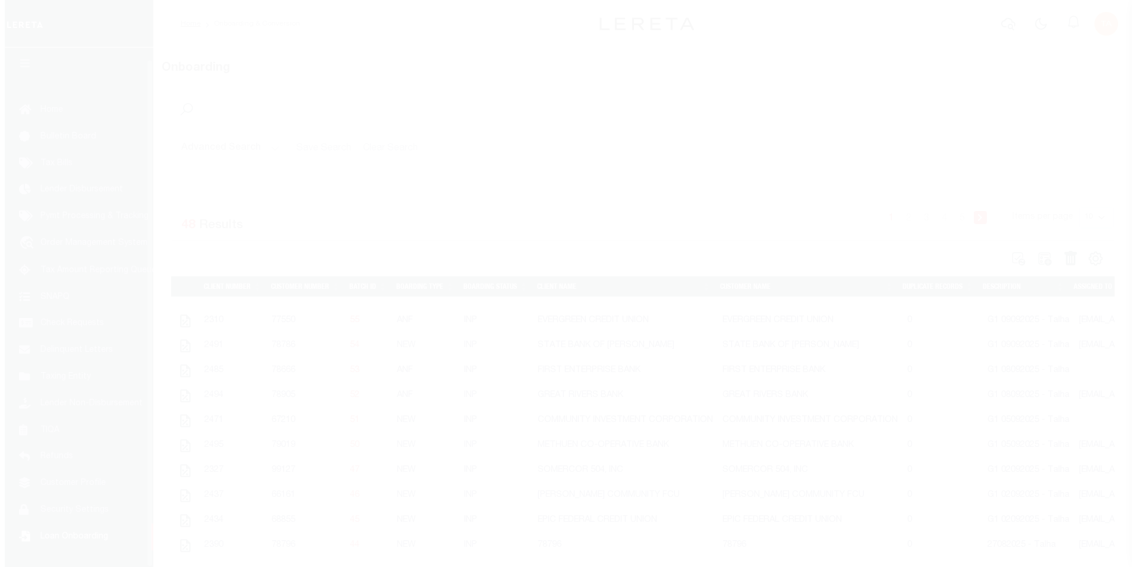
scroll to position [12, 0]
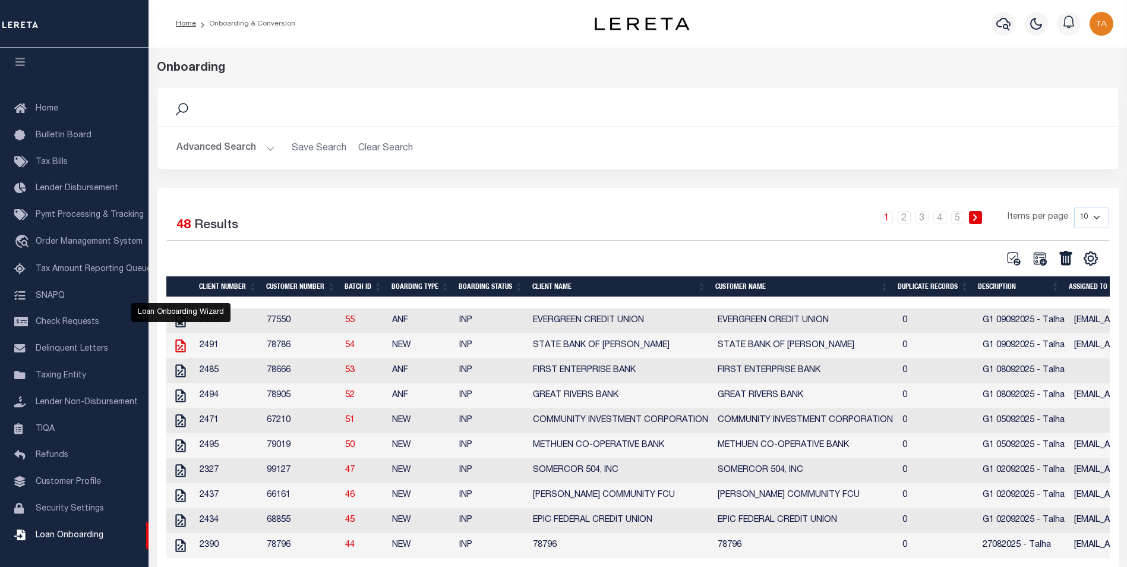
click at [179, 348] on icon "" at bounding box center [180, 345] width 10 height 13
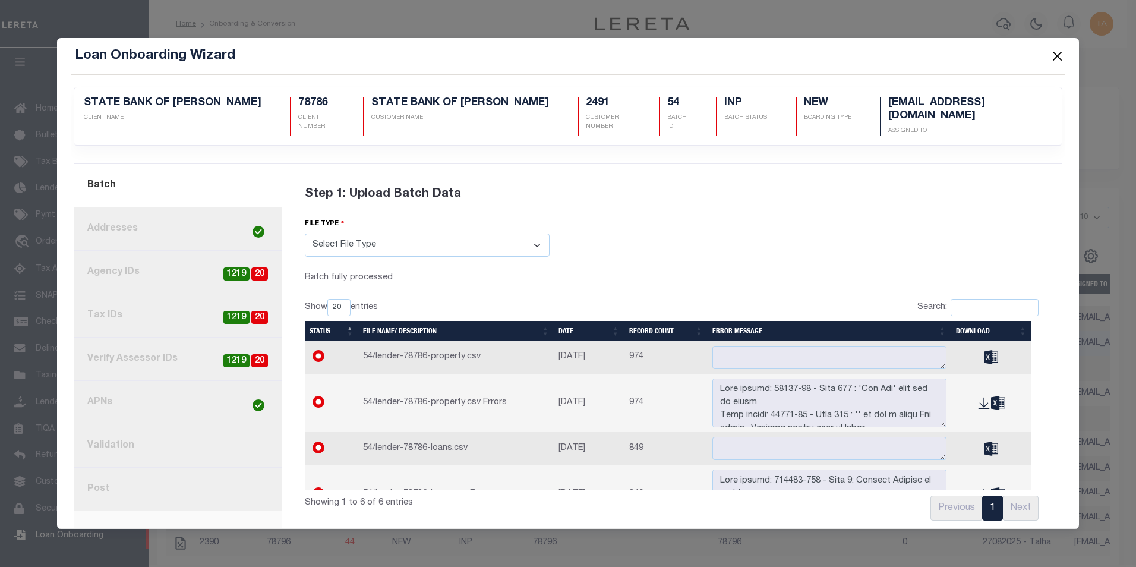
click at [102, 485] on link "8. Post" at bounding box center [177, 488] width 207 height 43
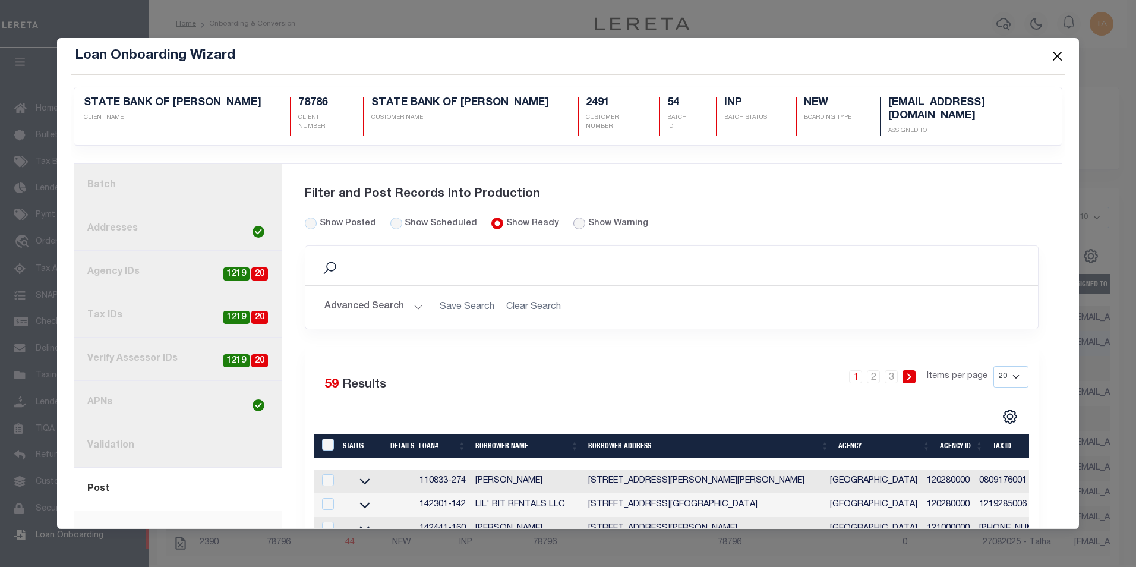
click at [573, 220] on input "radio" at bounding box center [579, 223] width 12 height 12
radio input "true"
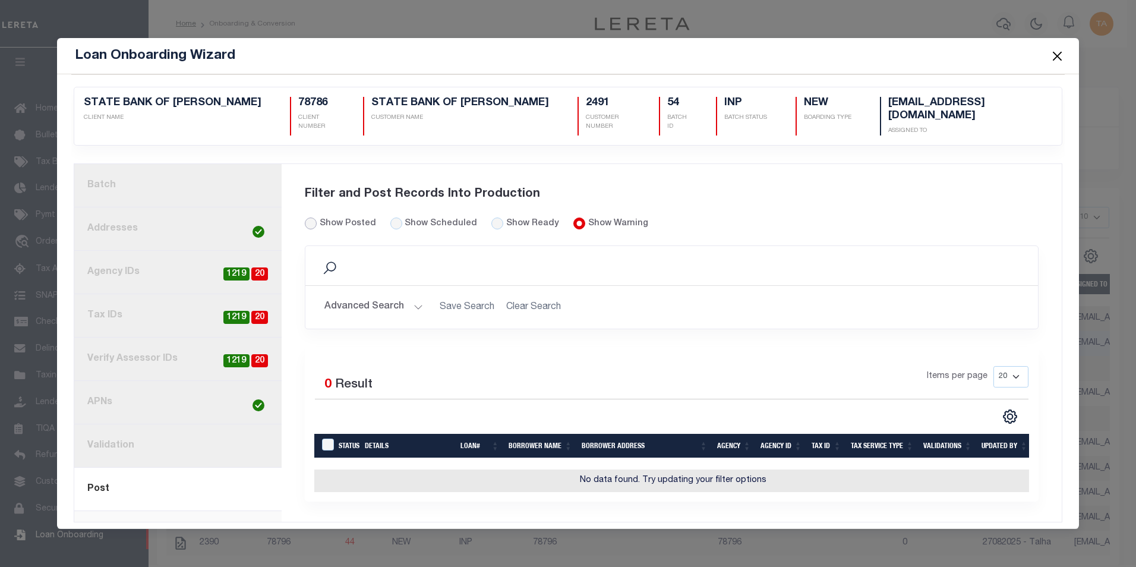
click at [309, 219] on input "Show Posted" at bounding box center [311, 223] width 12 height 12
radio input "true"
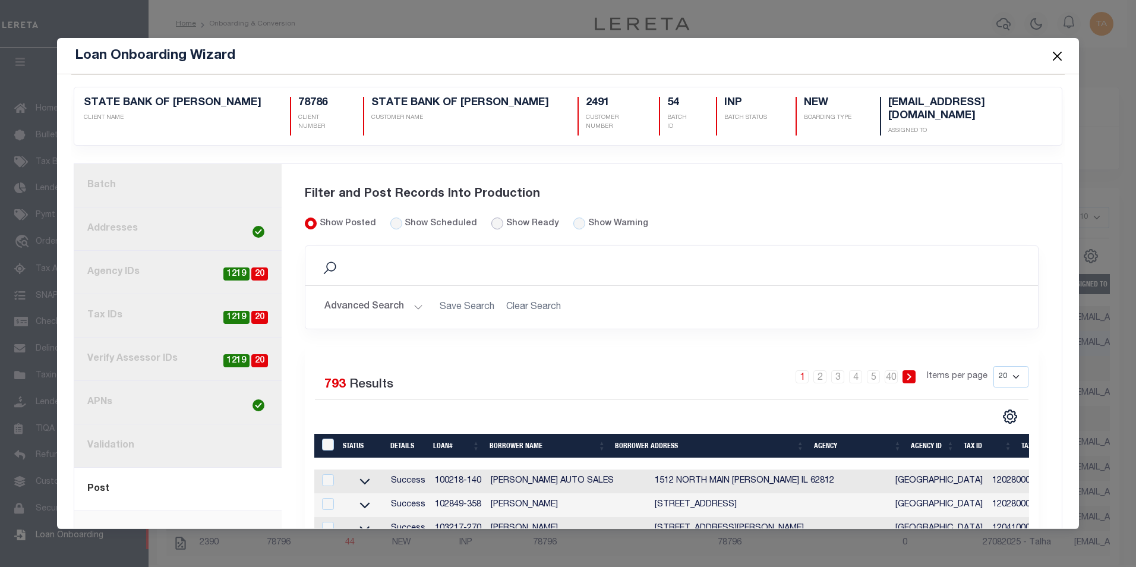
click at [491, 222] on input "Show Ready" at bounding box center [497, 223] width 12 height 12
radio input "true"
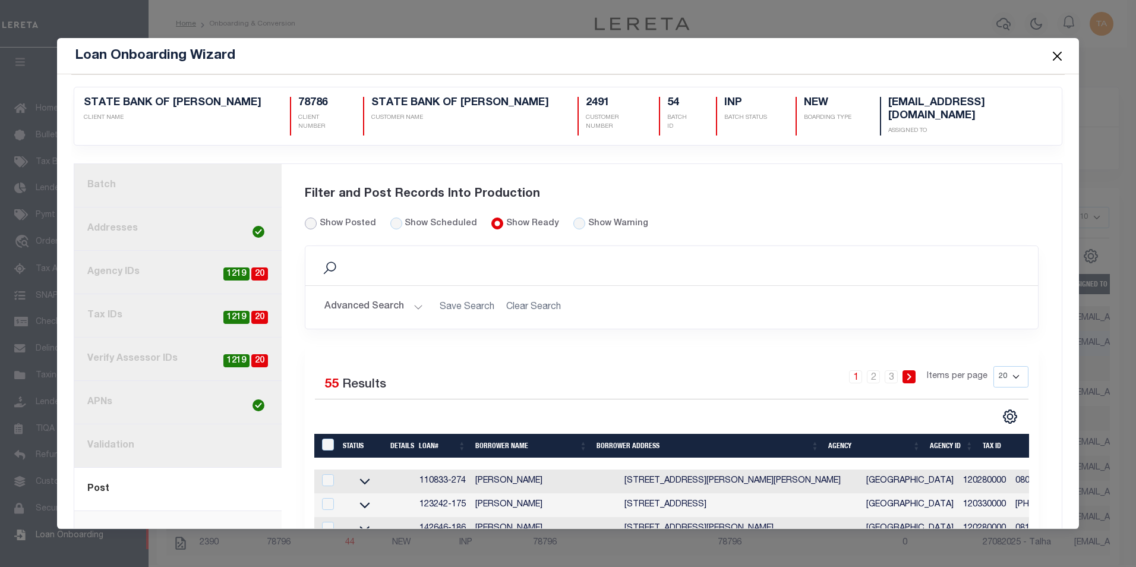
click at [308, 217] on input "Show Posted" at bounding box center [311, 223] width 12 height 12
radio input "true"
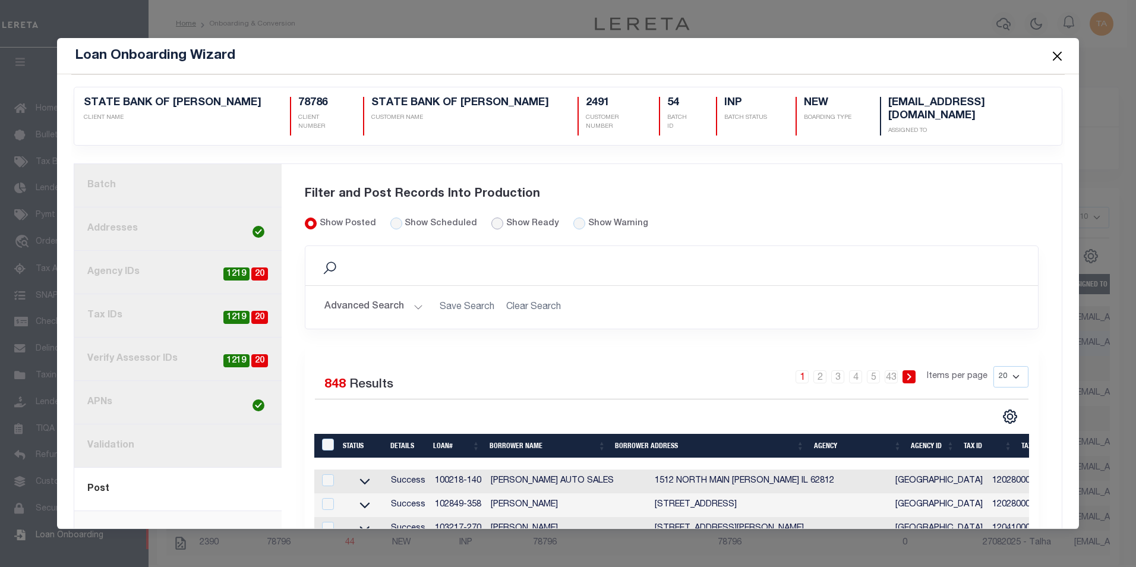
click at [491, 220] on input "Show Ready" at bounding box center [497, 223] width 12 height 12
radio input "true"
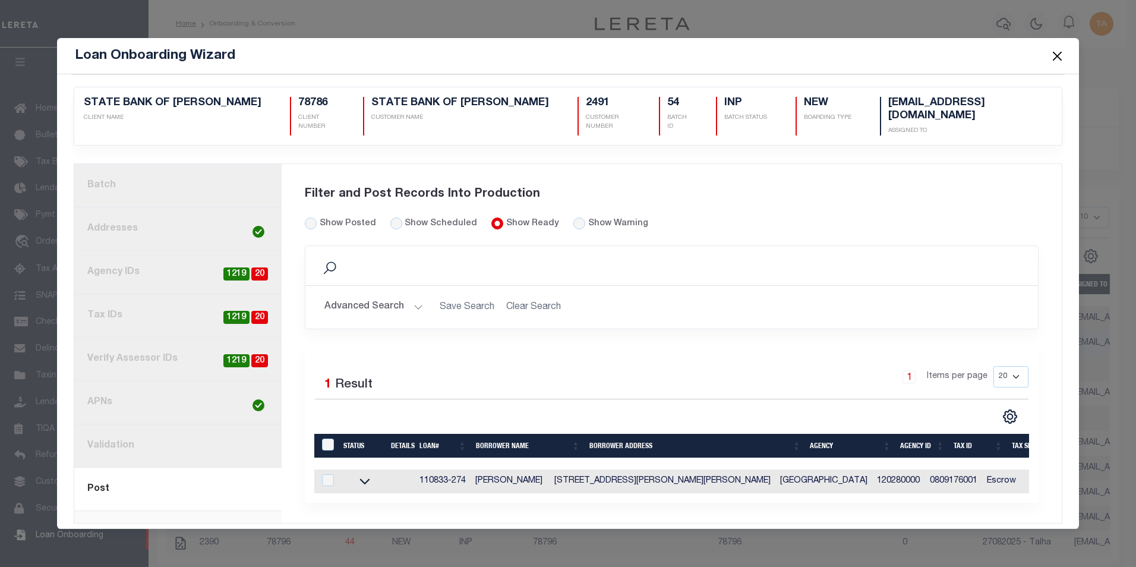
click at [349, 521] on div "Batch Step 1: Upload Batch Data file type Select File Type Lereta Lereta Conver…" at bounding box center [672, 343] width 780 height 359
click at [308, 219] on input "Show Posted" at bounding box center [311, 223] width 12 height 12
radio input "true"
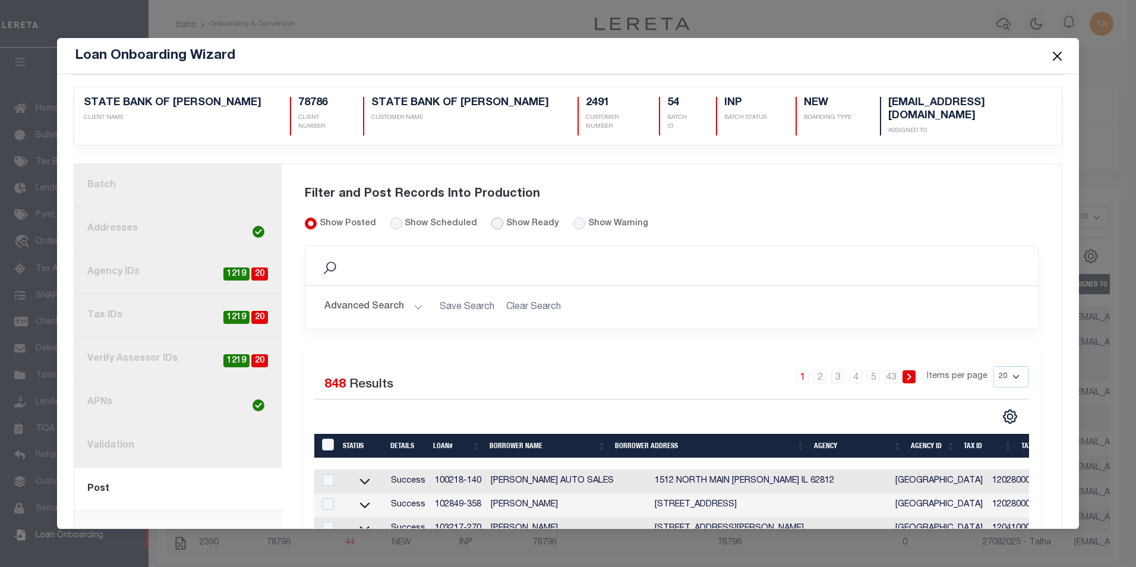
click at [491, 219] on input "Show Ready" at bounding box center [497, 223] width 12 height 12
radio input "true"
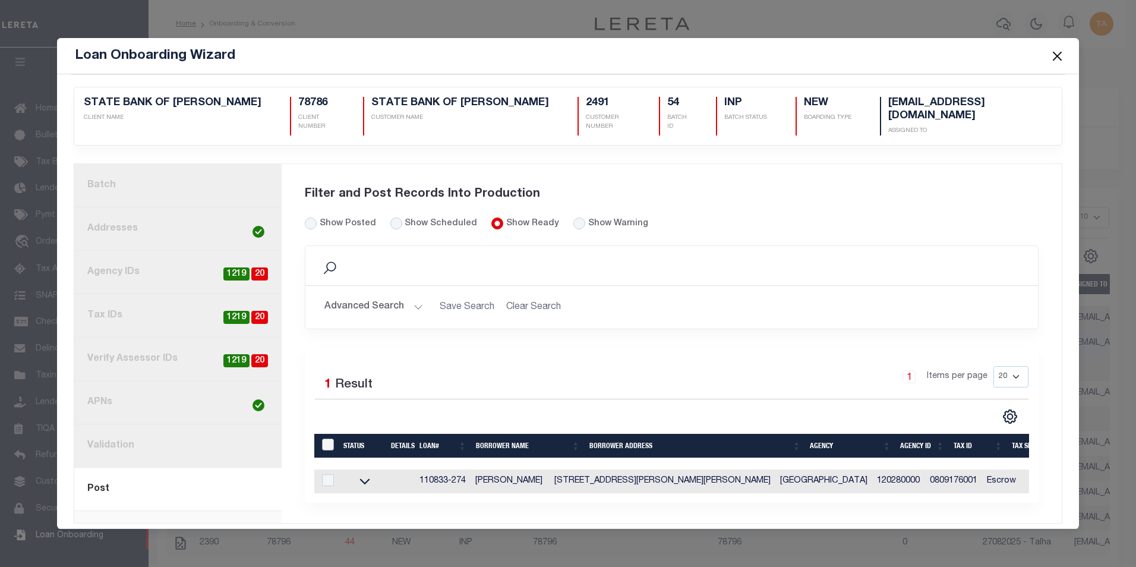
click at [326, 440] on input "LoanPrepID" at bounding box center [328, 444] width 12 height 12
checkbox input "true"
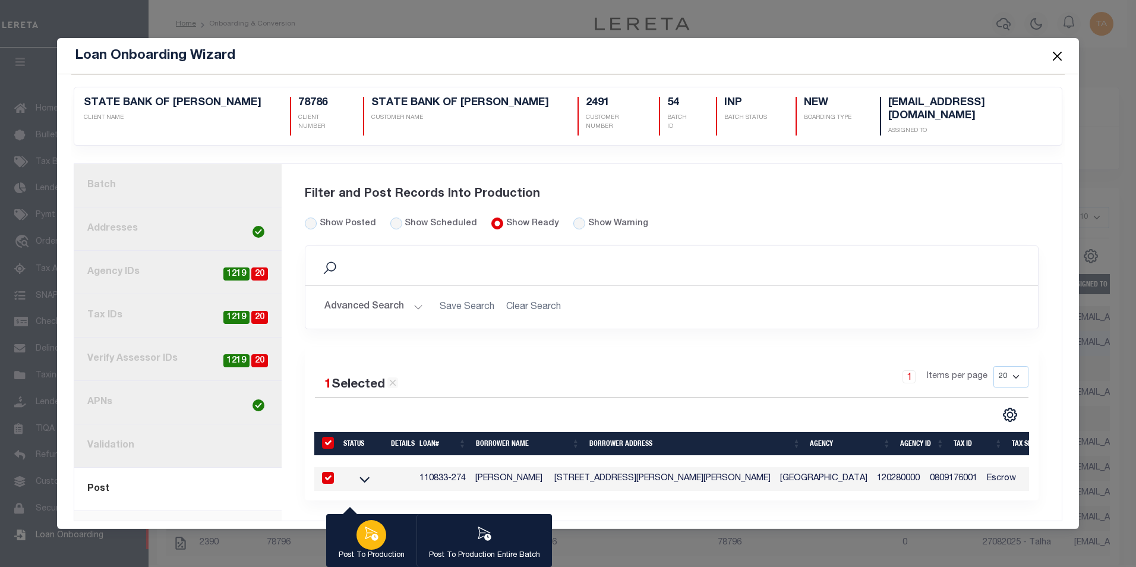
click at [373, 531] on icon "button" at bounding box center [370, 533] width 15 height 15
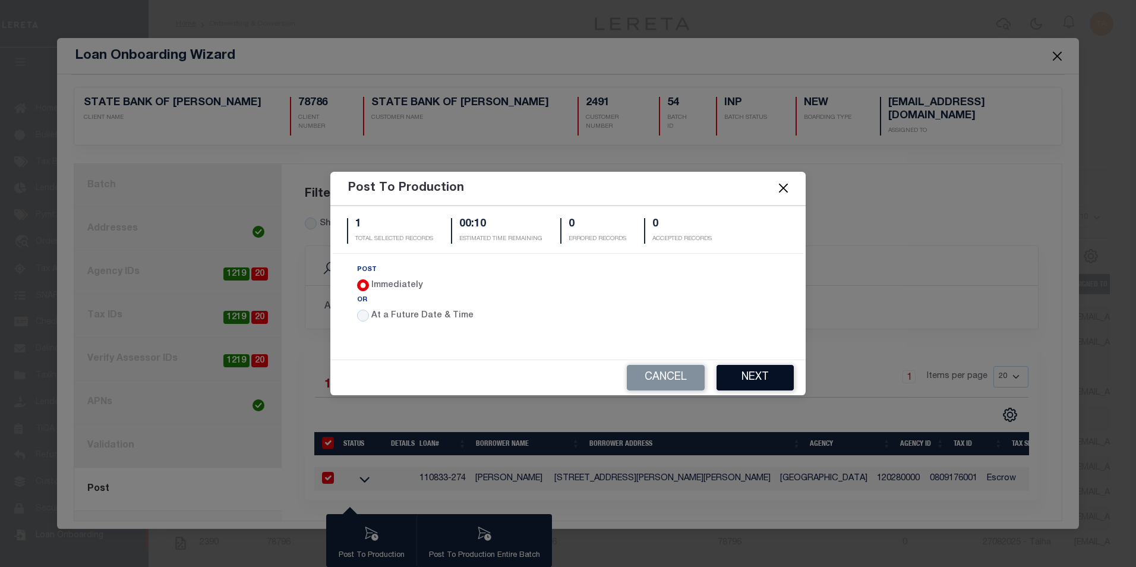
click at [753, 380] on button "Next" at bounding box center [754, 378] width 77 height 26
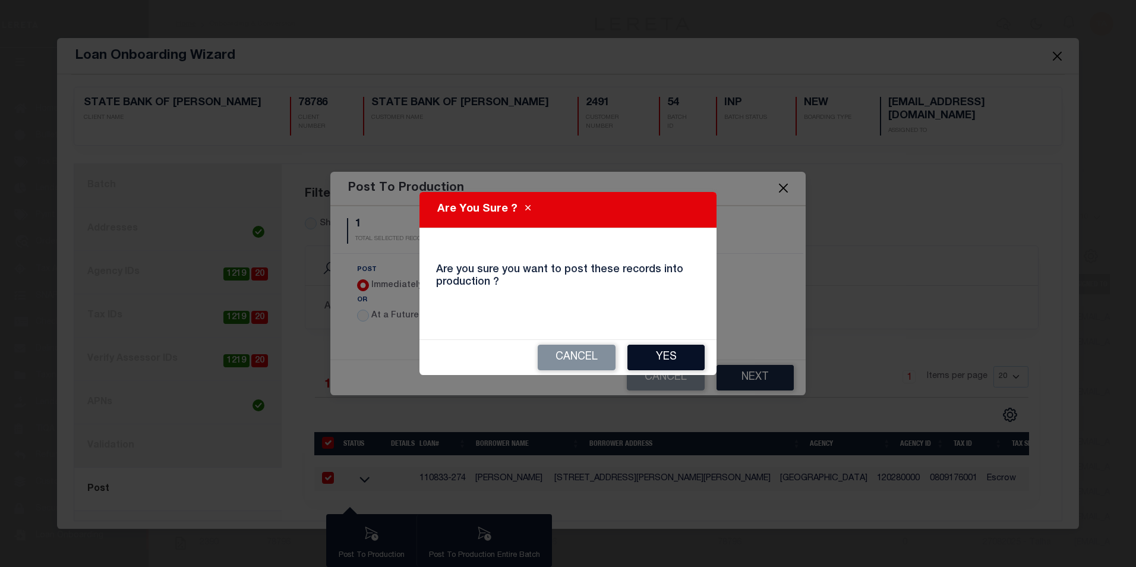
click at [651, 355] on button "Yes" at bounding box center [665, 357] width 77 height 26
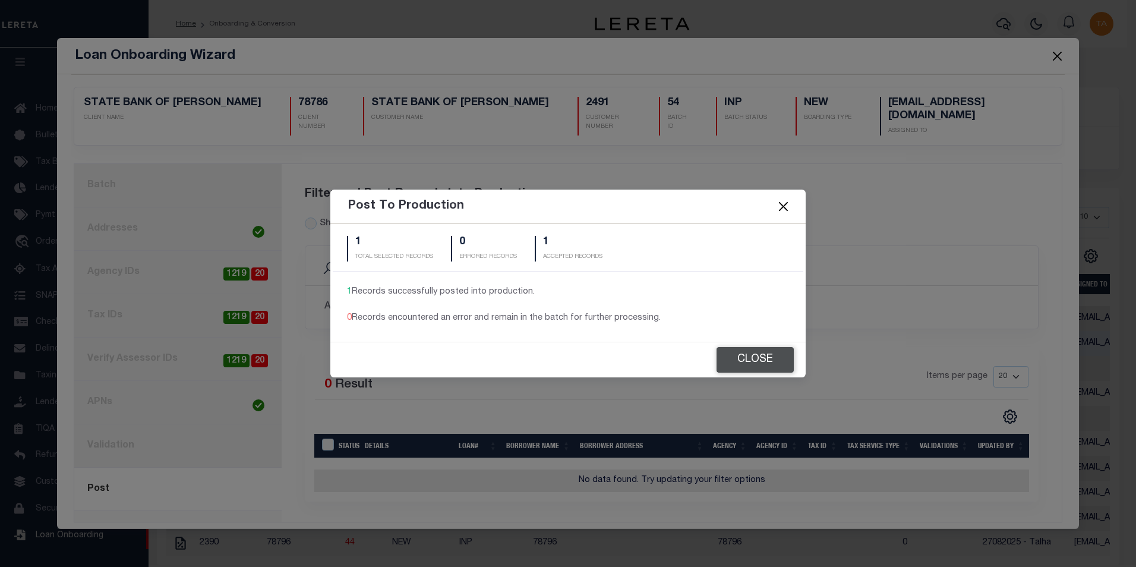
click at [765, 359] on button "Close" at bounding box center [754, 360] width 77 height 26
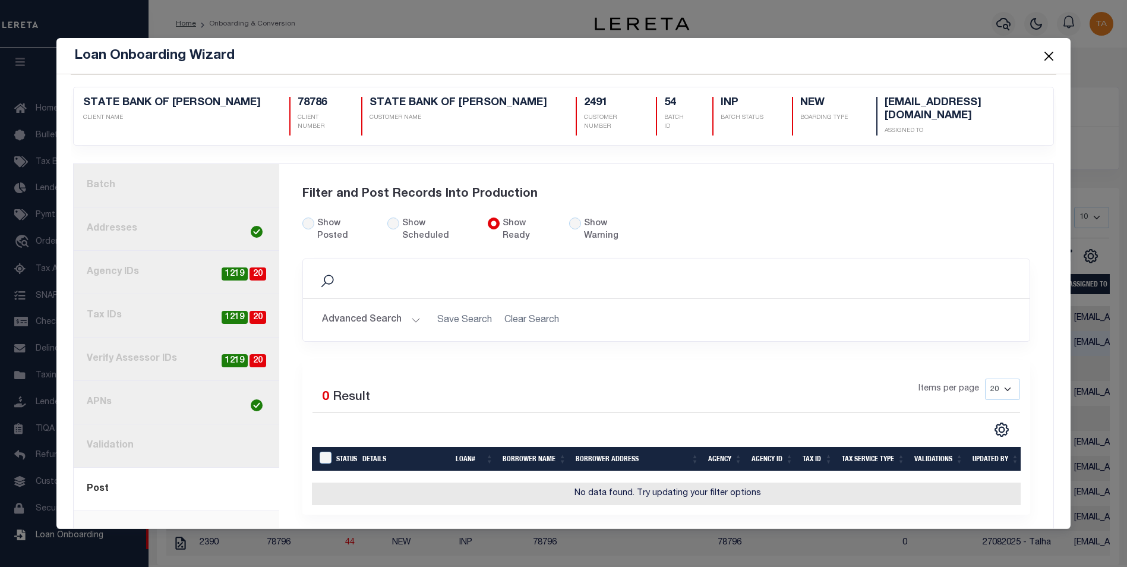
click at [528, 520] on div "Batch Step 1: Upload Batch Data file type Select File Type Lereta Lereta Conver…" at bounding box center [666, 349] width 774 height 371
click at [179, 183] on link "1. Batch" at bounding box center [177, 185] width 206 height 43
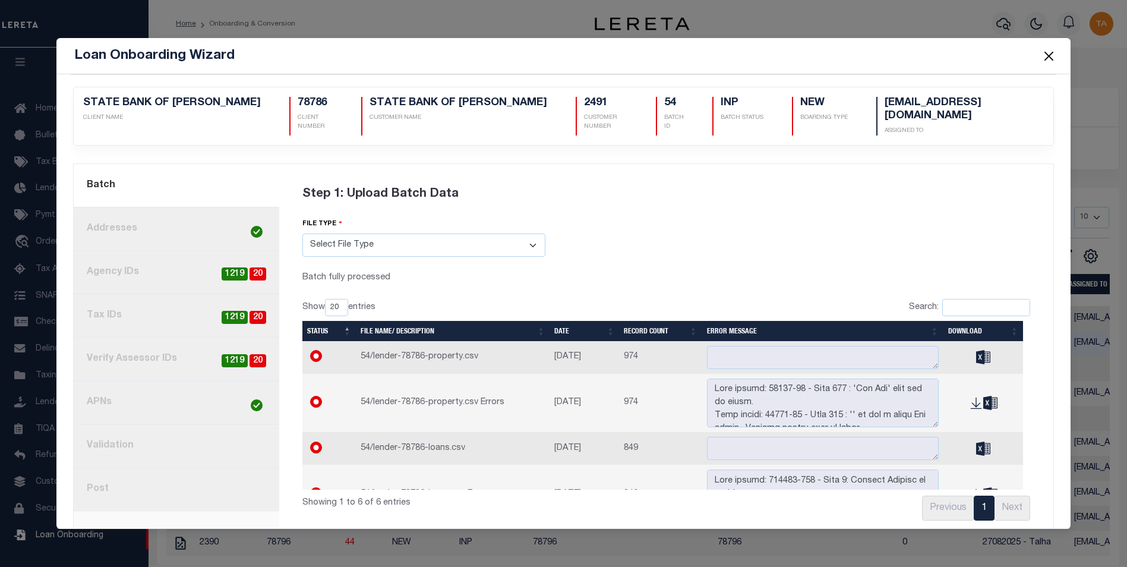
click at [1050, 56] on button "Close" at bounding box center [1048, 55] width 15 height 15
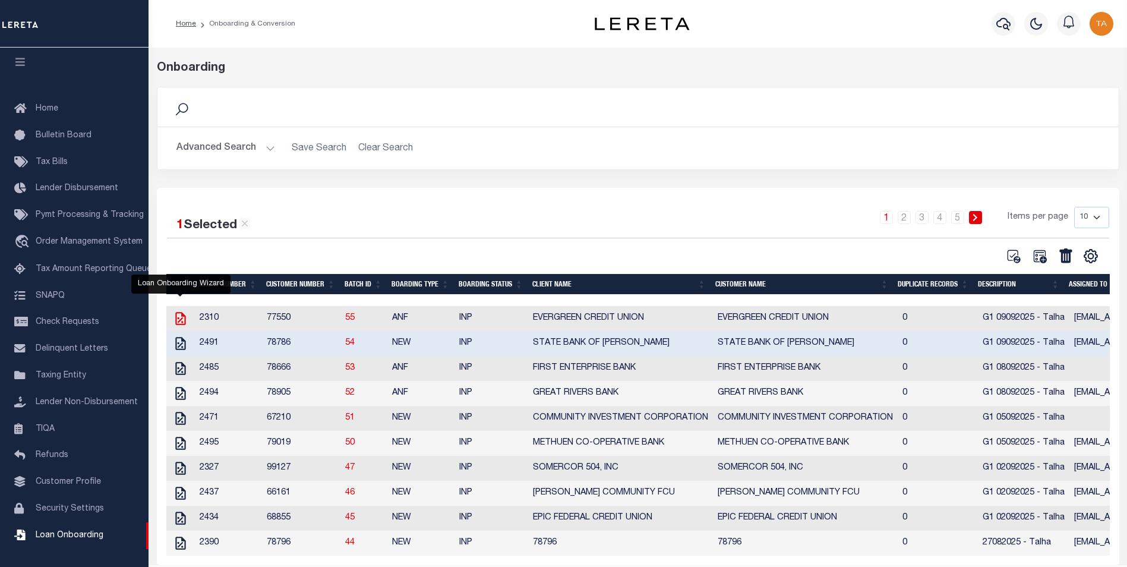
click at [181, 323] on icon "" at bounding box center [180, 318] width 15 height 15
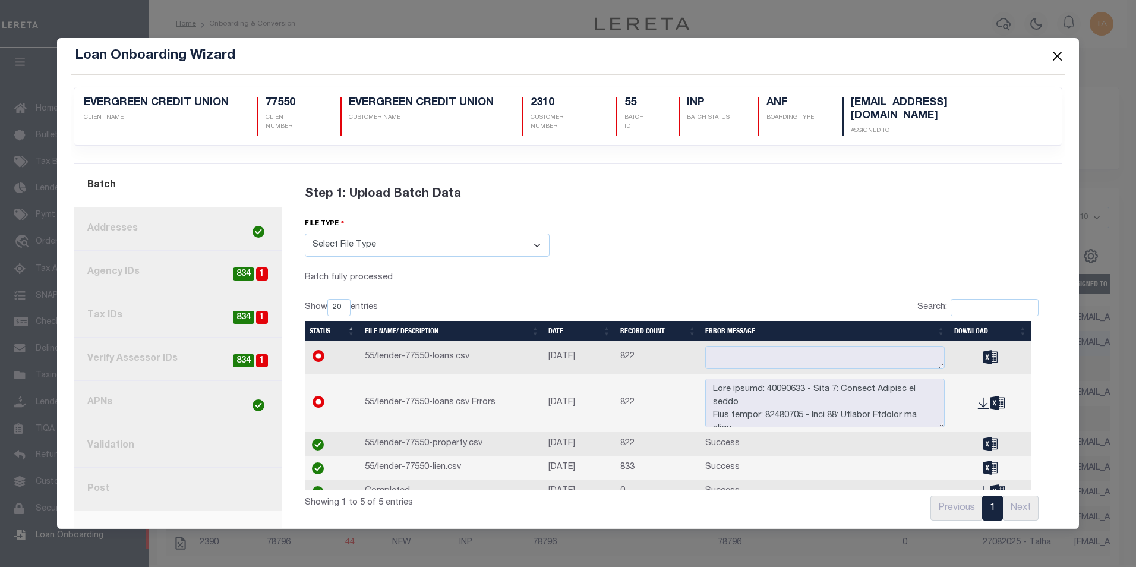
click at [94, 480] on link "8. Post" at bounding box center [177, 488] width 207 height 43
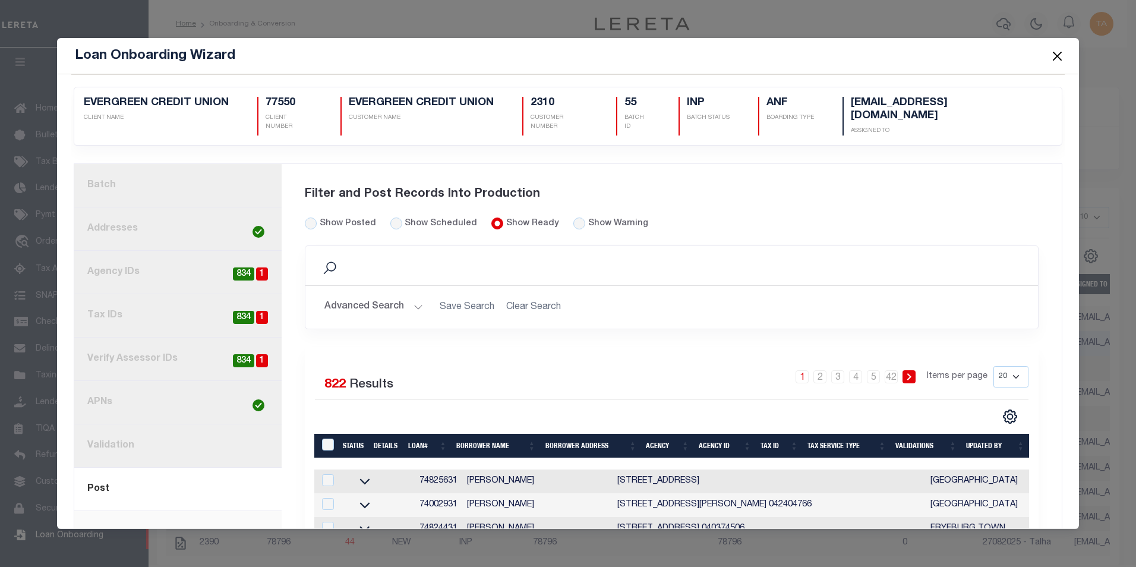
click at [167, 173] on link "1. Batch" at bounding box center [177, 185] width 207 height 43
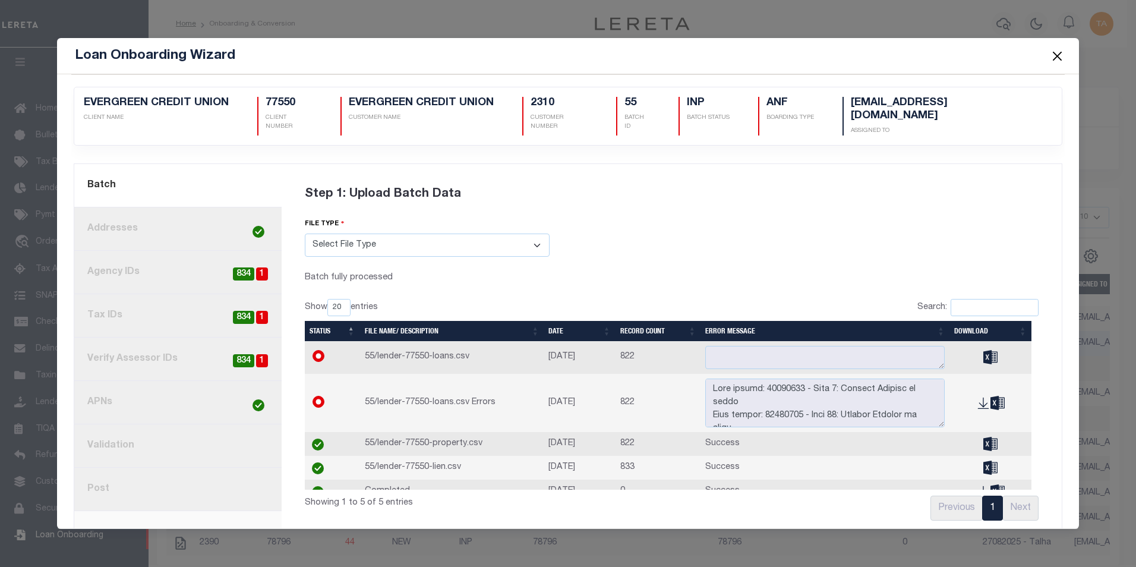
click at [99, 476] on link "8. Post" at bounding box center [177, 488] width 207 height 43
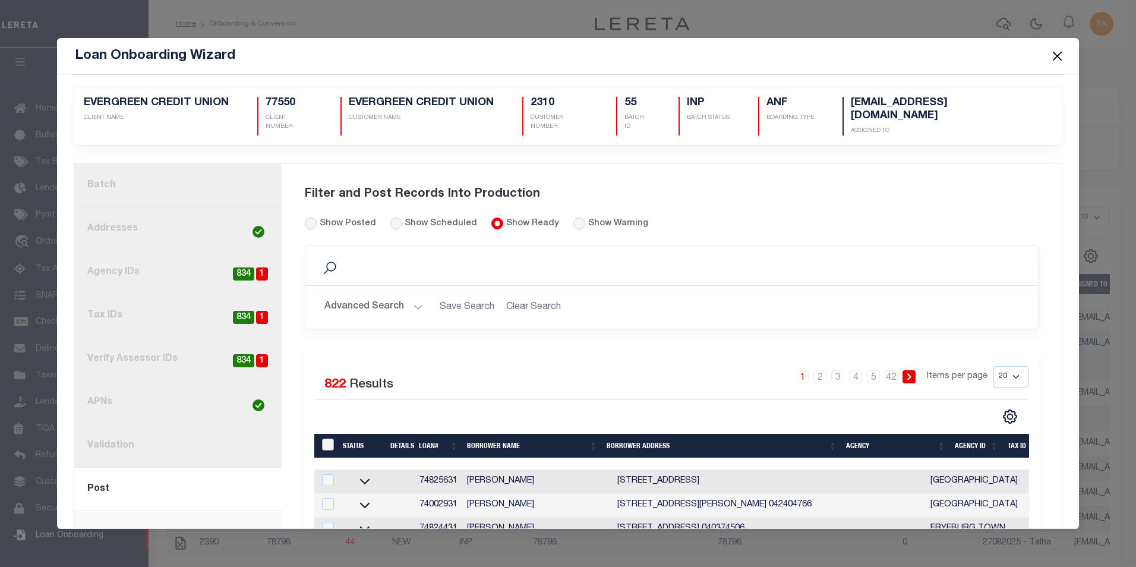
click at [327, 438] on input "LoanPrepID" at bounding box center [328, 444] width 12 height 12
checkbox input "true"
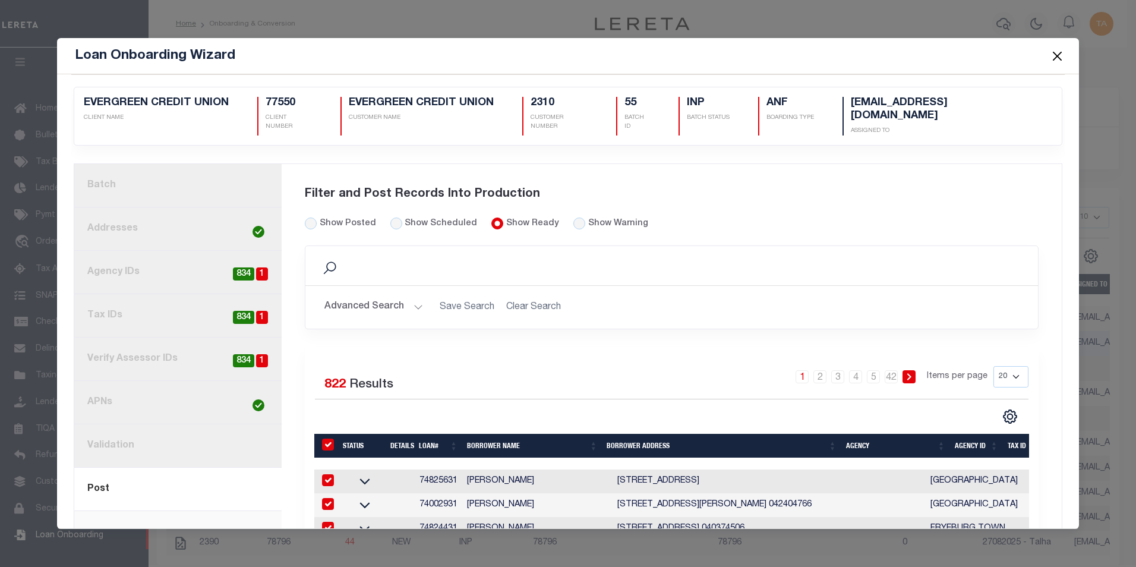
checkbox input "true"
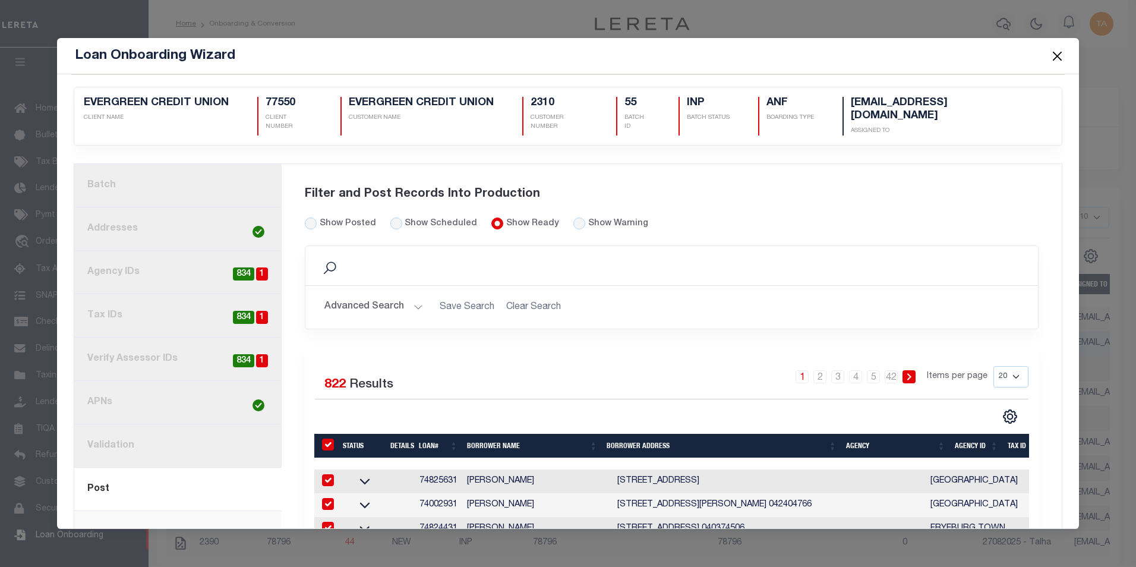
checkbox input "true"
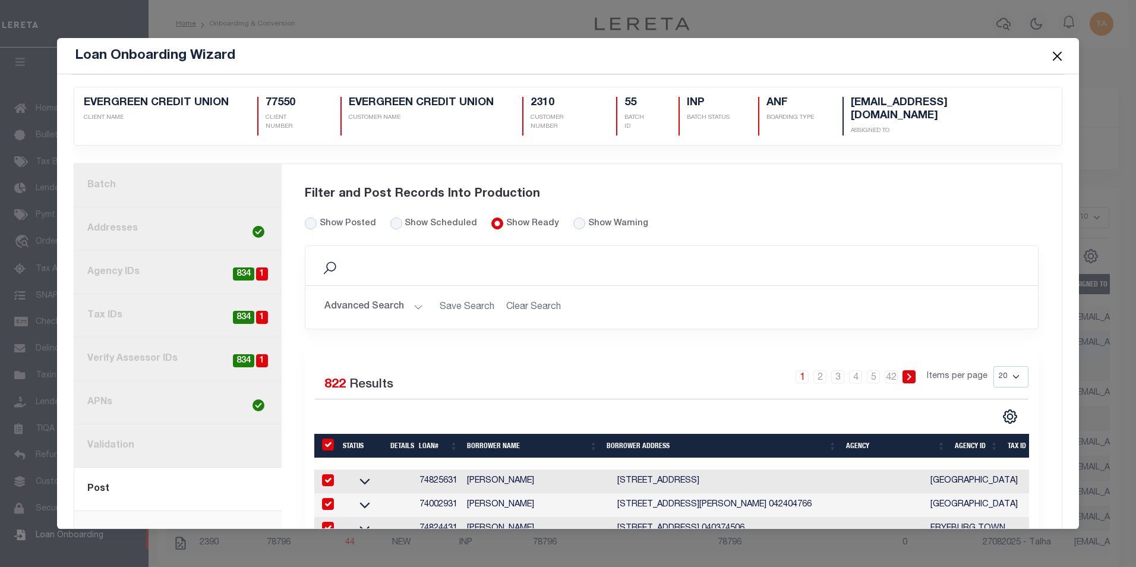
checkbox input "true"
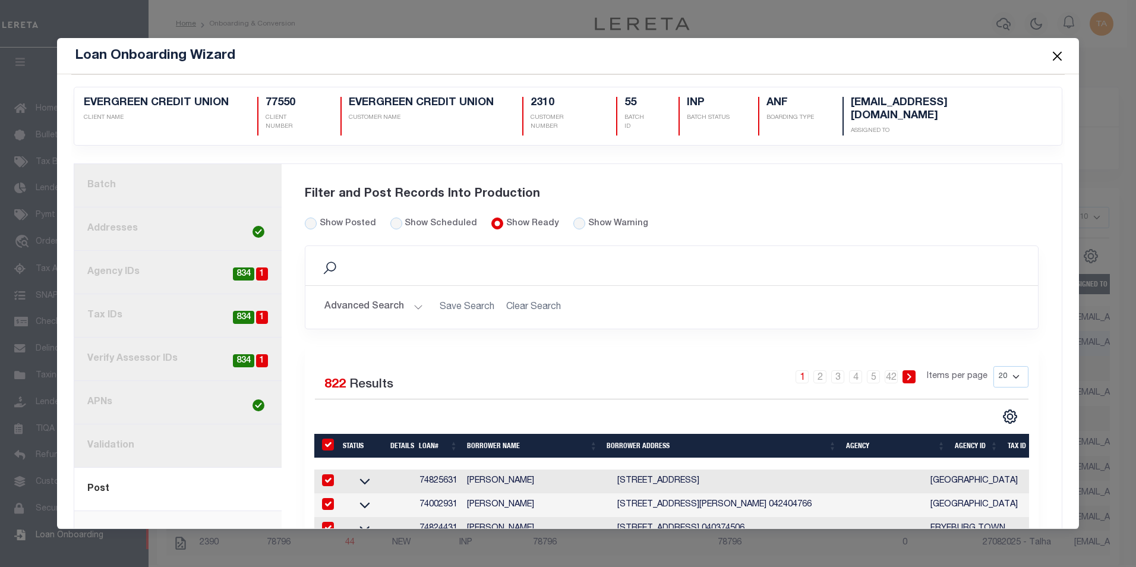
checkbox input "true"
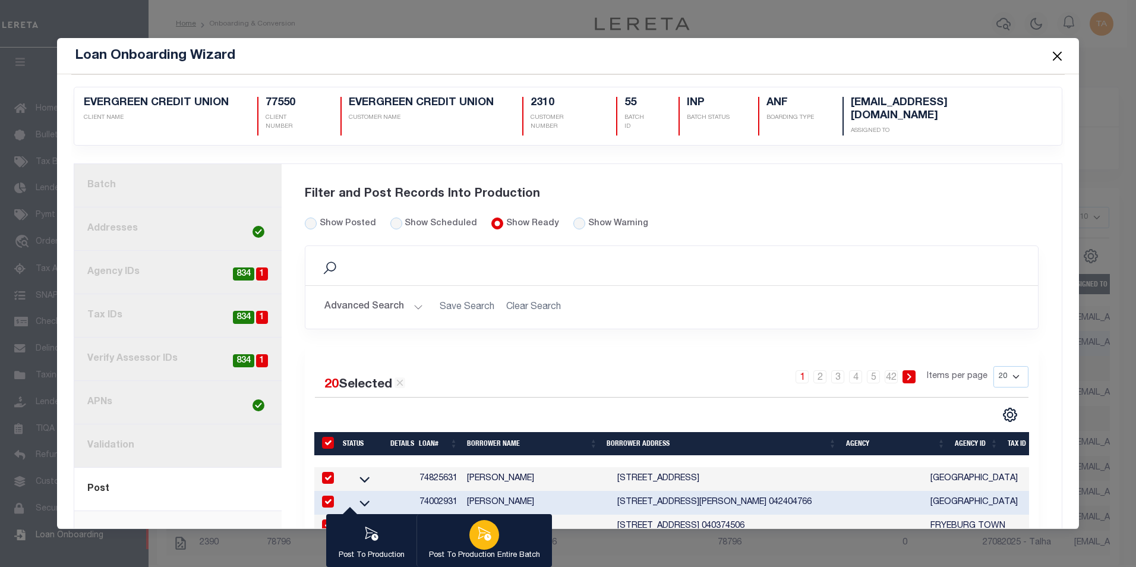
click at [484, 530] on icon "button" at bounding box center [483, 533] width 15 height 15
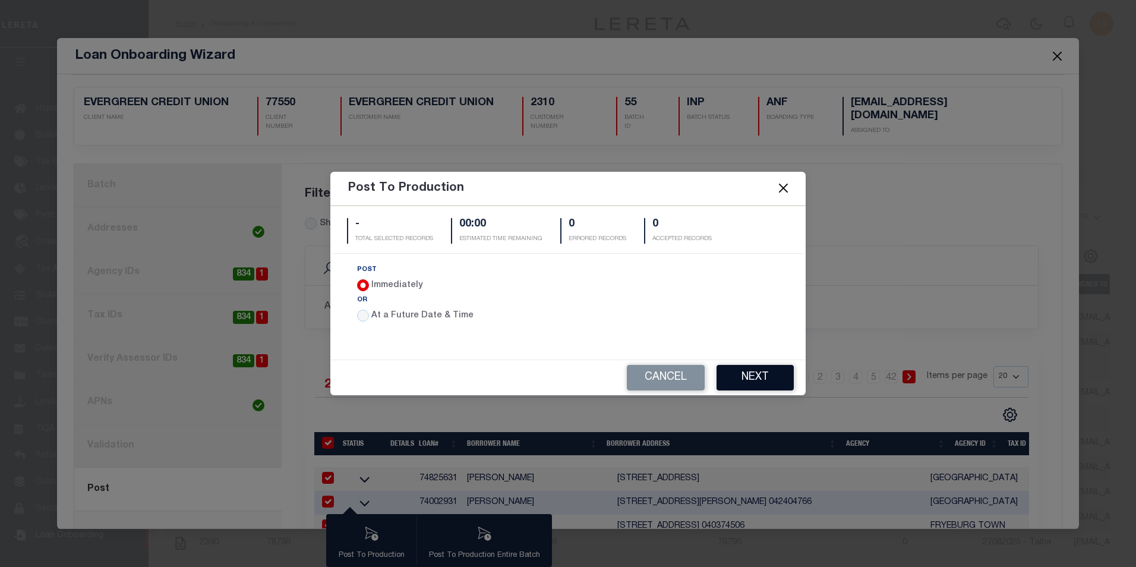
click at [740, 380] on button "Next" at bounding box center [754, 378] width 77 height 26
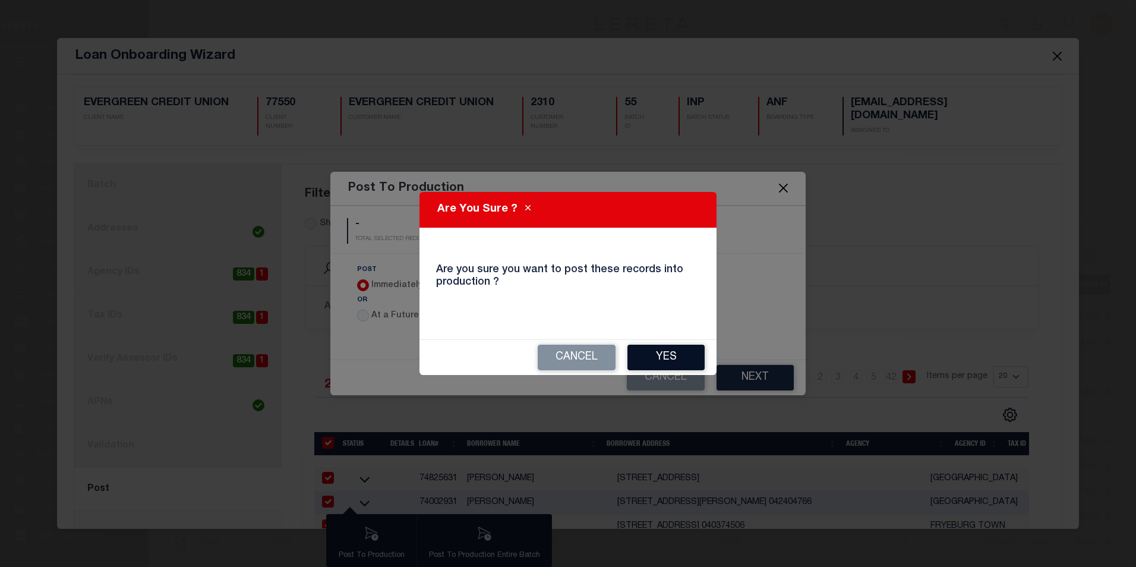
click at [675, 353] on button "Yes" at bounding box center [665, 357] width 77 height 26
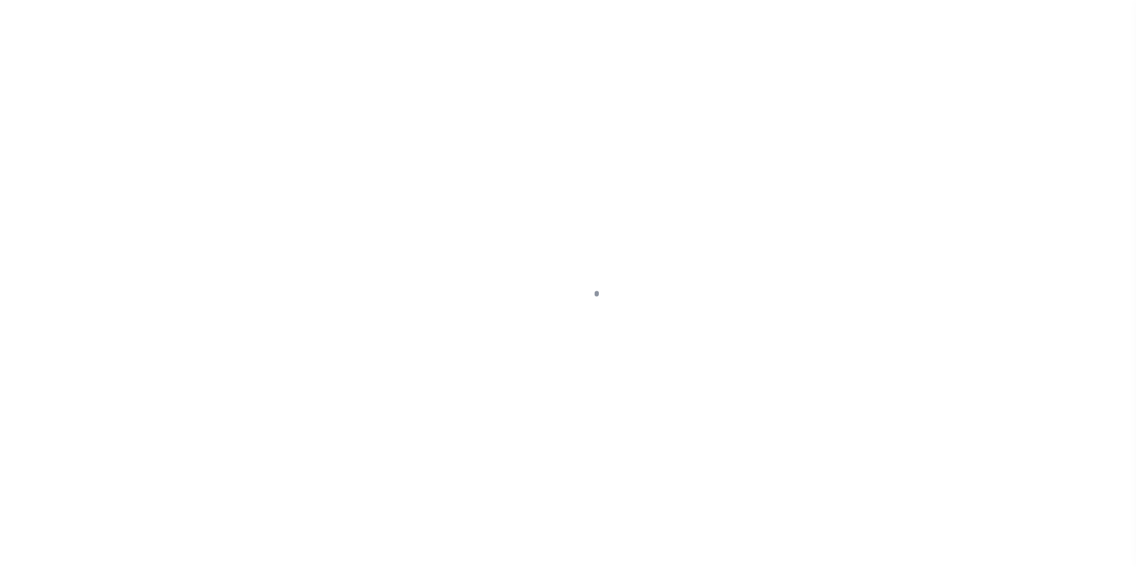
select select
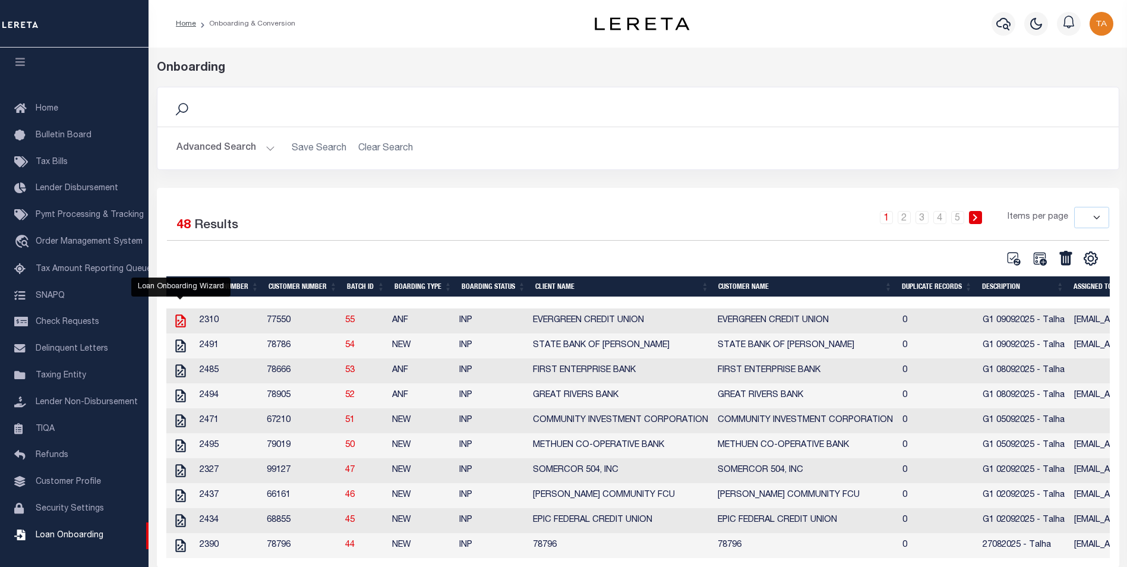
click at [176, 320] on icon "" at bounding box center [180, 320] width 10 height 13
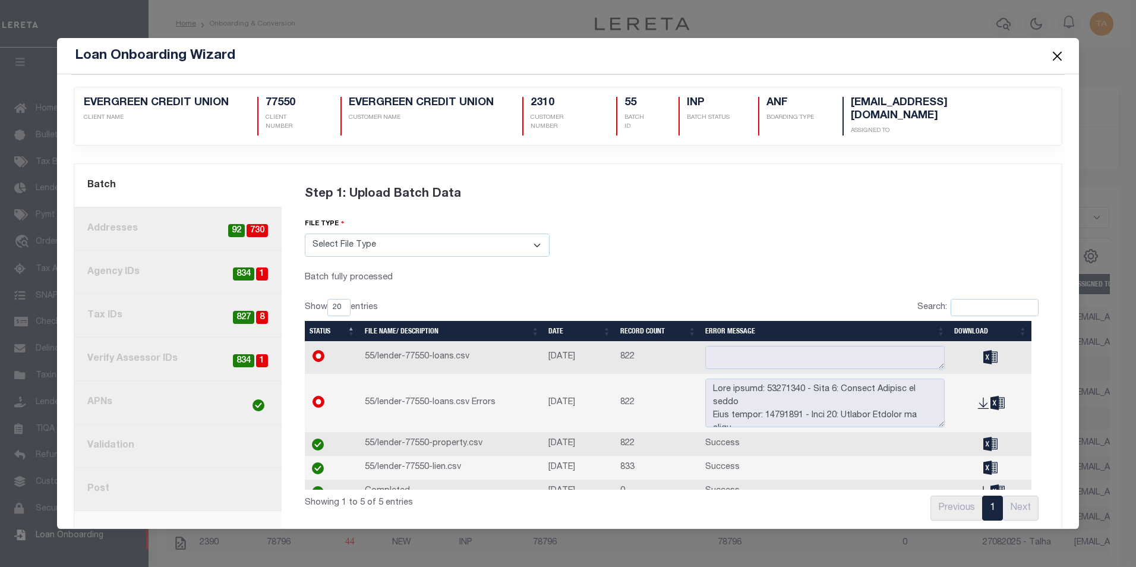
click at [179, 221] on link "2. Addresses 730 92" at bounding box center [177, 228] width 207 height 43
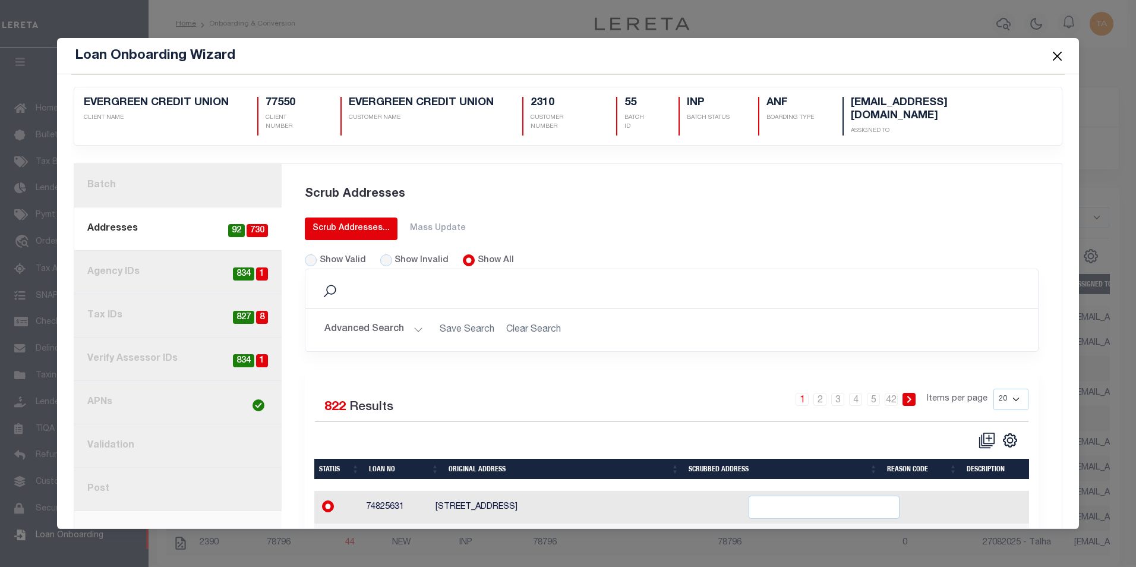
click at [339, 222] on div "Scrub Addresses..." at bounding box center [350, 228] width 77 height 12
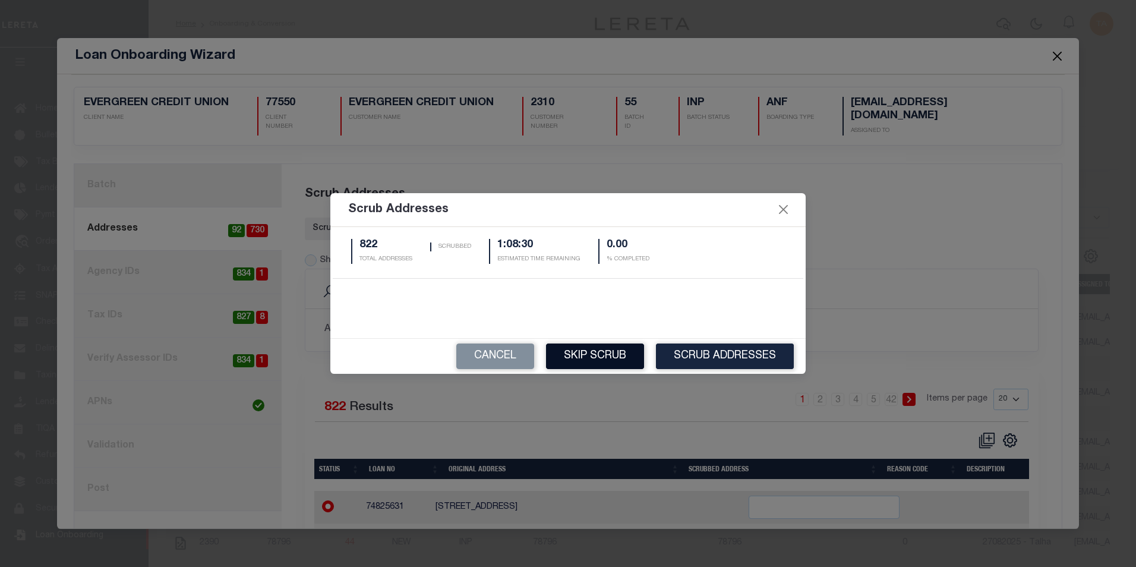
click at [607, 356] on button "Skip Scrub" at bounding box center [595, 356] width 98 height 26
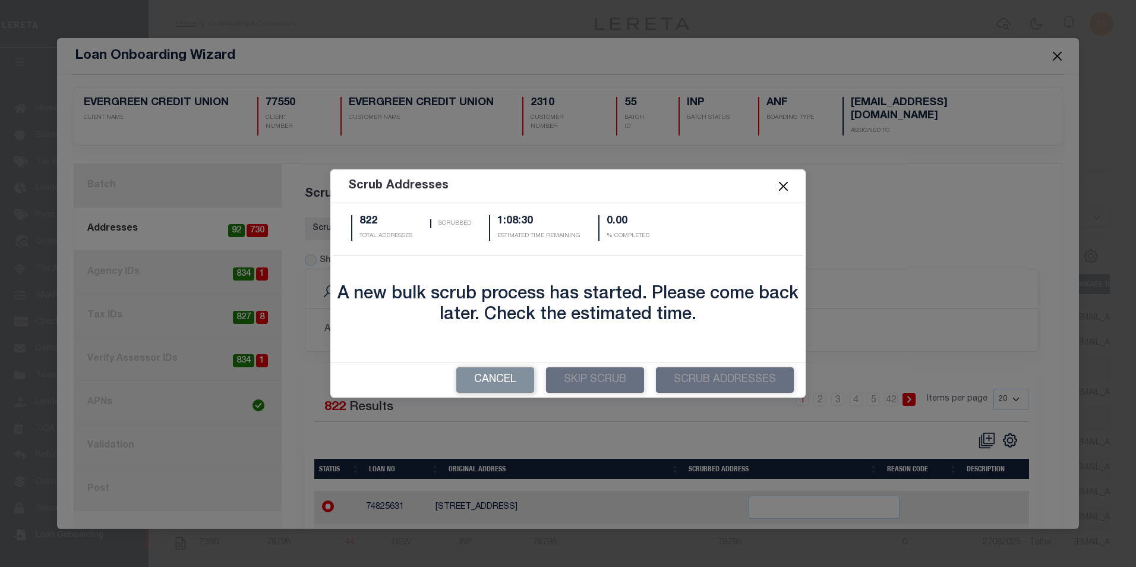
click at [782, 185] on button "Close" at bounding box center [783, 186] width 15 height 15
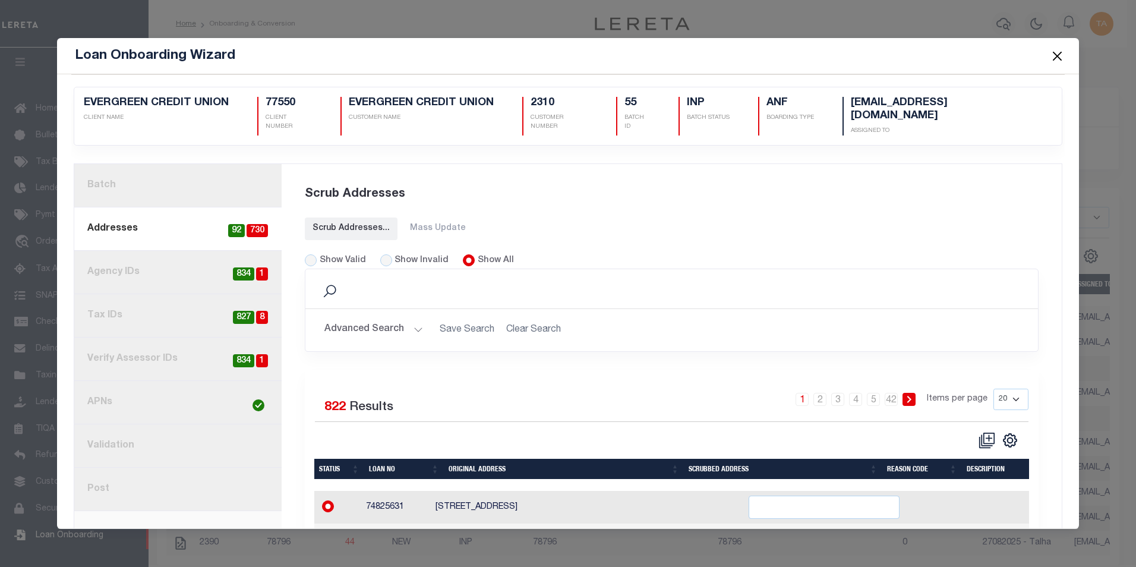
click at [155, 298] on link "4. Tax IDs 8 827" at bounding box center [177, 315] width 207 height 43
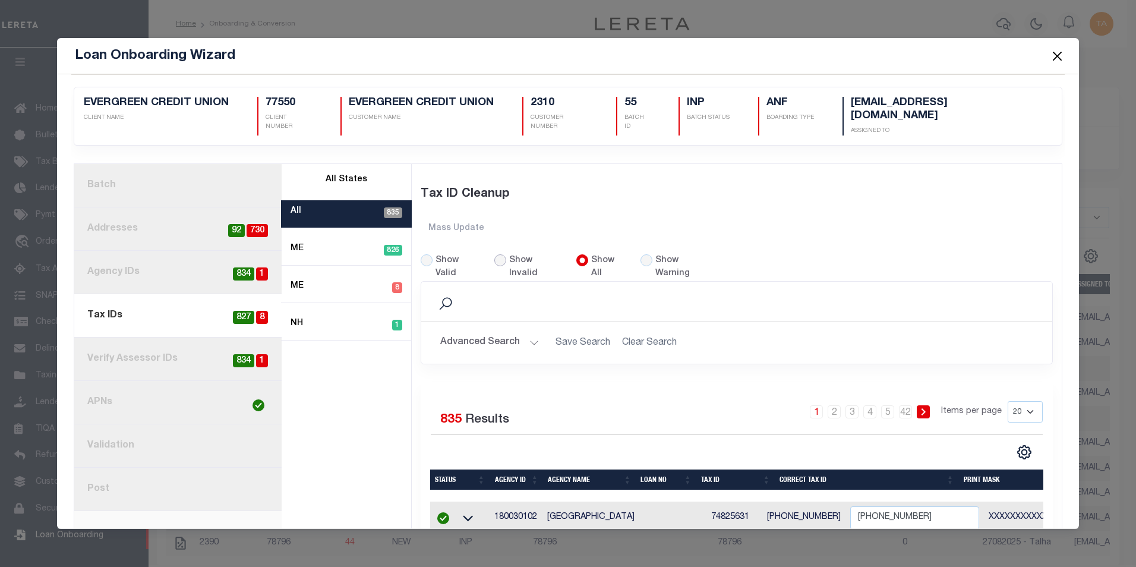
click at [499, 254] on input "Show Invalid" at bounding box center [500, 260] width 12 height 12
radio input "true"
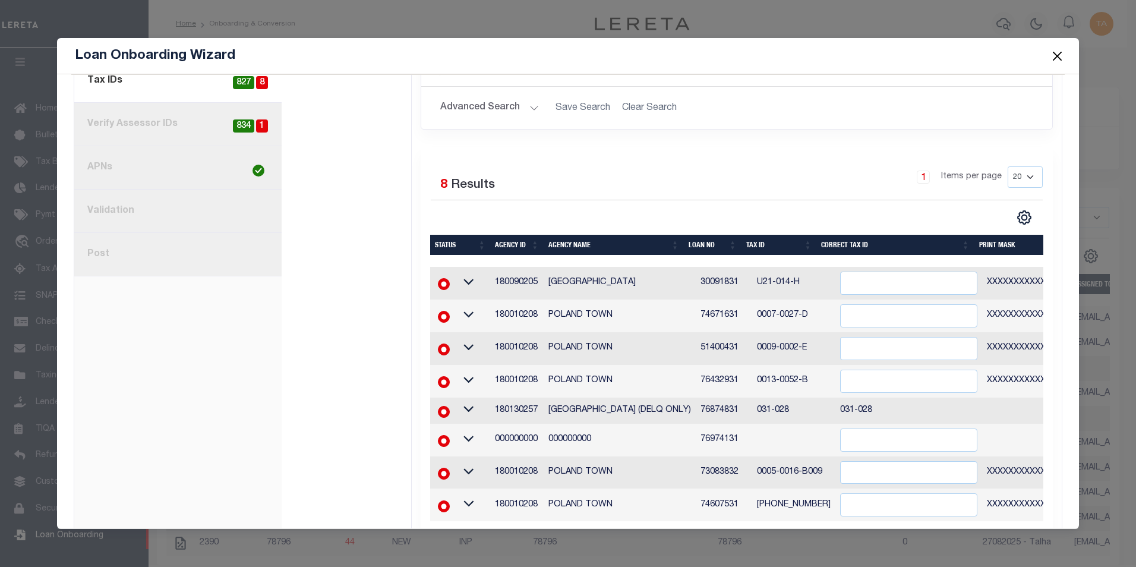
scroll to position [252, 0]
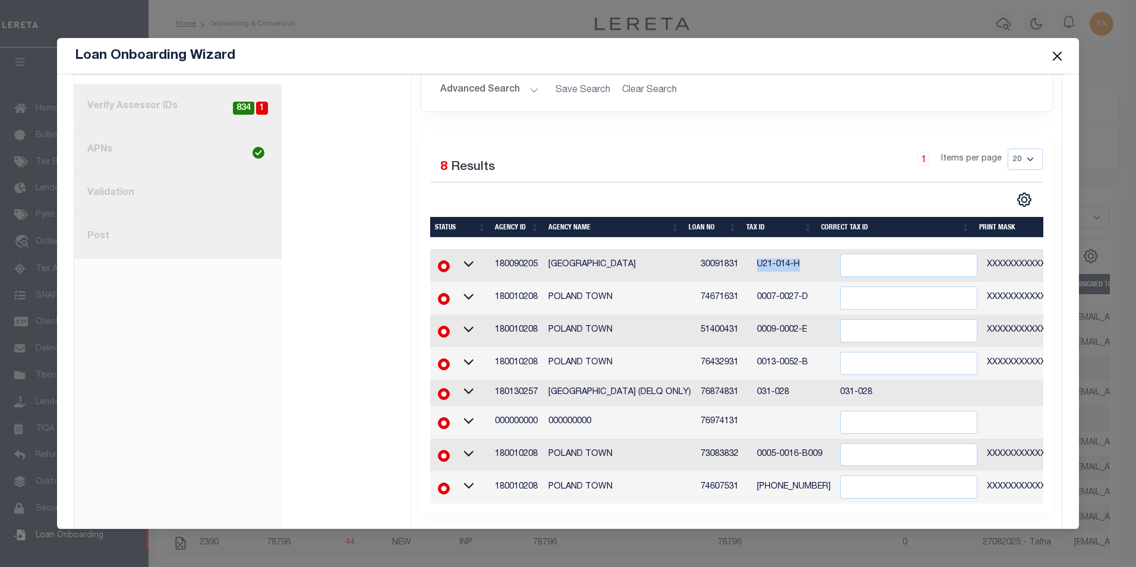
drag, startPoint x: 744, startPoint y: 240, endPoint x: 794, endPoint y: 244, distance: 50.6
click at [794, 249] on td "U21-014-H" at bounding box center [793, 265] width 83 height 33
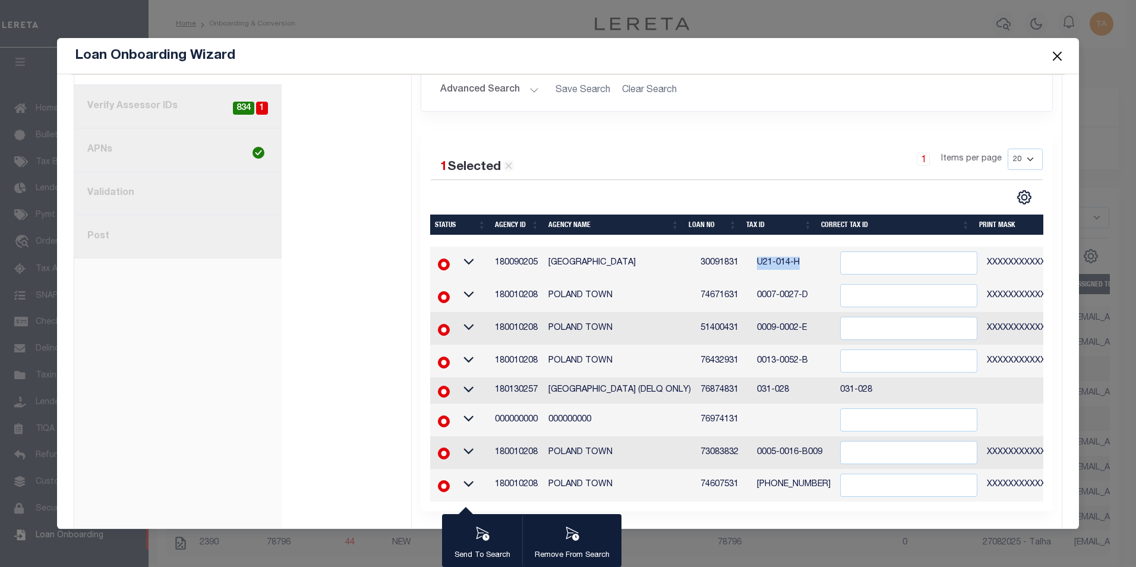
scroll to position [250, 0]
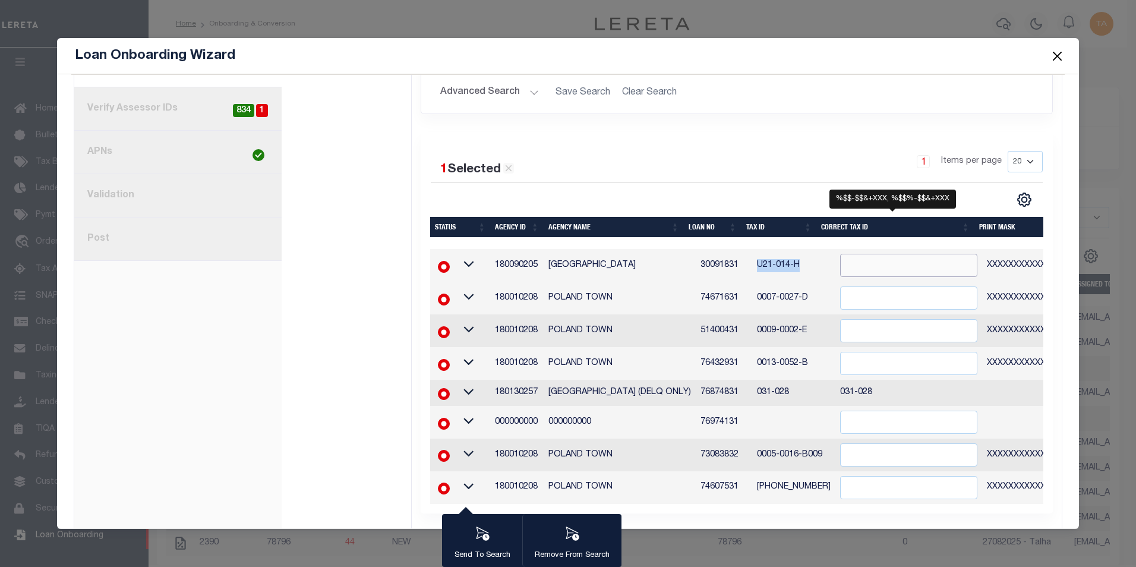
click at [848, 254] on input "" at bounding box center [908, 265] width 137 height 23
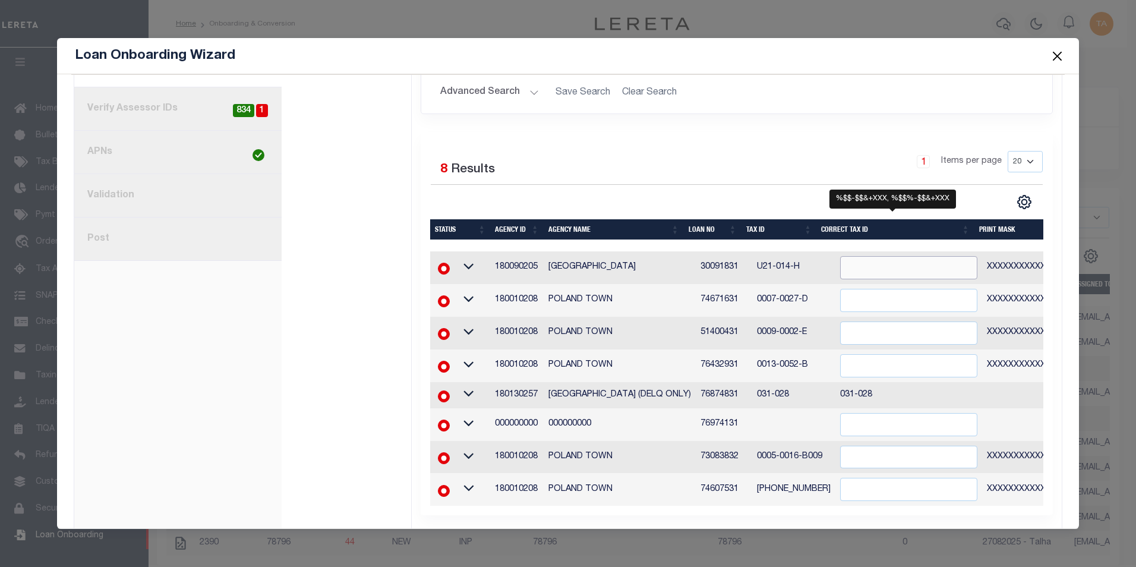
paste input "U21-014-H"
type input "U21-014-H"
click at [843, 289] on input "" at bounding box center [908, 300] width 137 height 23
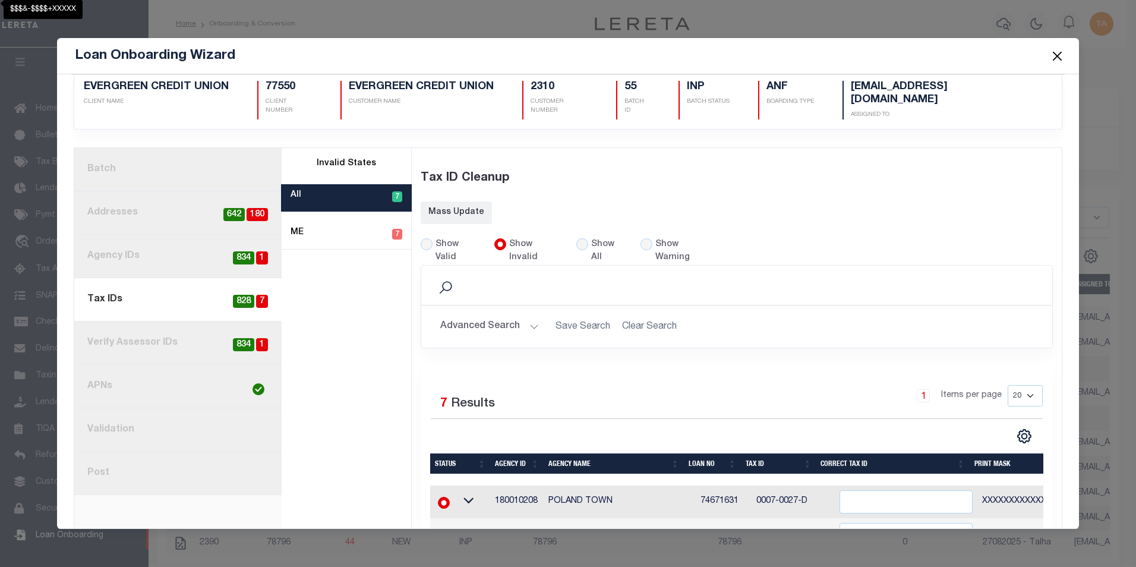
scroll to position [220, 0]
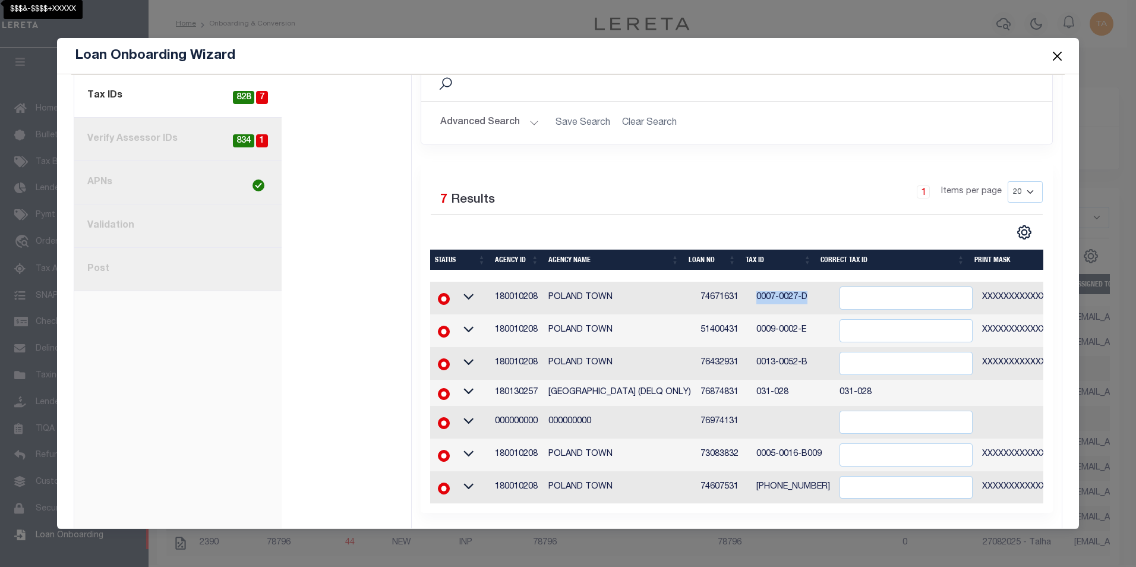
drag, startPoint x: 744, startPoint y: 274, endPoint x: 801, endPoint y: 273, distance: 57.0
click at [801, 282] on td "0007-0027-D" at bounding box center [792, 298] width 83 height 33
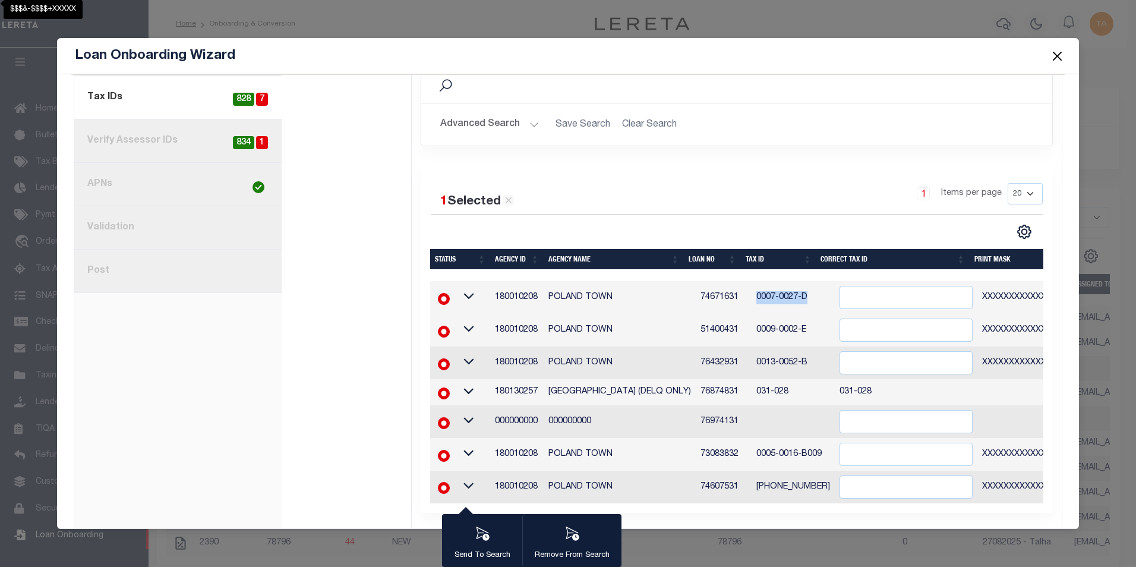
copy td "0007-0027-D"
click at [846, 286] on input "" at bounding box center [905, 297] width 133 height 23
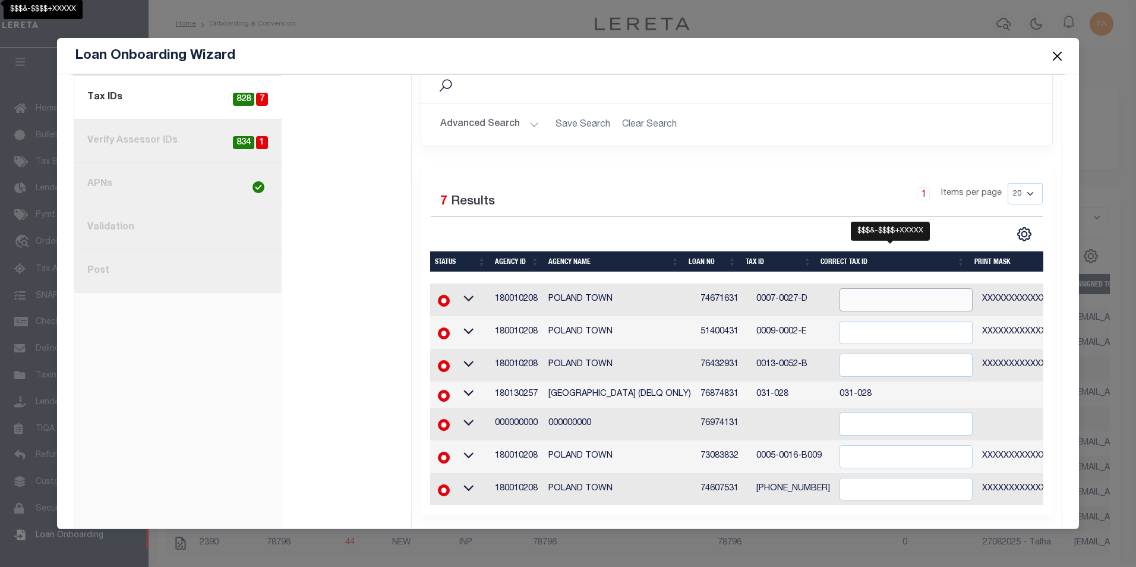
paste input "0007-0027-D"
type input "0007-0027-D"
click at [741, 516] on div "Batch Step 1: Upload Batch Data file type Select File Type Lereta Lereta Conver…" at bounding box center [672, 240] width 780 height 589
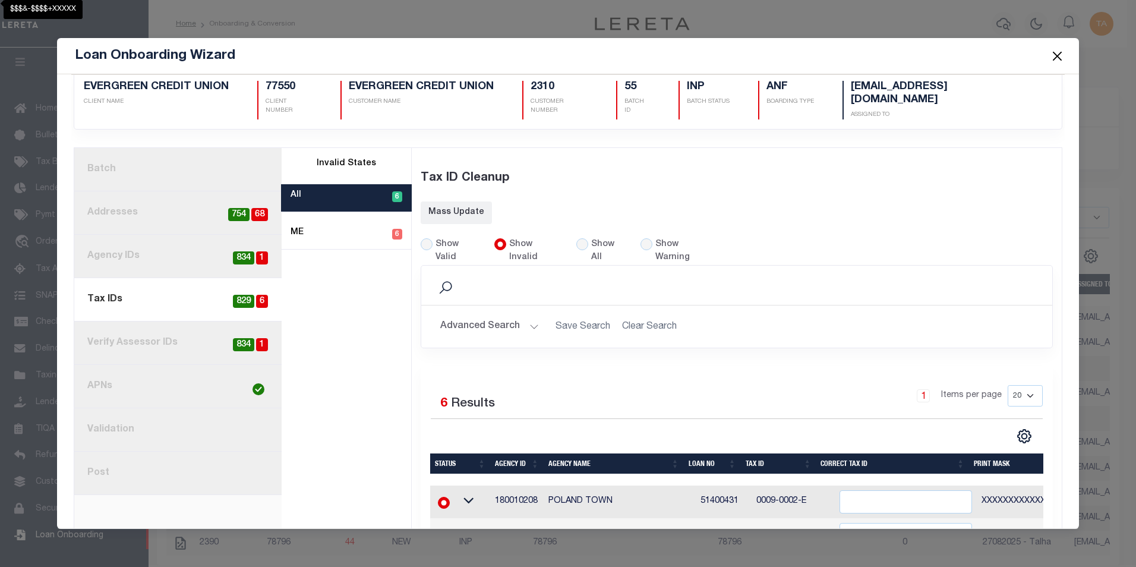
scroll to position [187, 0]
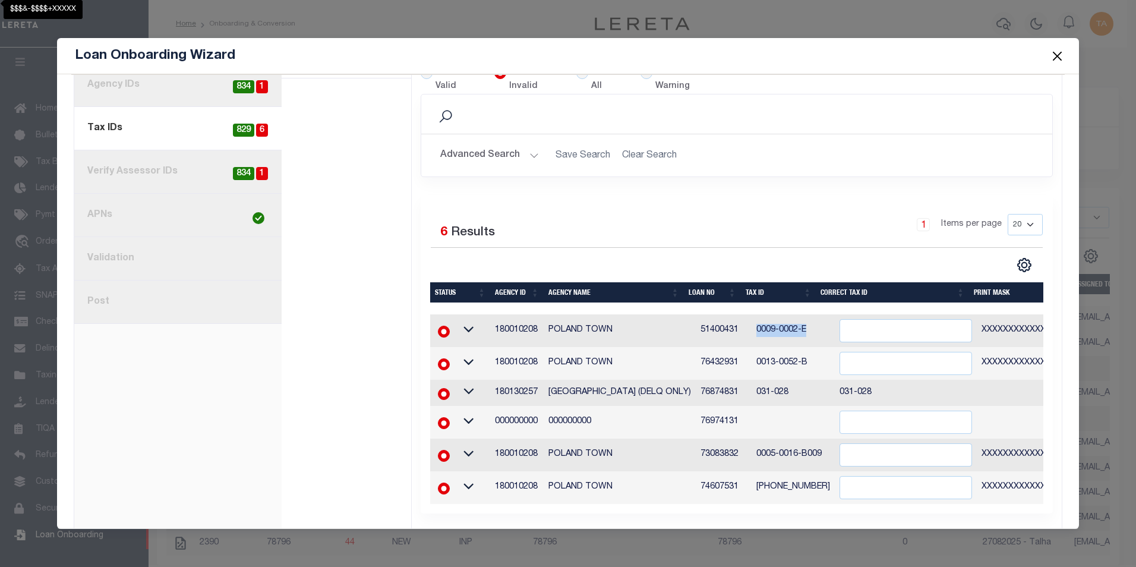
drag, startPoint x: 741, startPoint y: 307, endPoint x: 797, endPoint y: 304, distance: 55.9
click at [797, 314] on td "0009-0002-E" at bounding box center [792, 330] width 83 height 33
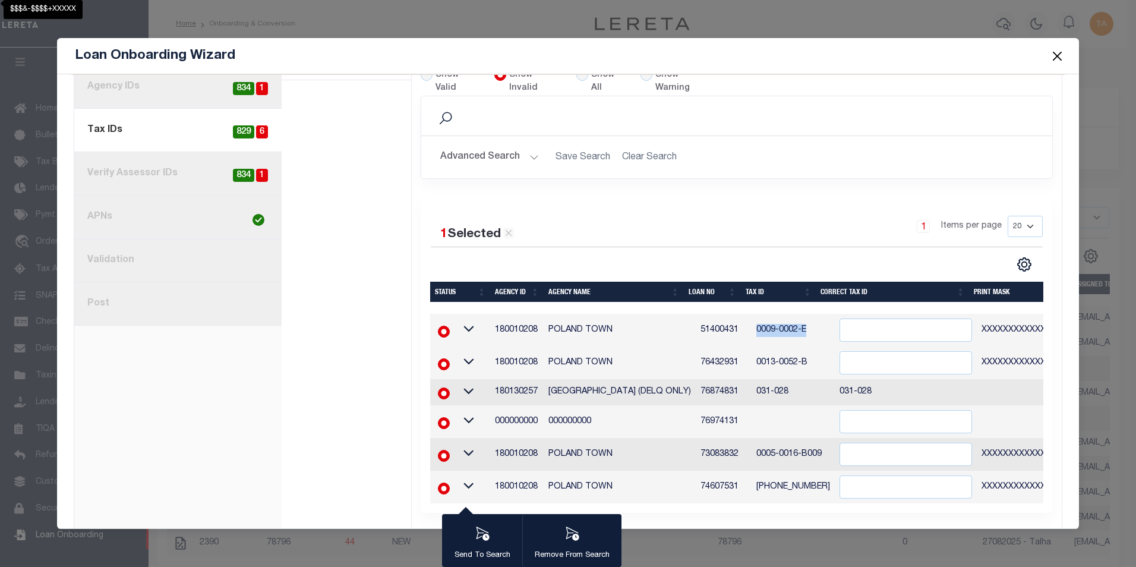
copy td "0009-0002-E"
click at [870, 318] on input "" at bounding box center [905, 329] width 132 height 23
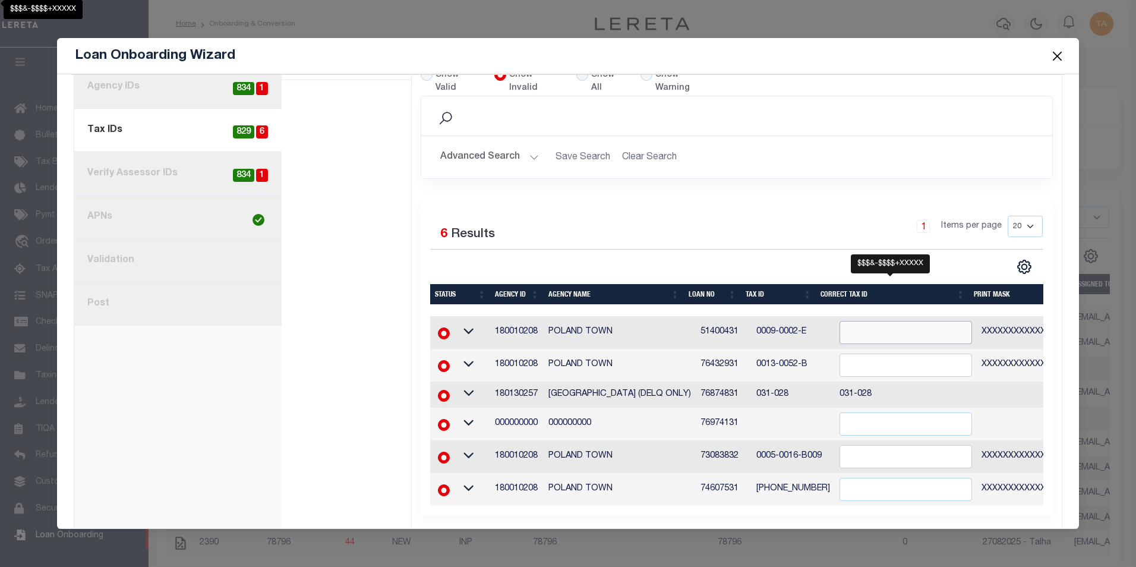
paste input "0009-0002-E"
type input "0009-0002-E"
click at [752, 259] on div "CSV Export Selected Print Show Filter Show Search Columns 0: Status 1: Agency I…" at bounding box center [889, 266] width 306 height 15
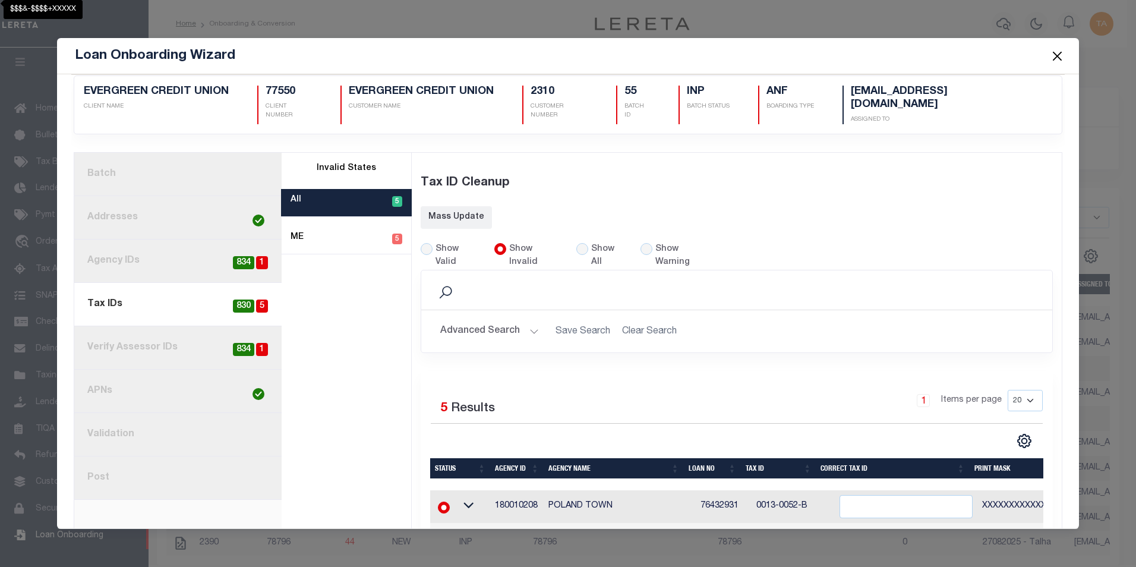
scroll to position [154, 0]
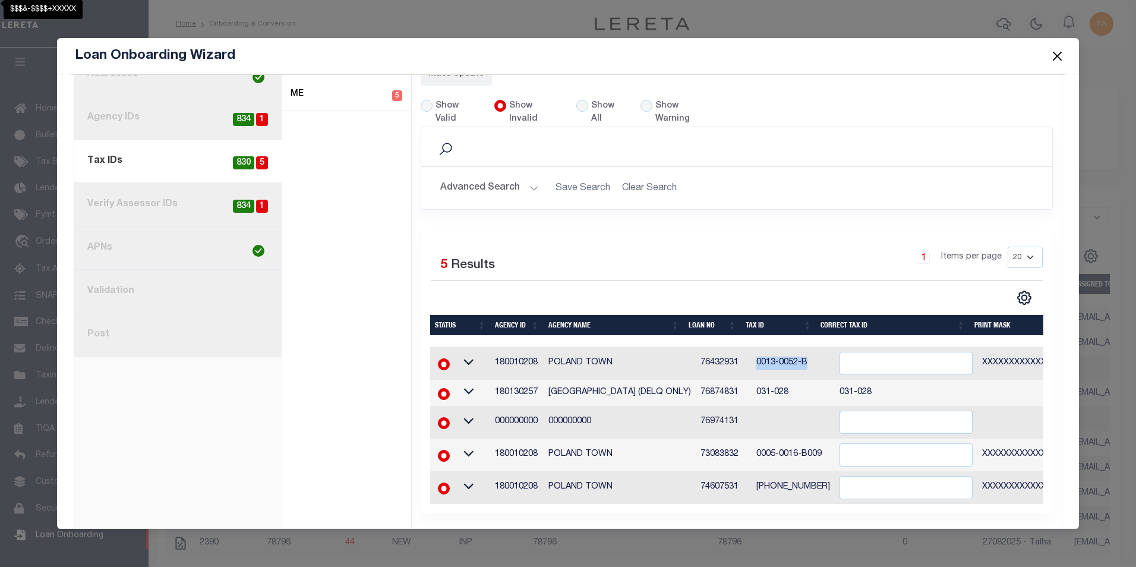
drag, startPoint x: 744, startPoint y: 342, endPoint x: 798, endPoint y: 340, distance: 54.1
click at [798, 347] on td "0013-0052-B" at bounding box center [792, 363] width 83 height 33
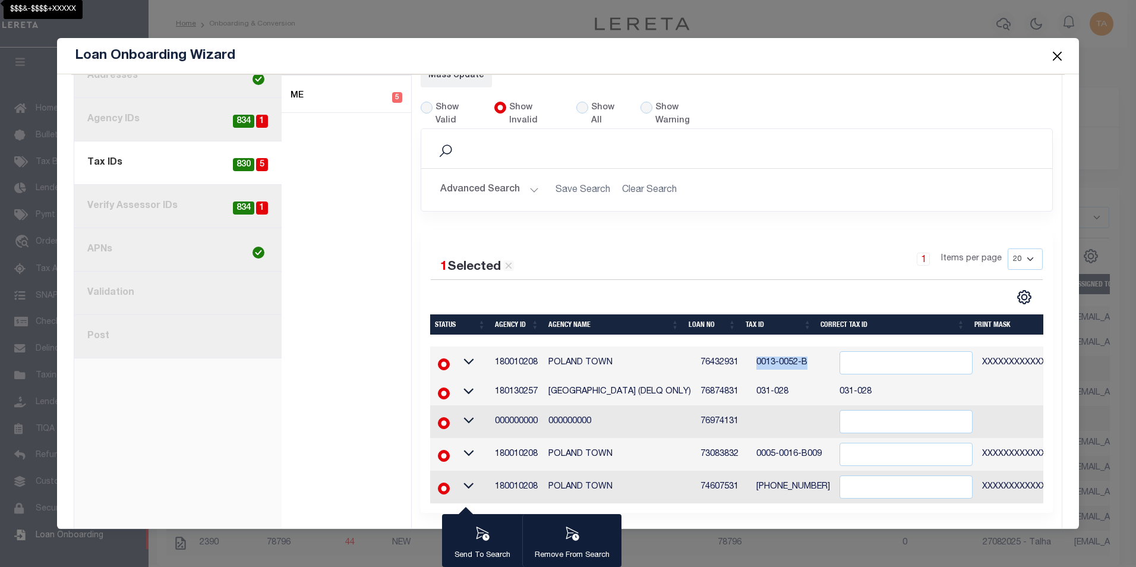
copy td "0013-0052-B"
click at [843, 351] on input "" at bounding box center [905, 362] width 133 height 23
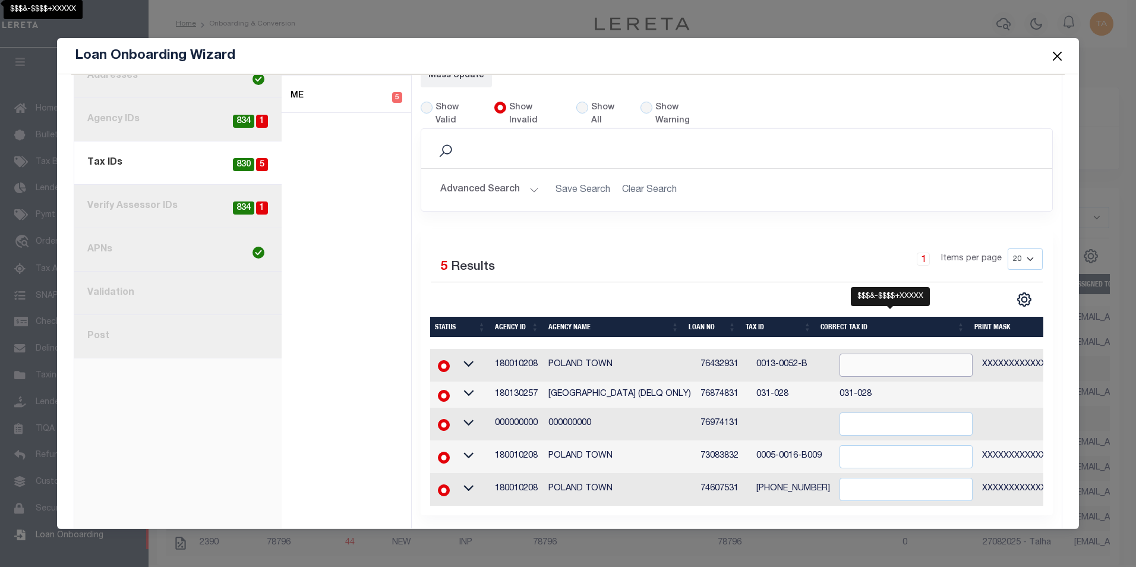
paste input "0013-0052-B"
type input "0013-0052-B"
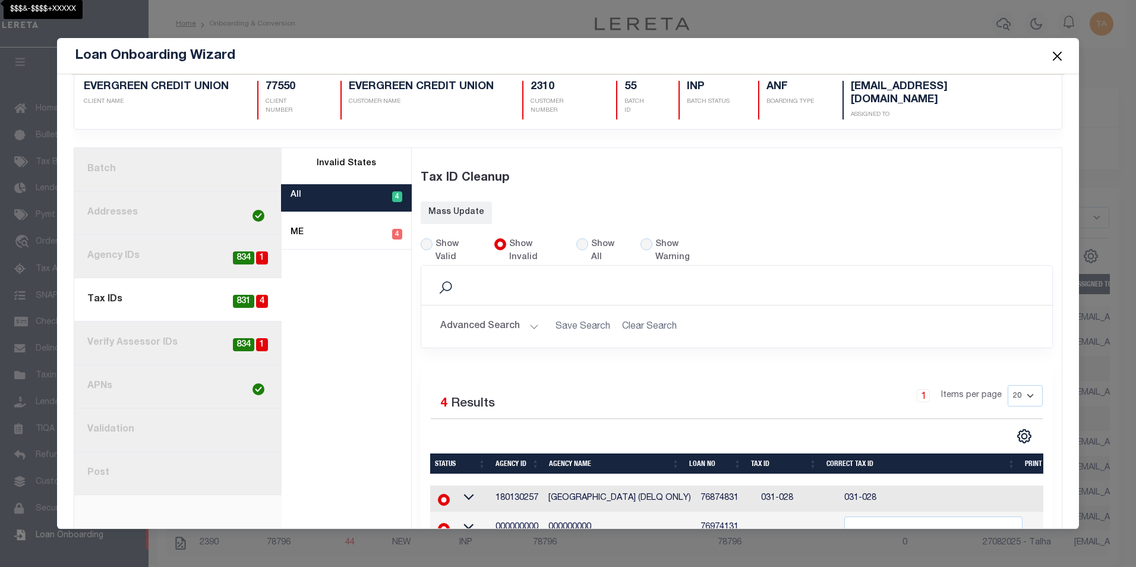
scroll to position [122, 0]
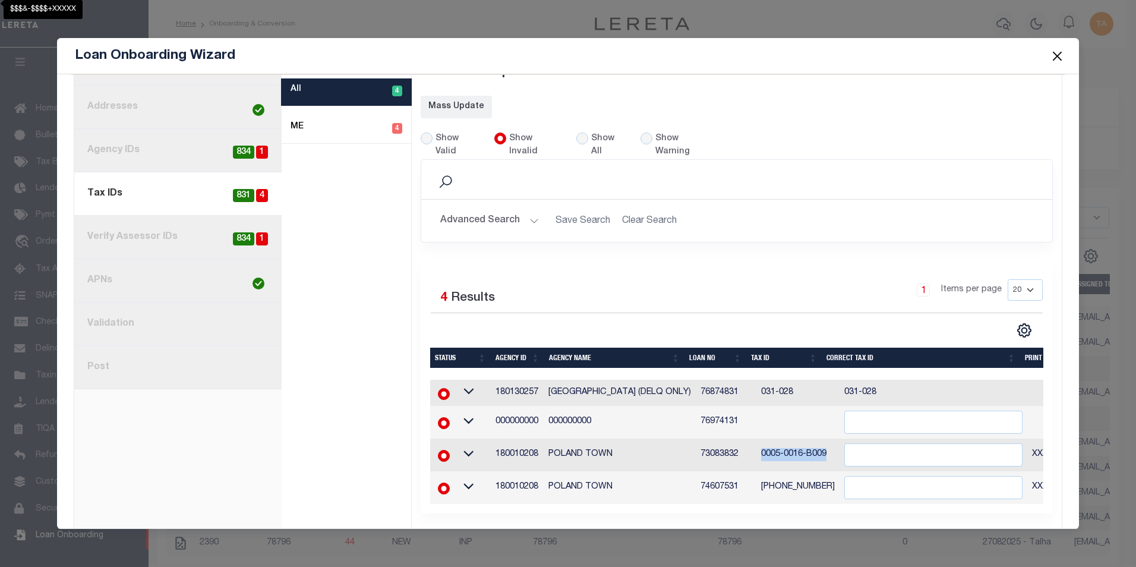
drag, startPoint x: 745, startPoint y: 429, endPoint x: 814, endPoint y: 426, distance: 68.9
click at [814, 438] on td "0005-0016-B009" at bounding box center [797, 454] width 83 height 33
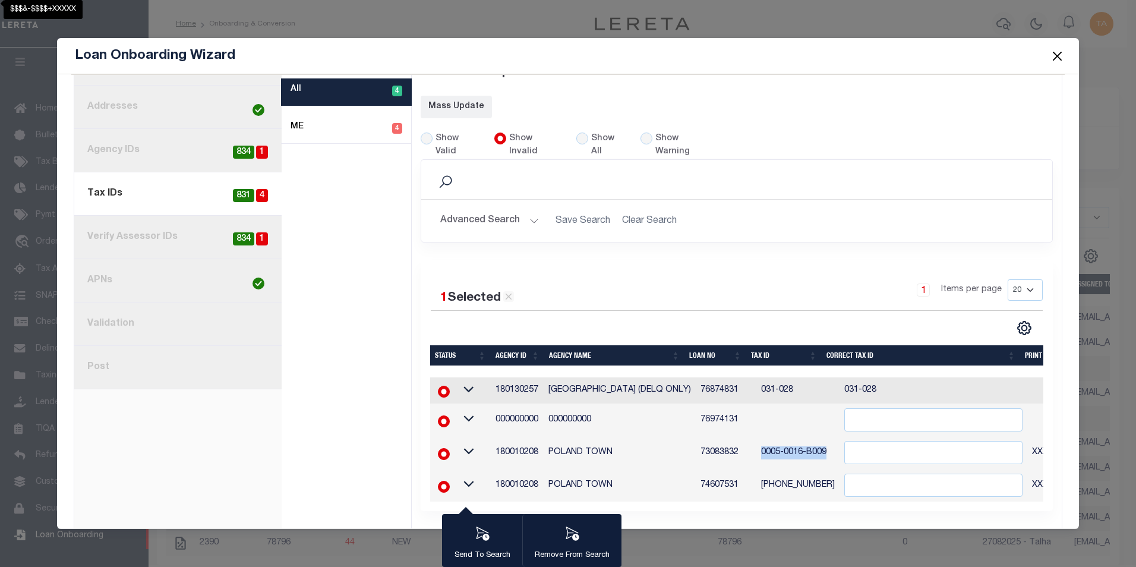
scroll to position [120, 0]
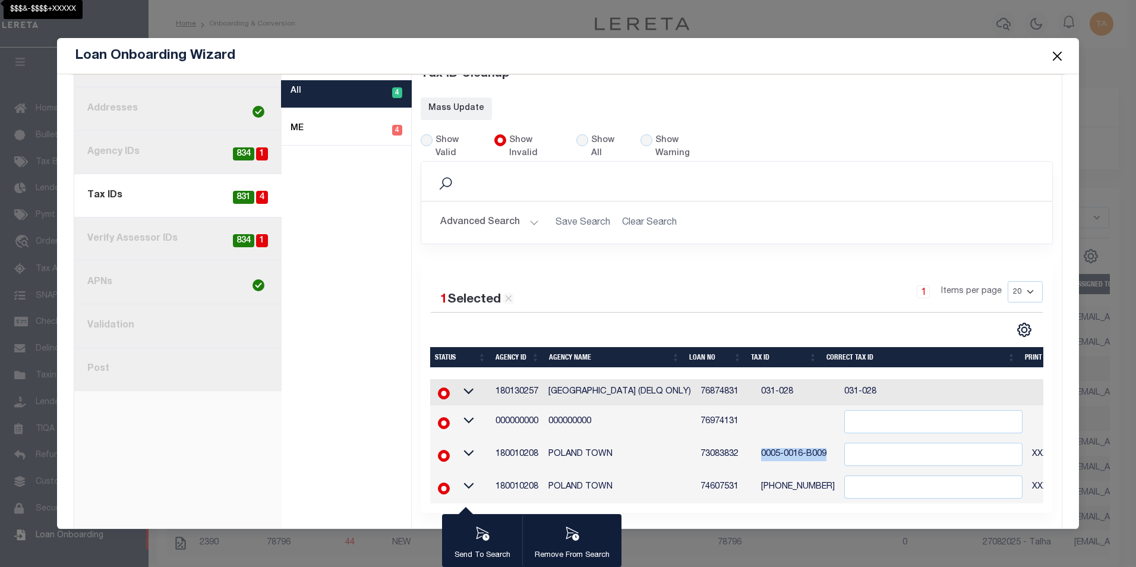
copy td "0005-0016-B009"
click at [872, 442] on input "" at bounding box center [933, 453] width 178 height 23
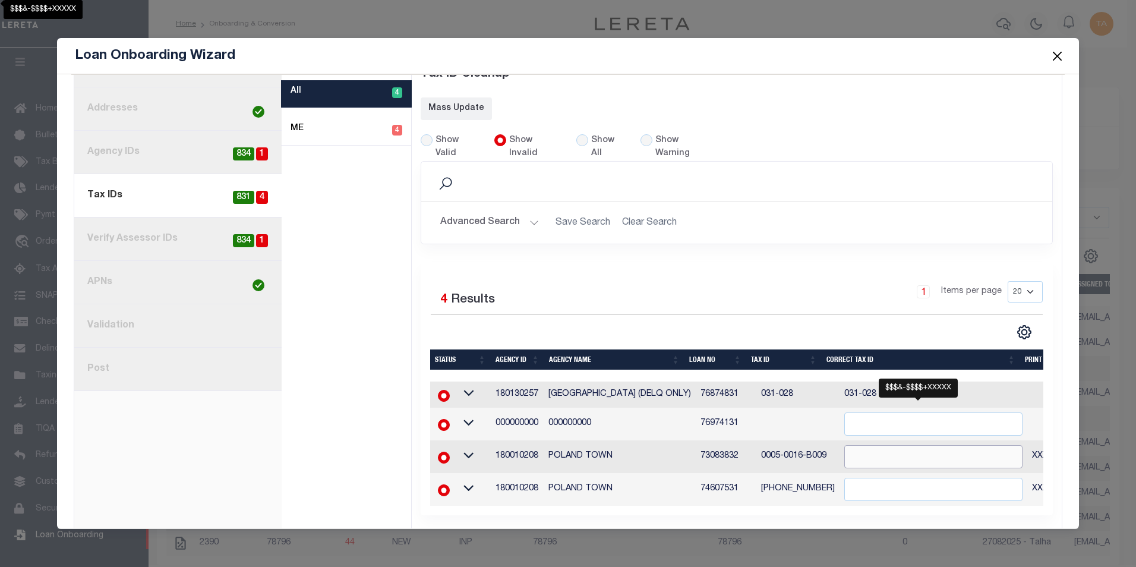
click at [844, 445] on input "" at bounding box center [933, 456] width 178 height 23
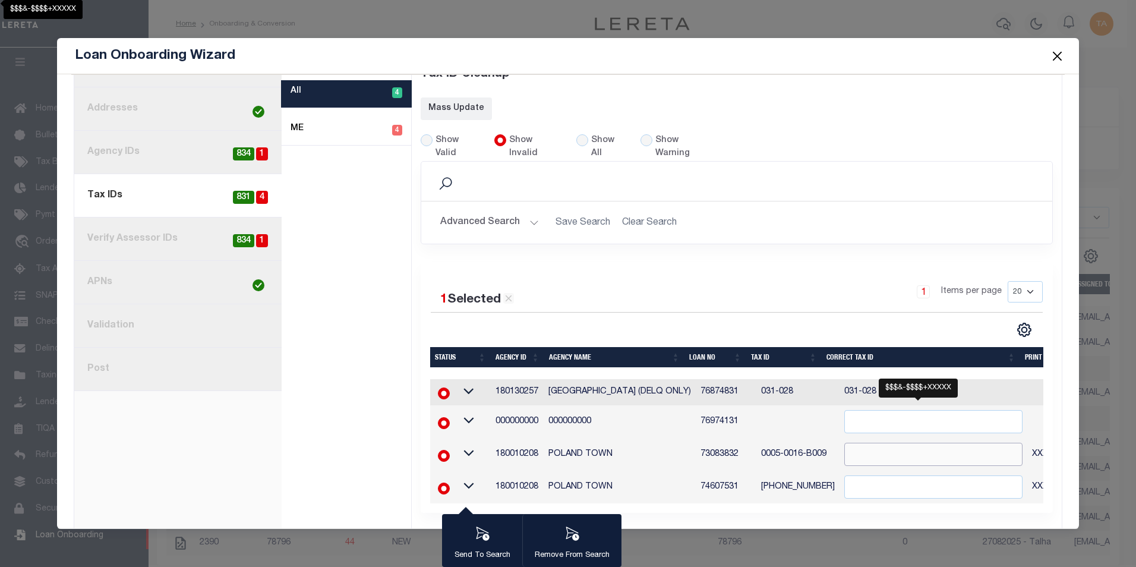
click at [844, 442] on input "" at bounding box center [933, 453] width 178 height 23
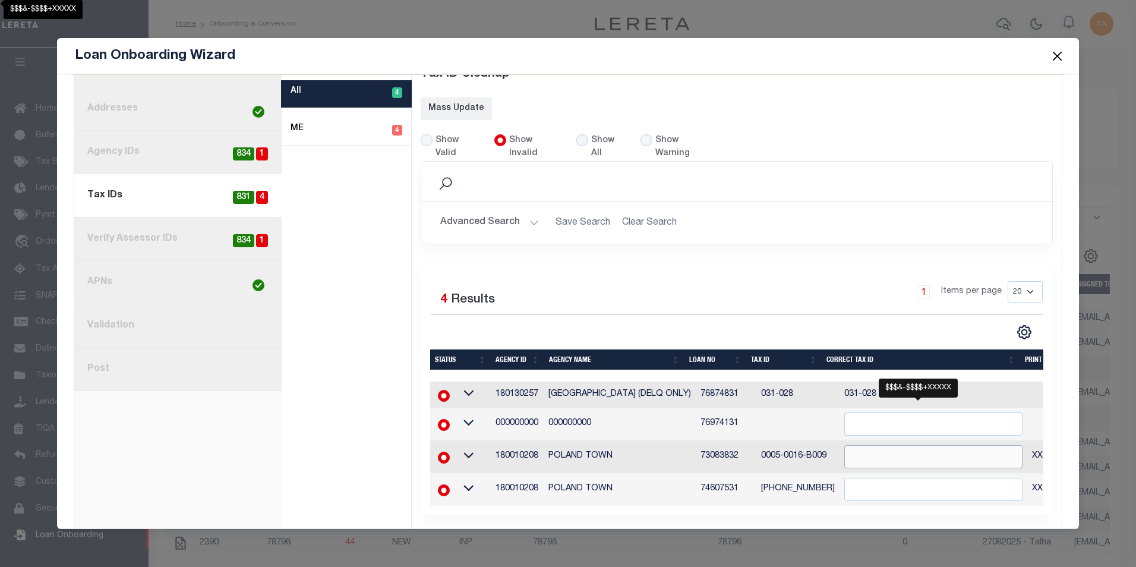
paste input "0005-0016-B009"
type input "0005-0016-B009"
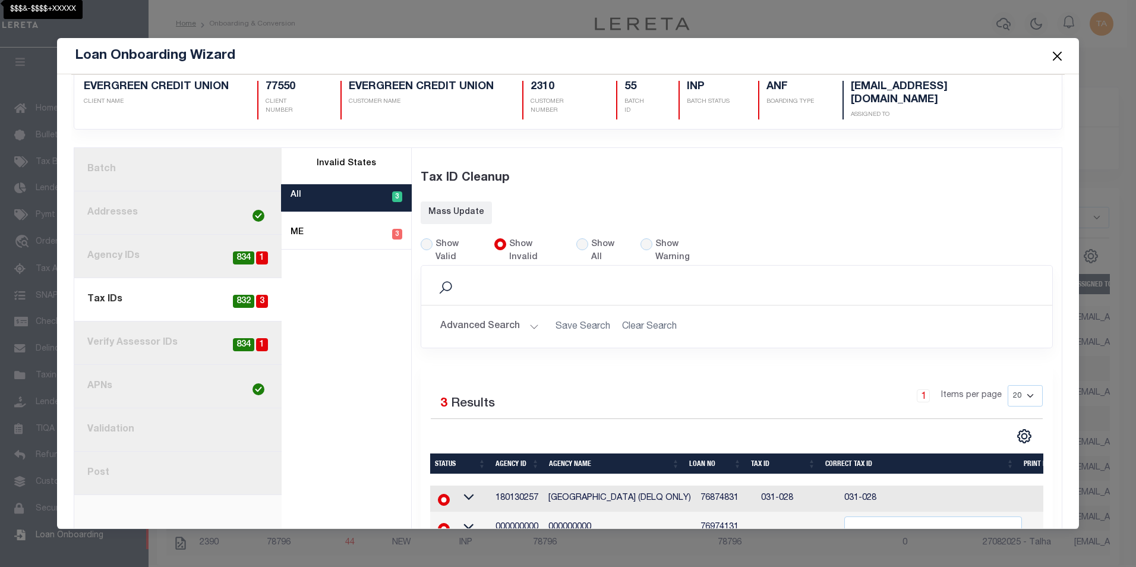
scroll to position [89, 0]
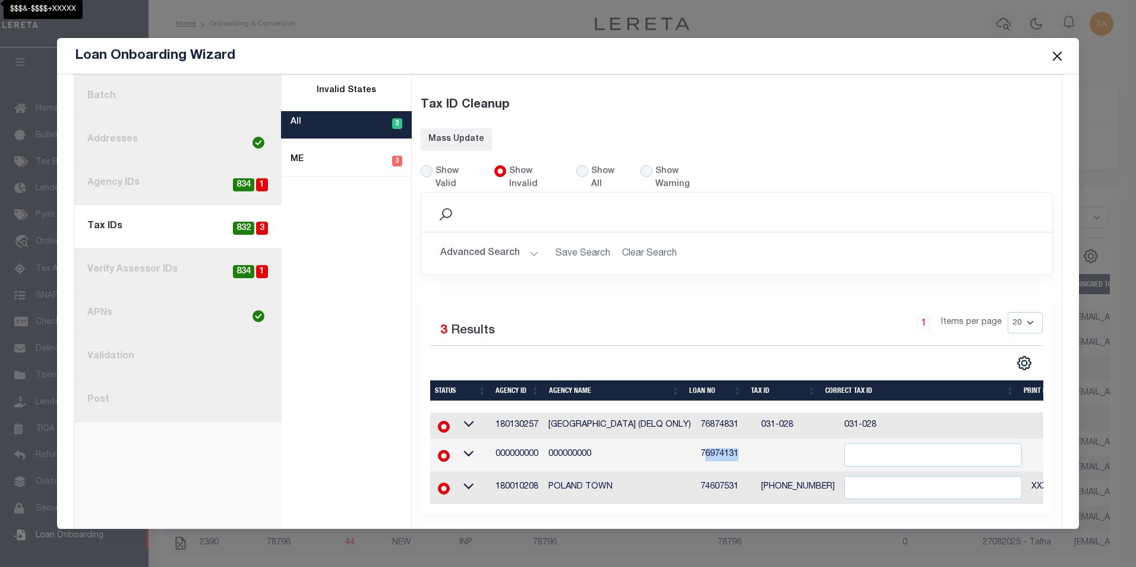
drag, startPoint x: 688, startPoint y: 429, endPoint x: 734, endPoint y: 429, distance: 45.1
click at [734, 438] on td "76974131" at bounding box center [726, 454] width 61 height 33
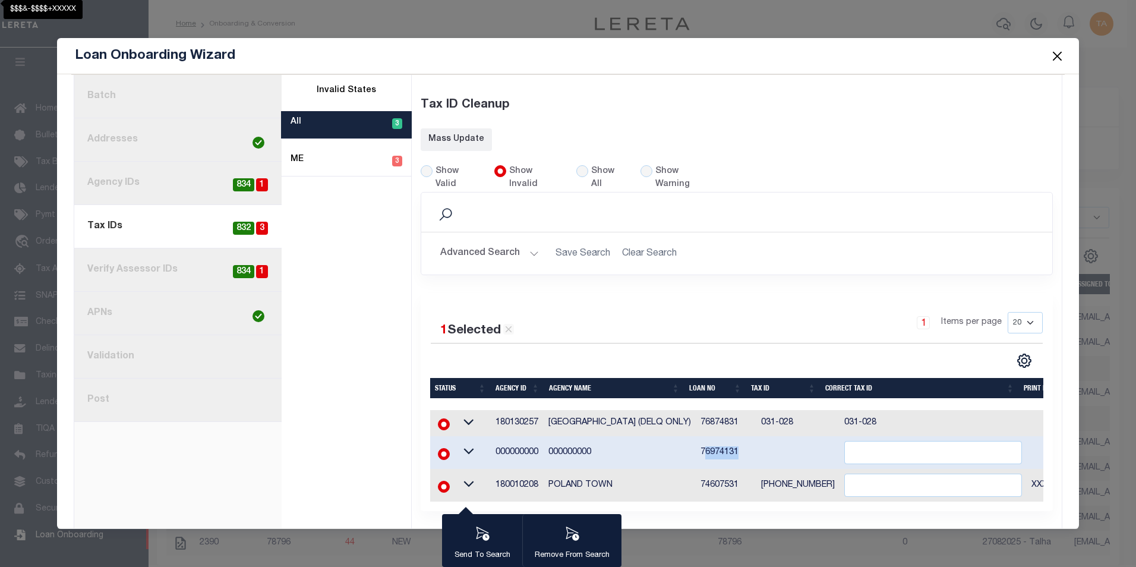
scroll to position [87, 0]
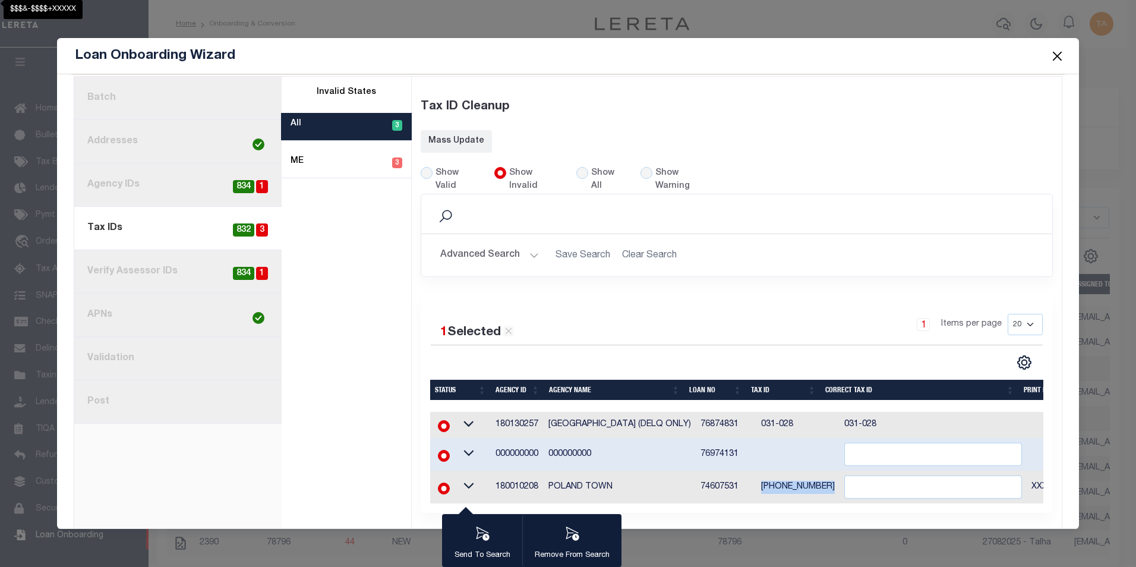
drag, startPoint x: 750, startPoint y: 464, endPoint x: 815, endPoint y: 463, distance: 65.3
click at [815, 470] on td "0013-0016-0013" at bounding box center [797, 486] width 83 height 33
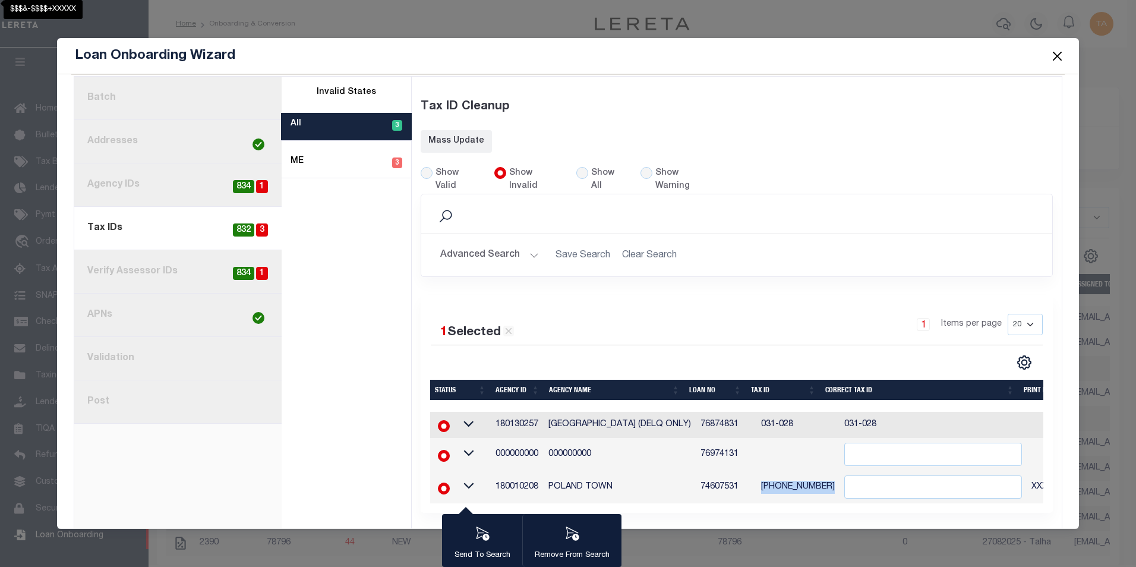
copy td "0013-0016-0013"
click at [861, 475] on input "" at bounding box center [933, 486] width 178 height 23
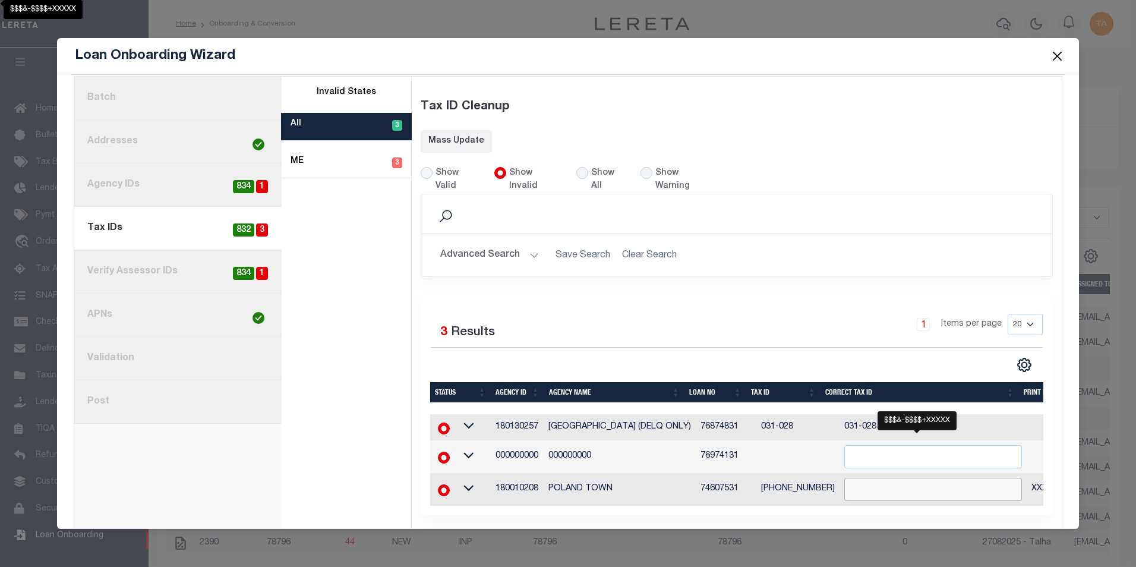
paste input "0013-0016-0013"
type input "0013-0016-0013"
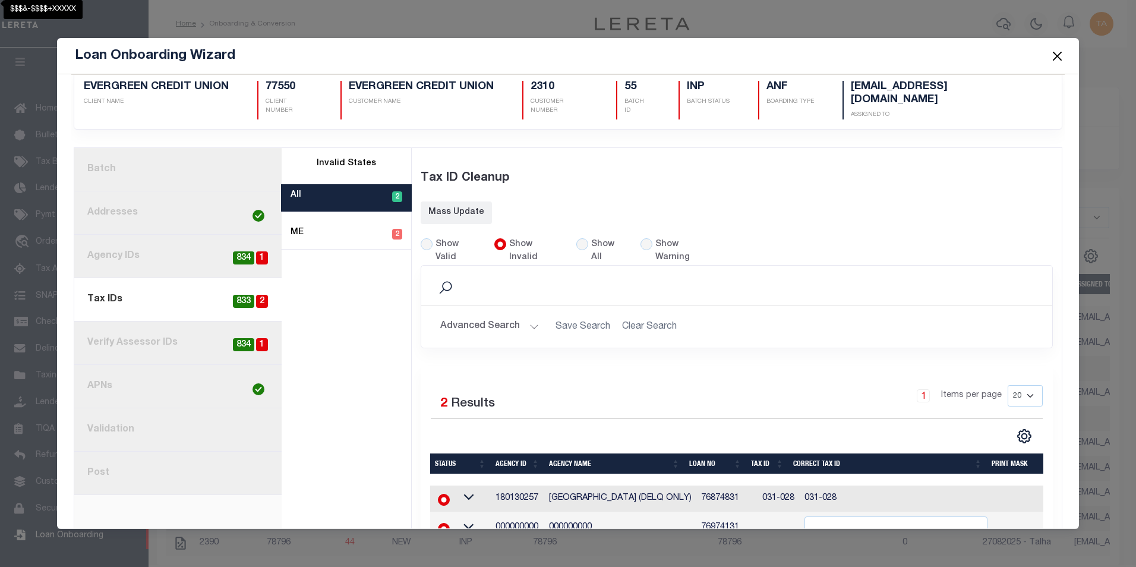
scroll to position [56, 0]
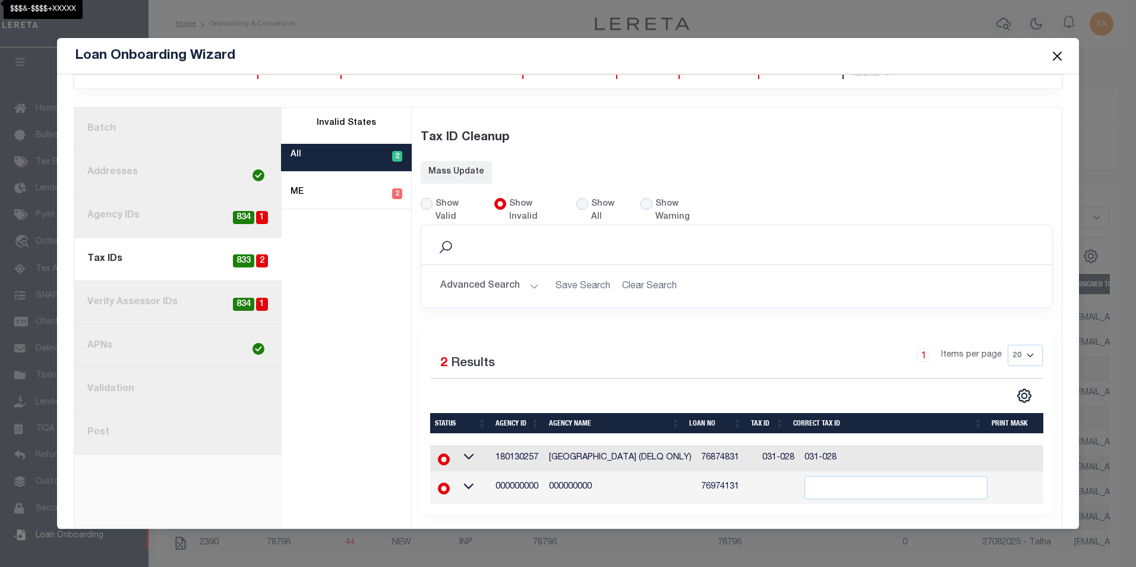
click at [987, 235] on div "Search" at bounding box center [737, 245] width 612 height 20
click at [821, 445] on td "031-028" at bounding box center [895, 458] width 193 height 26
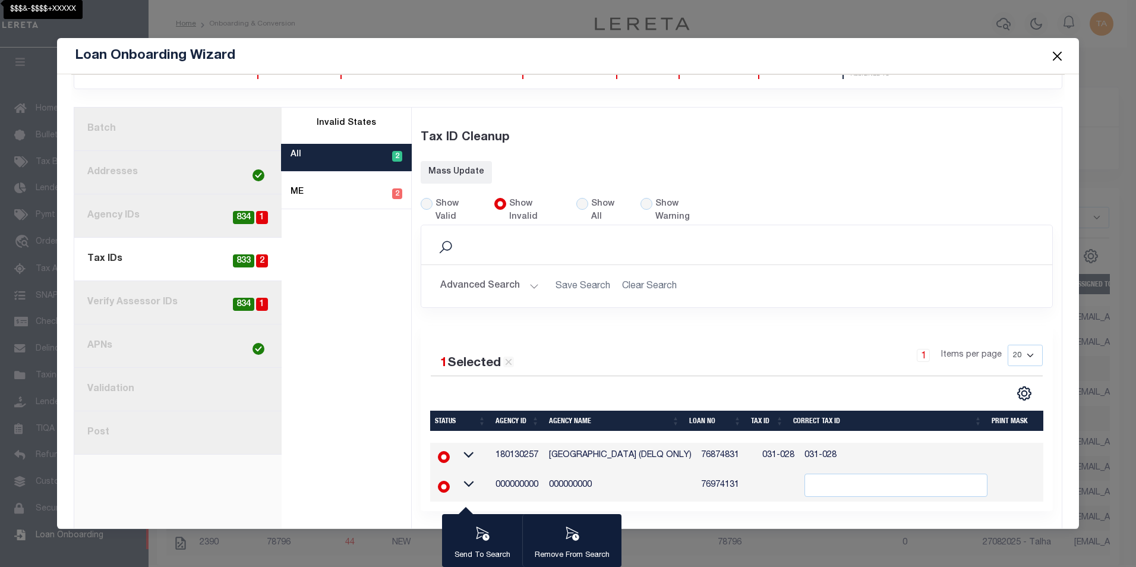
scroll to position [55, 0]
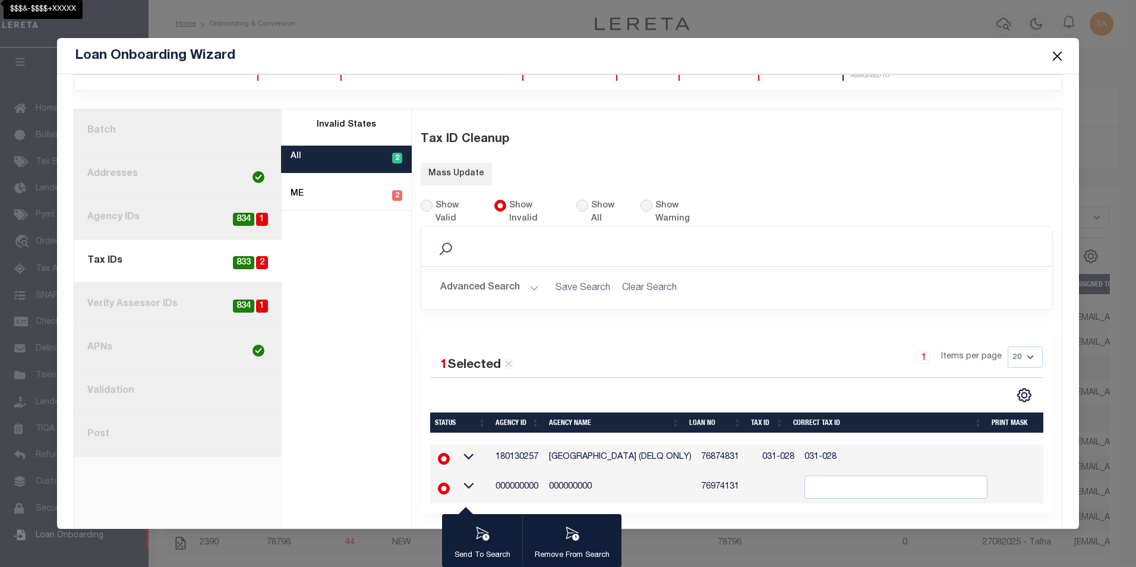
click at [630, 517] on div "2310 EVERGREEN CREDIT UNION CLIENT NAME" at bounding box center [568, 301] width 994 height 454
drag, startPoint x: 492, startPoint y: 433, endPoint x: 535, endPoint y: 433, distance: 43.4
click at [535, 444] on td "180130257" at bounding box center [517, 457] width 53 height 26
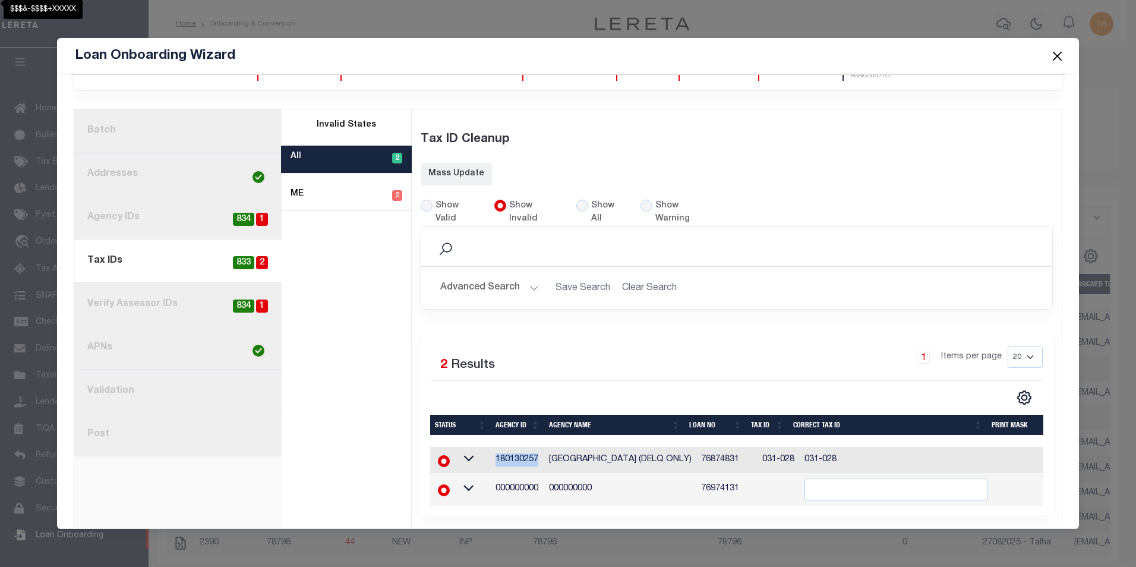
scroll to position [56, 0]
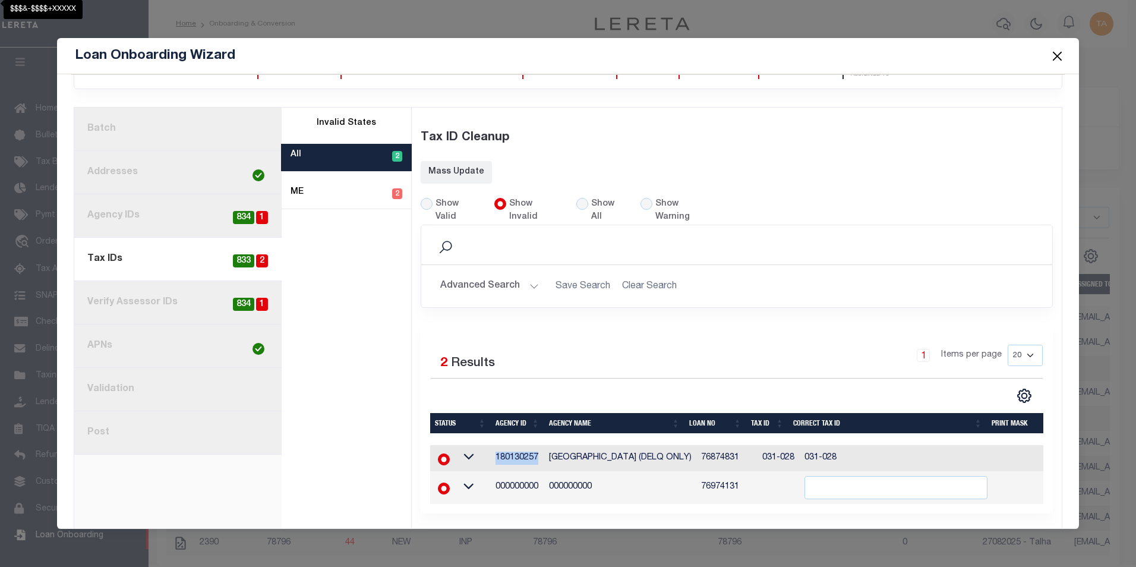
copy td "180130257"
click at [328, 469] on div "Invalid States All 2 ME 2" at bounding box center [347, 321] width 130 height 426
click at [306, 448] on div "Invalid States All 2 ME 2" at bounding box center [347, 321] width 130 height 426
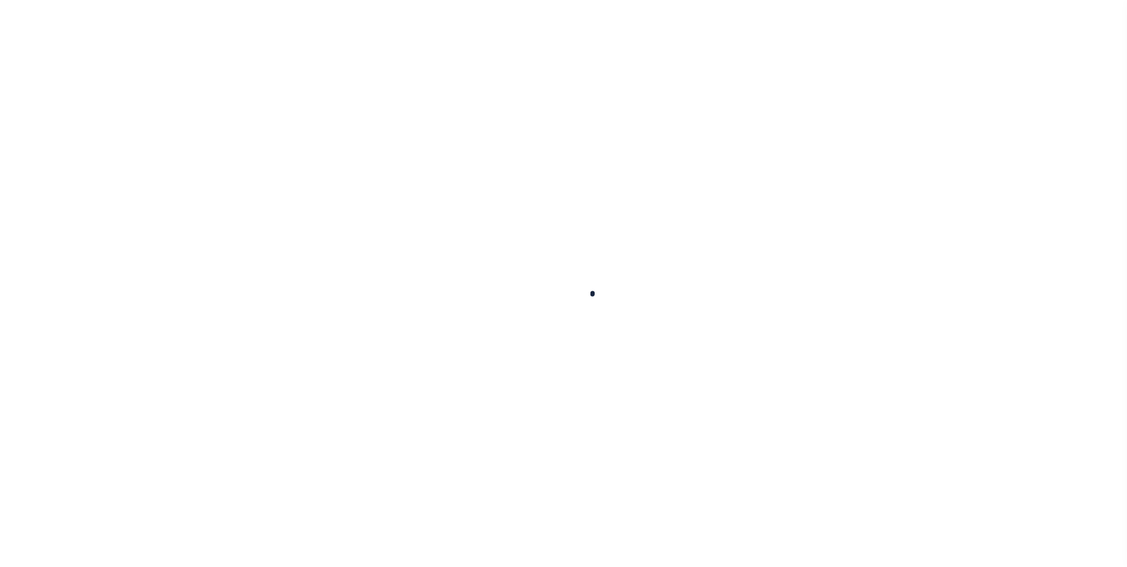
scroll to position [12, 0]
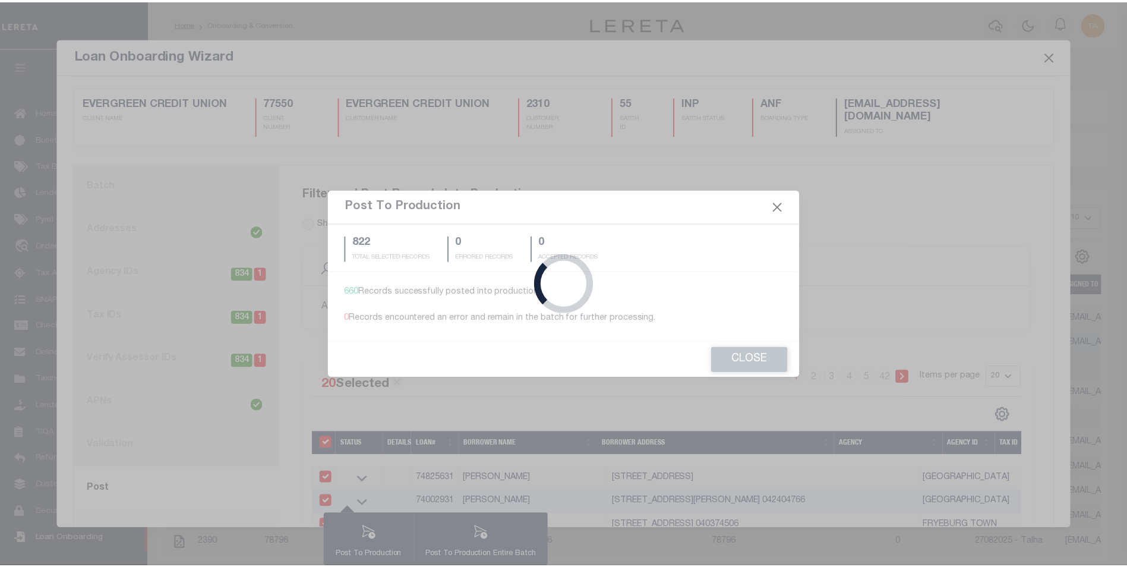
scroll to position [12, 0]
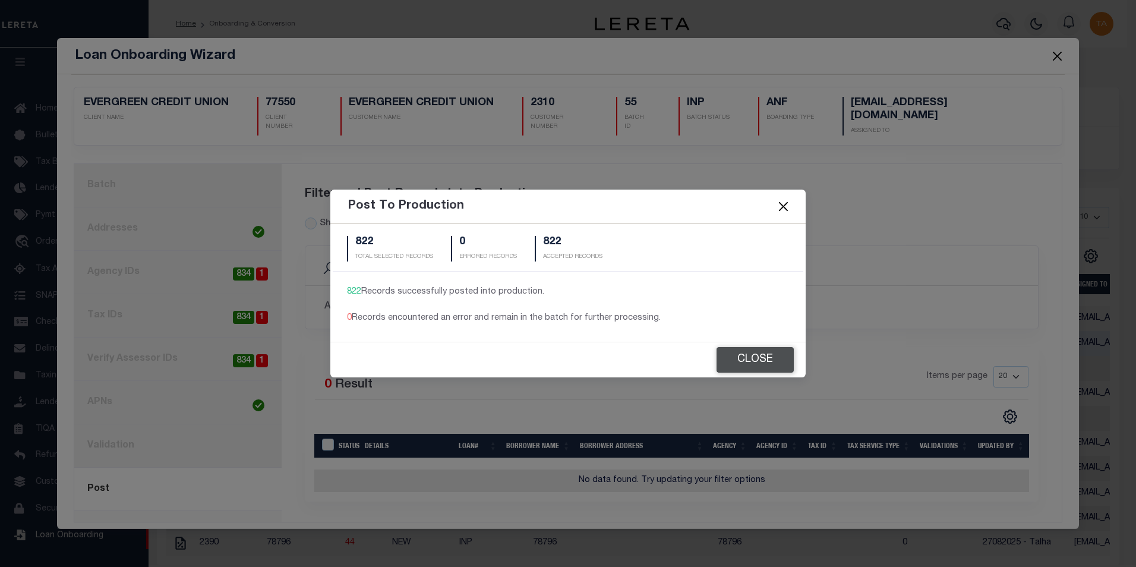
click at [753, 359] on button "Close" at bounding box center [754, 360] width 77 height 26
